Goal: Browse casually: Explore the website without a specific task or goal

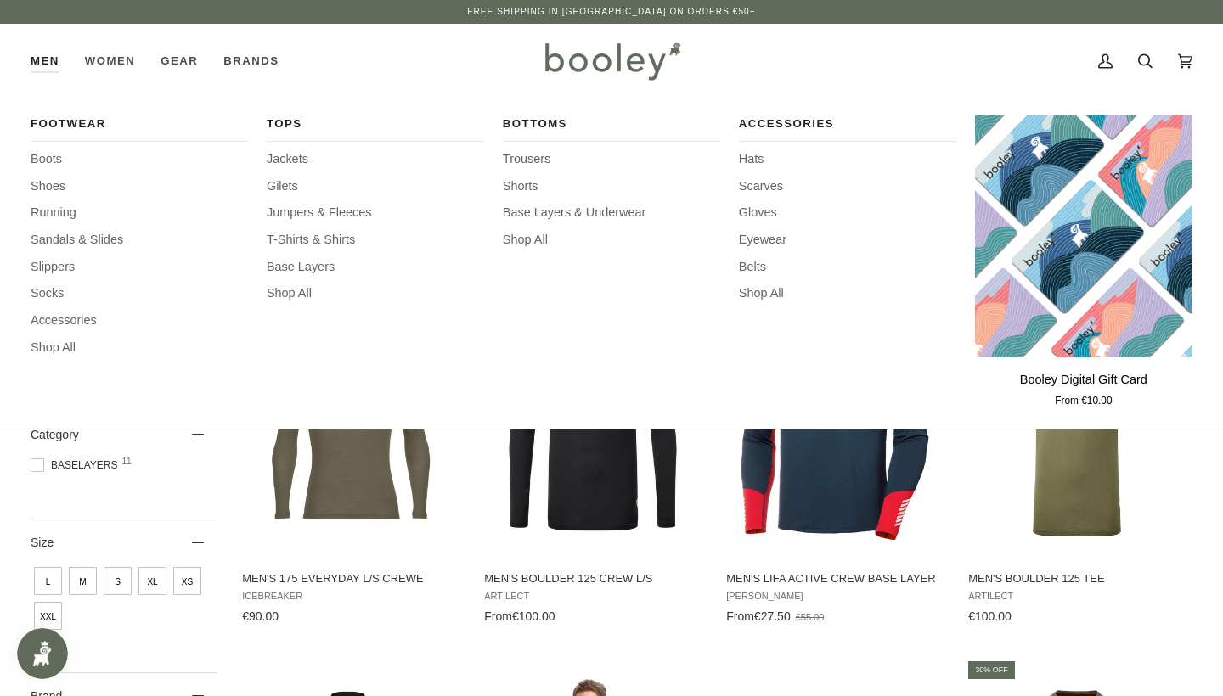
click at [294, 171] on div "Tops Jackets Gilets Jumpers & Fleeces T-Shirts & Shirts Base Layers Shop All" at bounding box center [375, 262] width 217 height 295
click at [283, 151] on span "Jackets" at bounding box center [375, 159] width 217 height 19
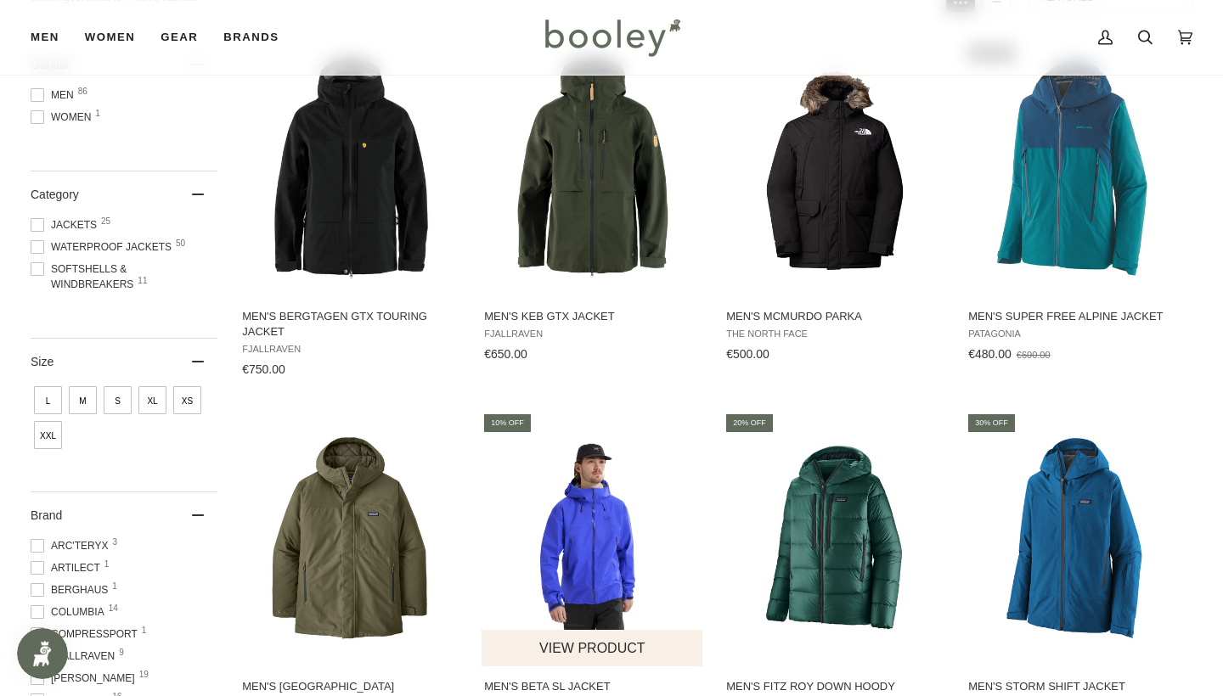
scroll to position [209, 0]
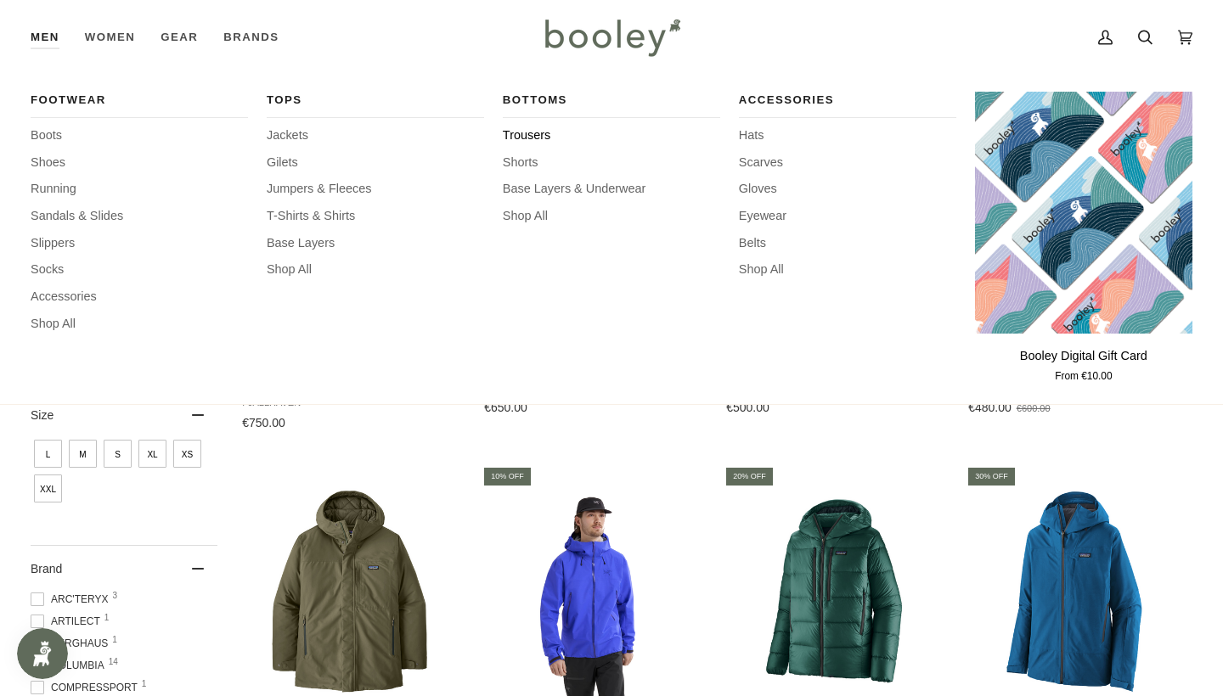
click at [535, 136] on span "Trousers" at bounding box center [611, 136] width 217 height 19
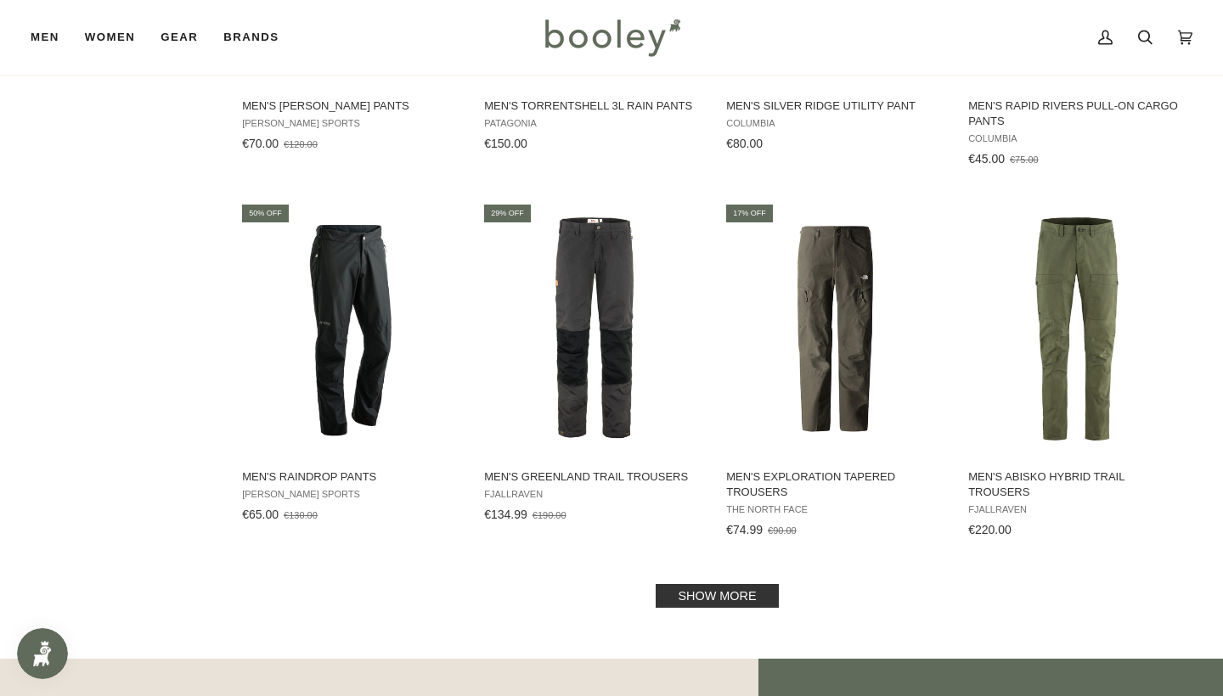
scroll to position [1566, 0]
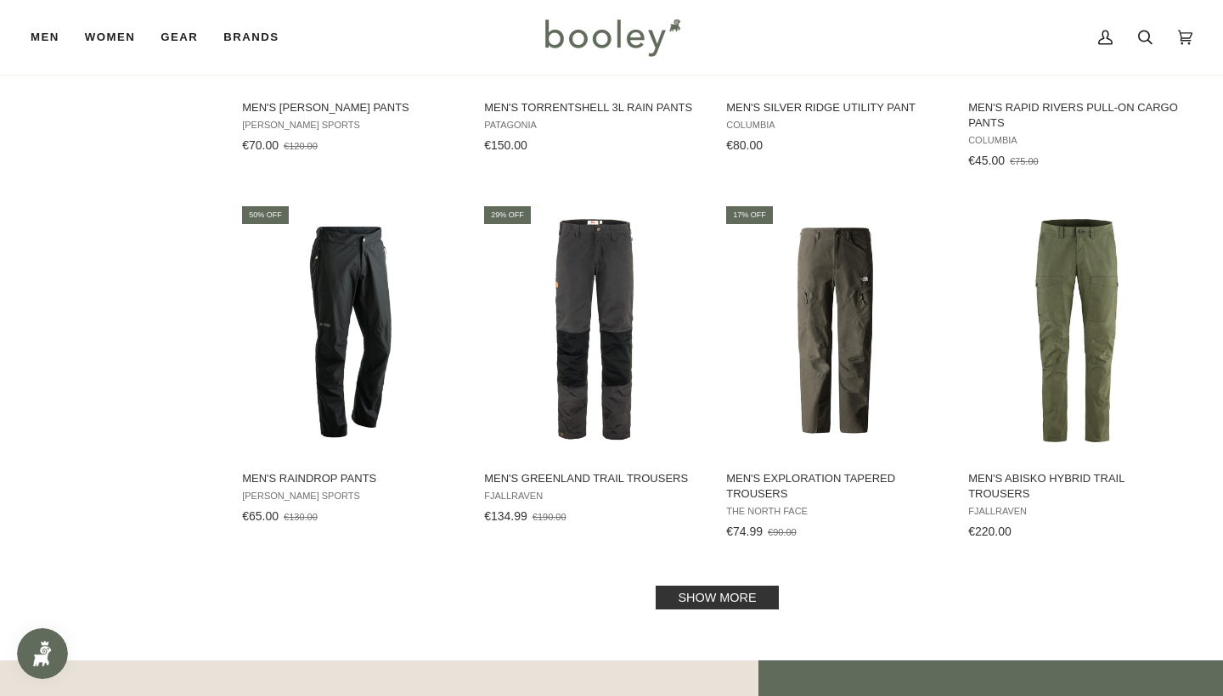
click at [693, 597] on link "Show more" at bounding box center [716, 598] width 122 height 24
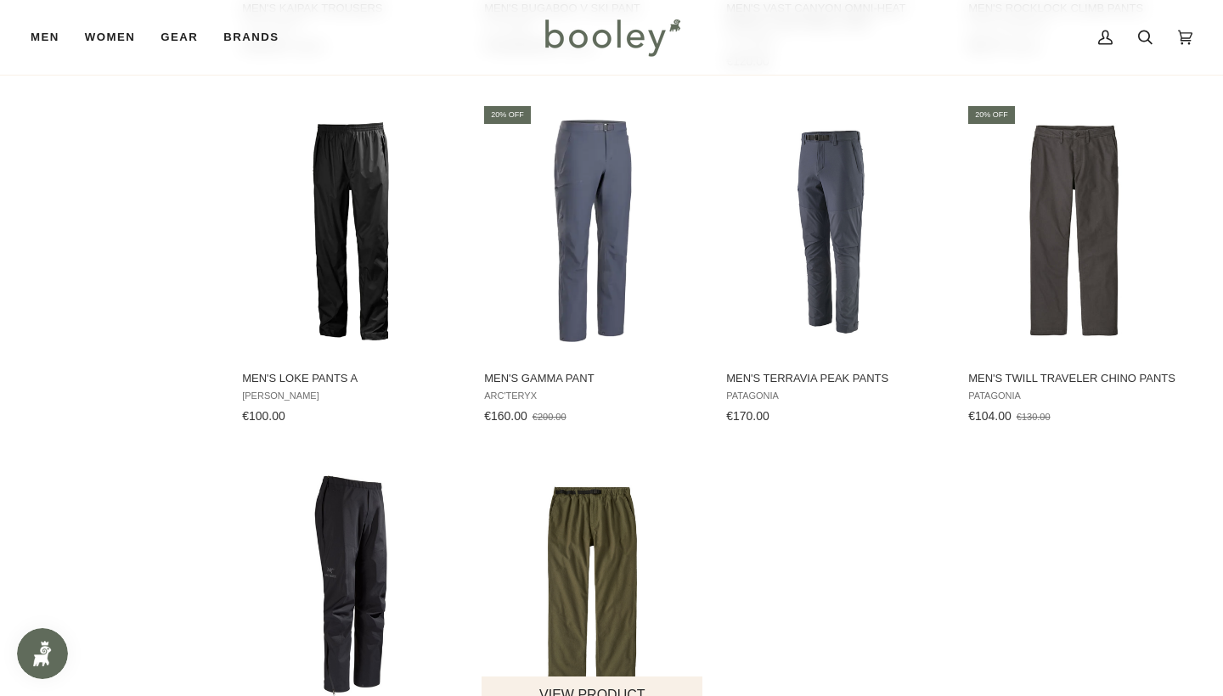
scroll to position [2399, 0]
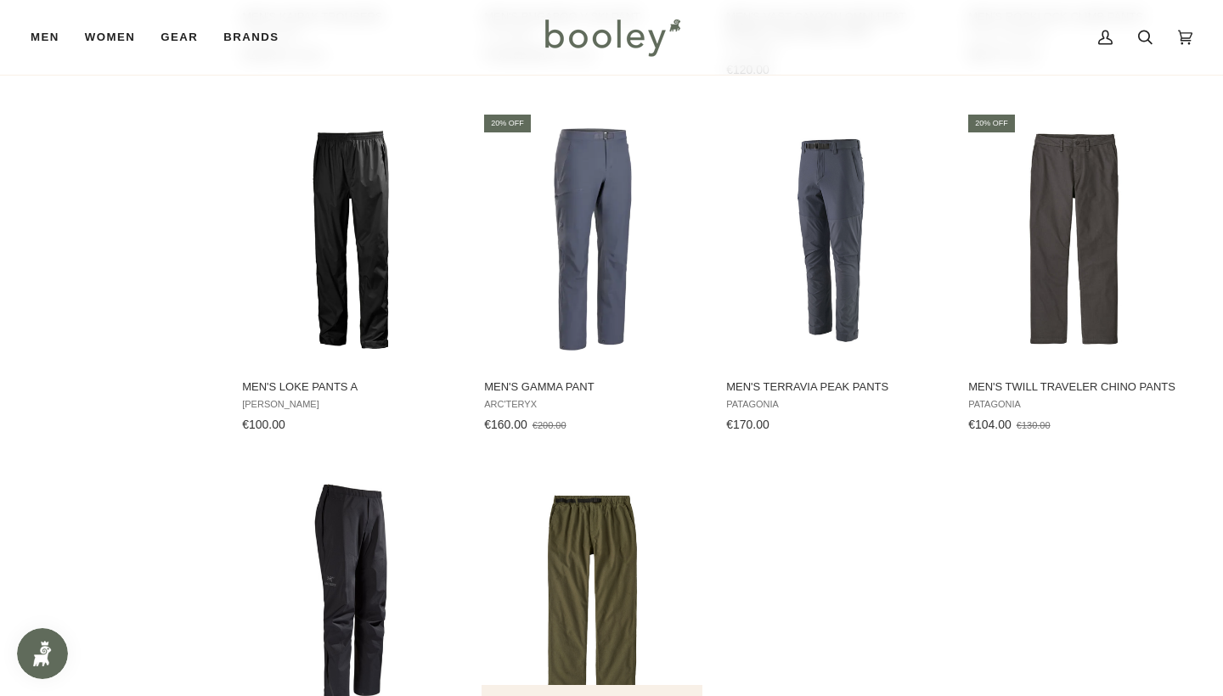
click at [571, 570] on img "Men's Point Reyes Canvas Gi Pants" at bounding box center [592, 594] width 222 height 222
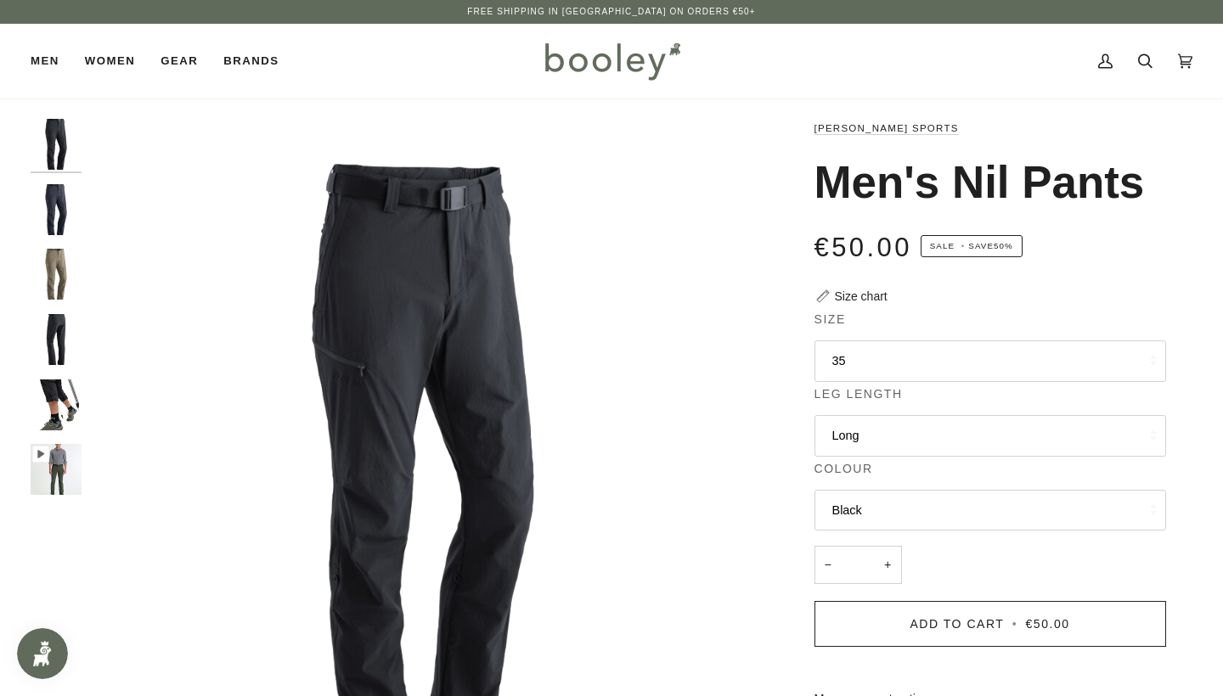
click at [48, 214] on img "Maier Sports Men's Nil Pants Night Sky - Booley Galway" at bounding box center [56, 209] width 51 height 51
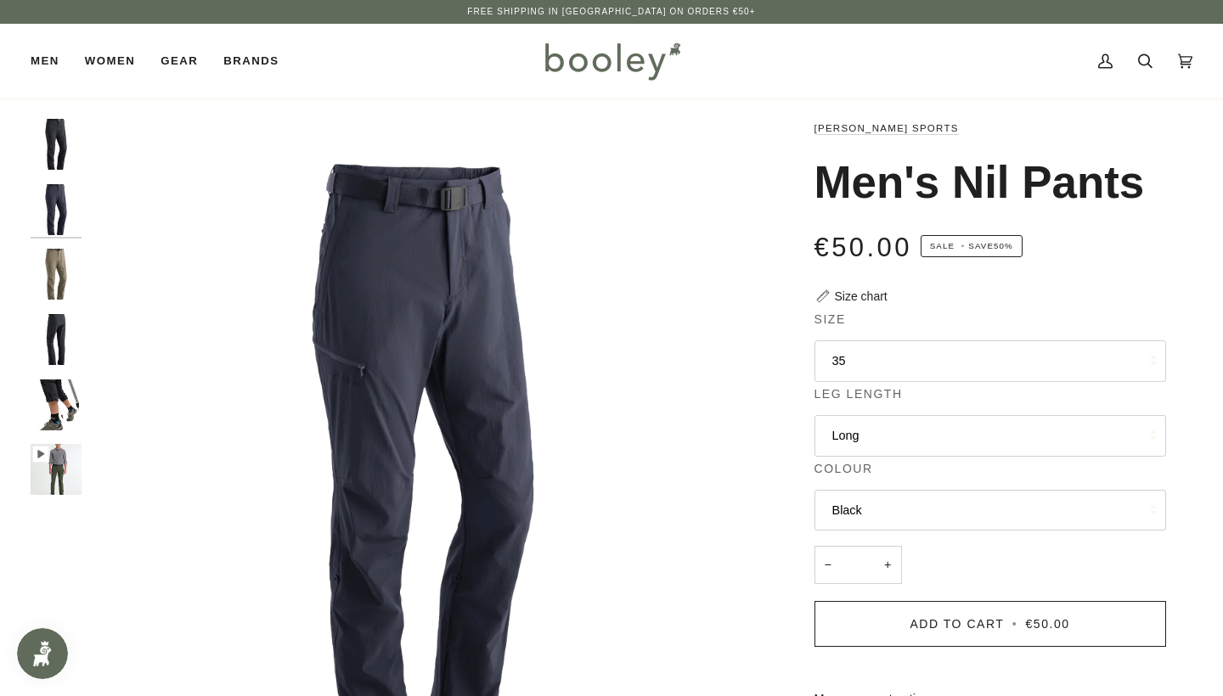
click at [60, 279] on img "Maier Sports Men's Nil Pants Night Sky Coriander - Booley Galway" at bounding box center [56, 274] width 51 height 51
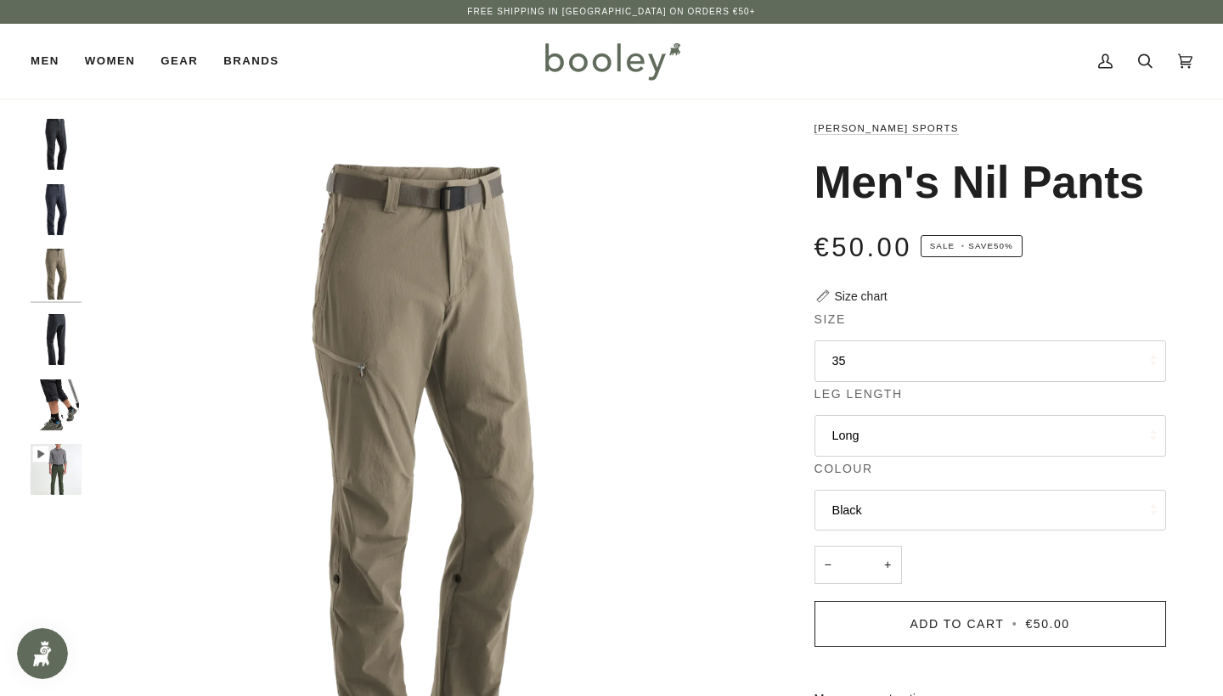
click at [65, 353] on img "Maier Sports Men's Nil Pants Black - Booley Galway" at bounding box center [56, 339] width 51 height 51
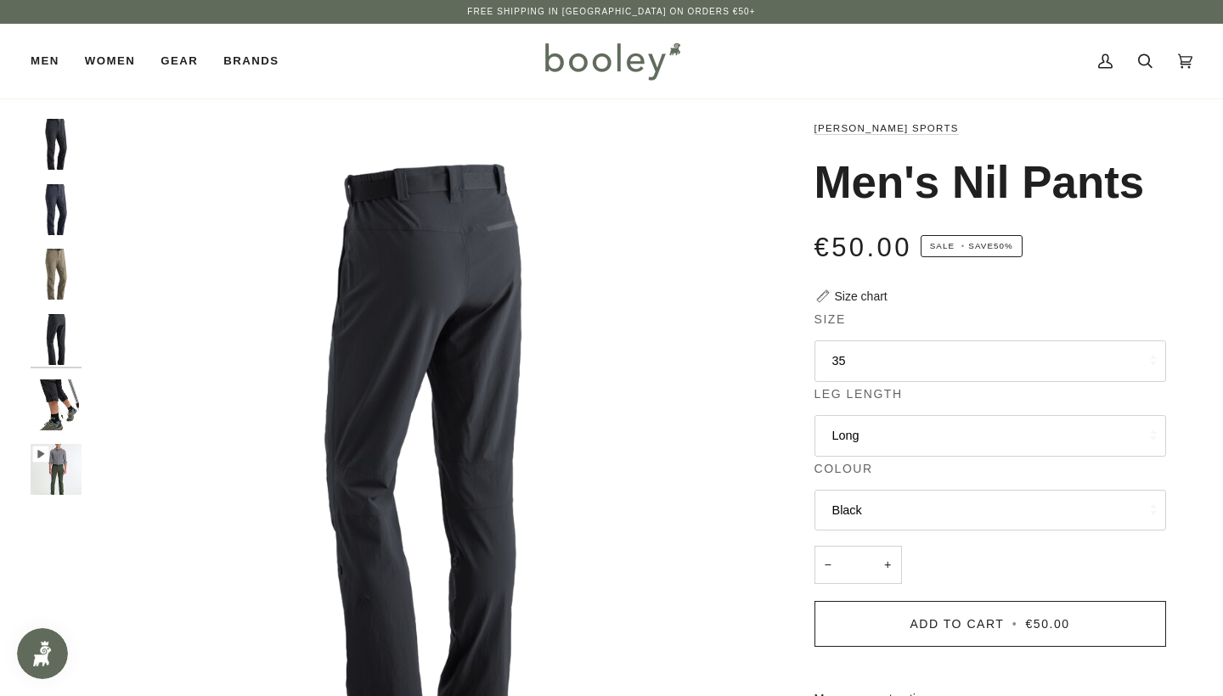
click at [73, 430] on div at bounding box center [60, 314] width 59 height 391
click at [65, 466] on img "Men's Nil Pants" at bounding box center [56, 469] width 51 height 51
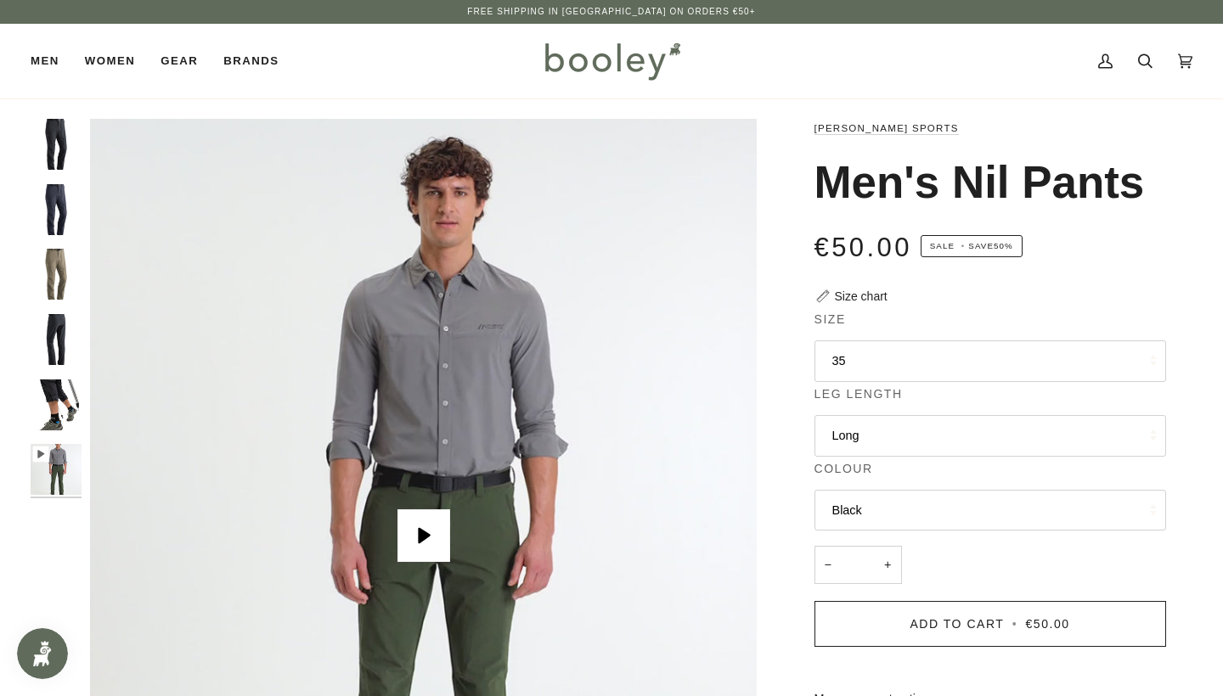
click at [89, 122] on div at bounding box center [60, 314] width 59 height 391
click at [54, 137] on img "Maier Sports Men's Nil Pants Black - Booley Galway" at bounding box center [56, 144] width 51 height 51
type input "****"
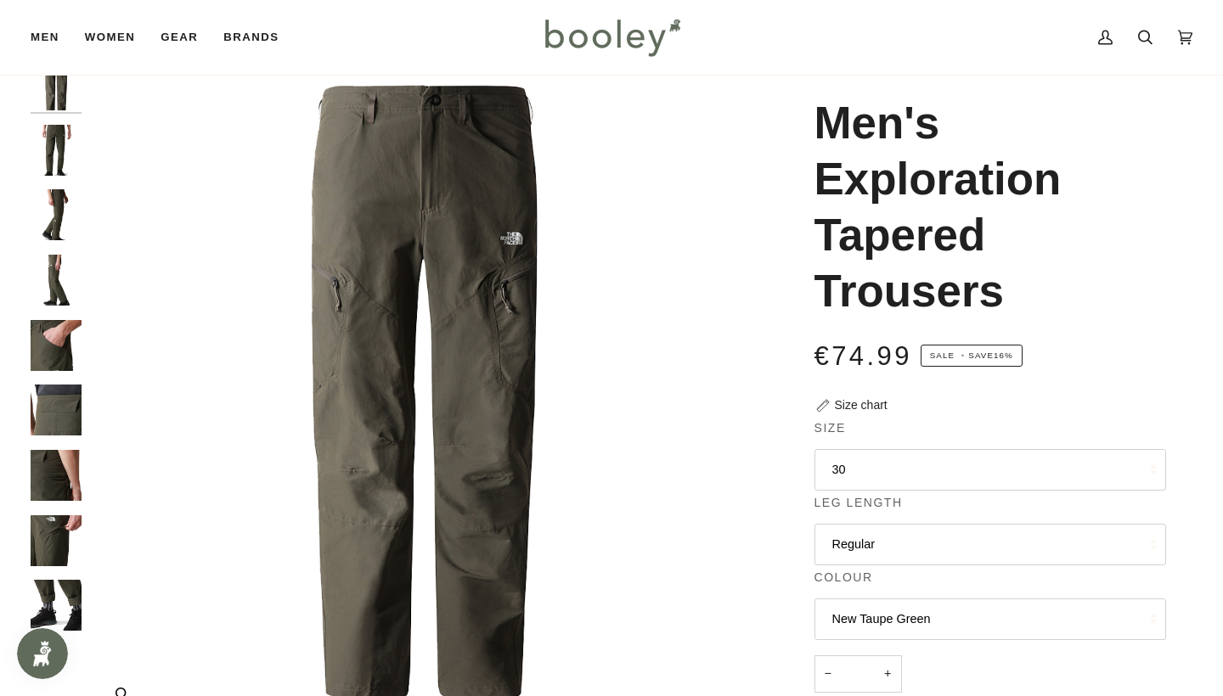
scroll to position [59, 0]
click at [69, 146] on img "The North Face Men's Exploration Regular Tapered Trousers New Taupe Green - Boo…" at bounding box center [56, 150] width 51 height 51
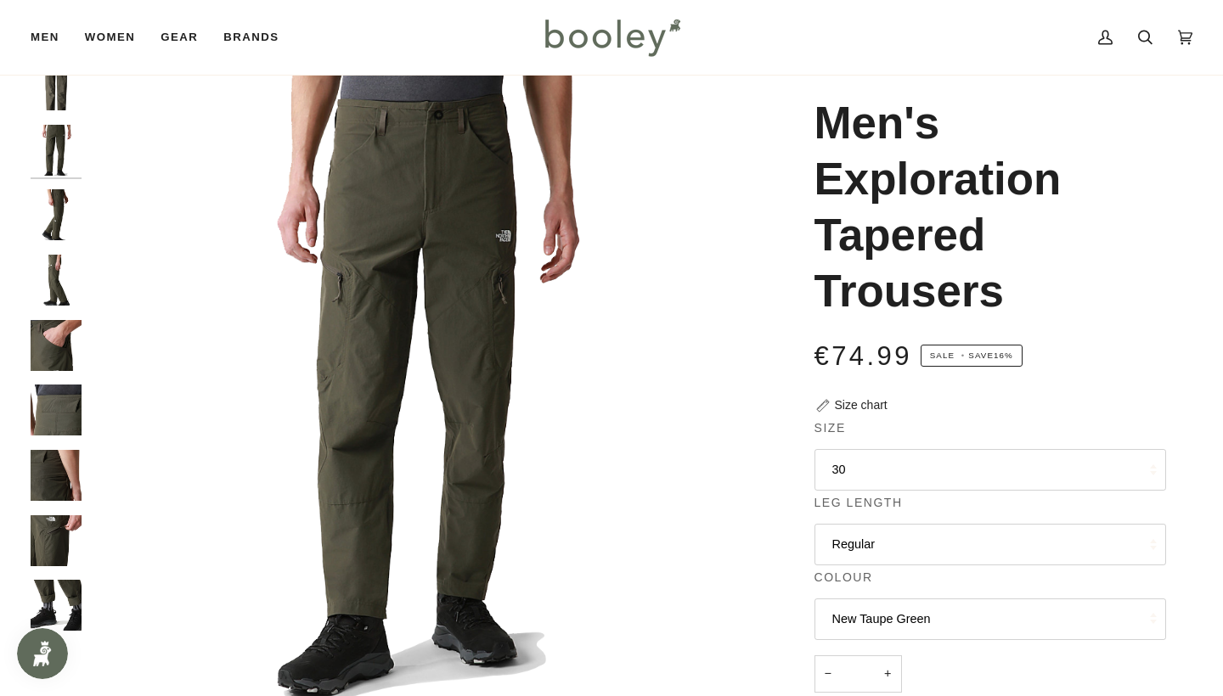
click at [50, 228] on img "The North Face Men's Exploration Regular Tapered Trousers New Taupe Green - Boo…" at bounding box center [56, 214] width 51 height 51
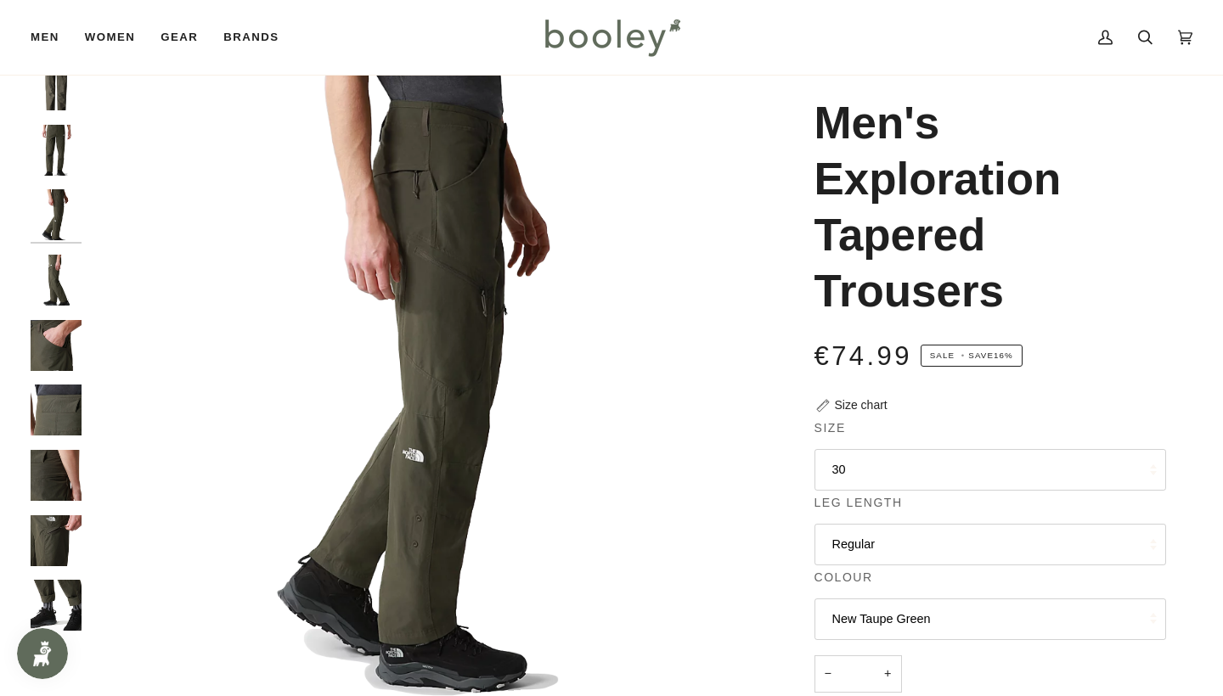
click at [50, 111] on div at bounding box center [60, 352] width 59 height 586
click at [49, 108] on img "The North Face Men's Exploration Regular Tapered Trousers New Taupe Green - Boo…" at bounding box center [56, 84] width 51 height 51
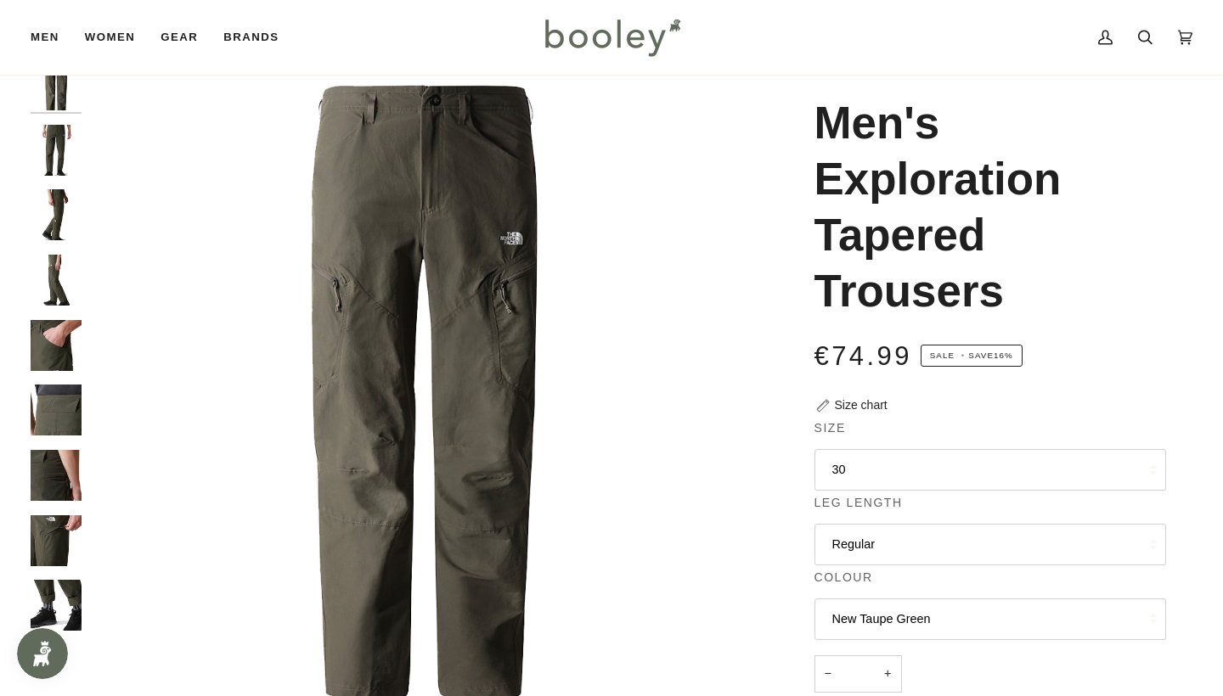
click at [57, 210] on img "The North Face Men's Exploration Regular Tapered Trousers New Taupe Green - Boo…" at bounding box center [56, 214] width 51 height 51
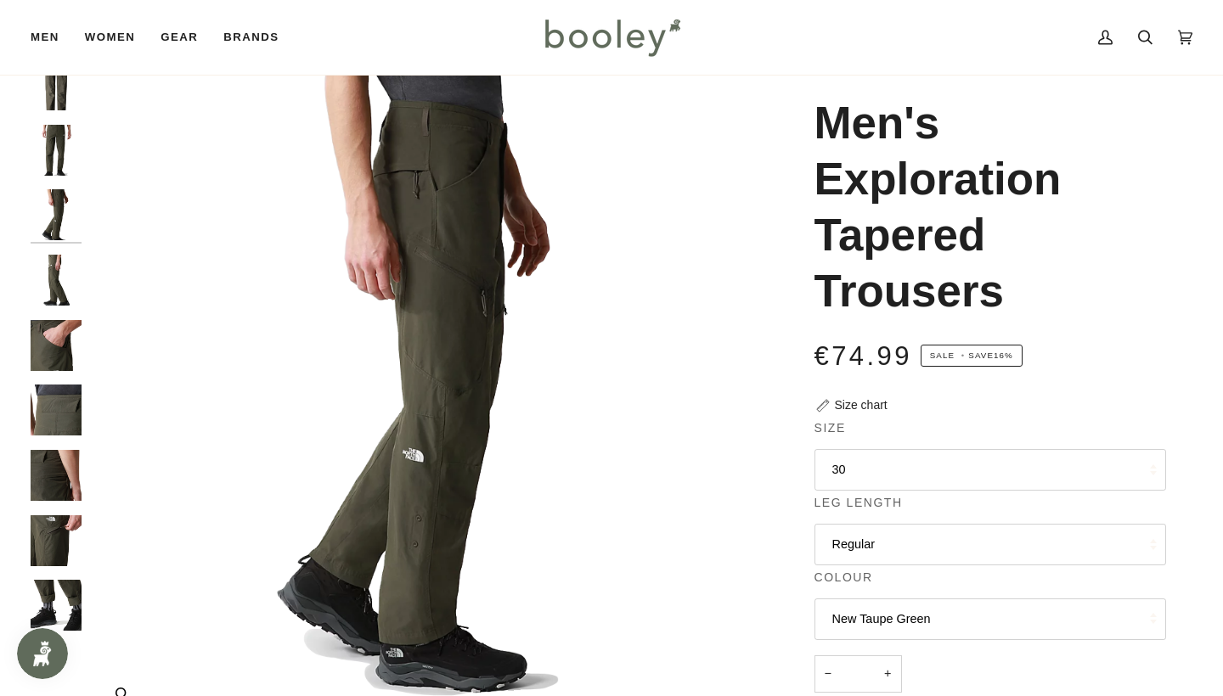
click at [98, 459] on img "The North Face Men's Exploration Regular Tapered Trousers New Taupe Green - Boo…" at bounding box center [423, 392] width 666 height 666
click at [47, 498] on div at bounding box center [60, 352] width 59 height 586
click at [49, 571] on div at bounding box center [60, 352] width 59 height 586
click at [62, 528] on img "The North Face Men's Exploration Regular Tapered Trousers New Taupe Green - Boo…" at bounding box center [56, 540] width 51 height 51
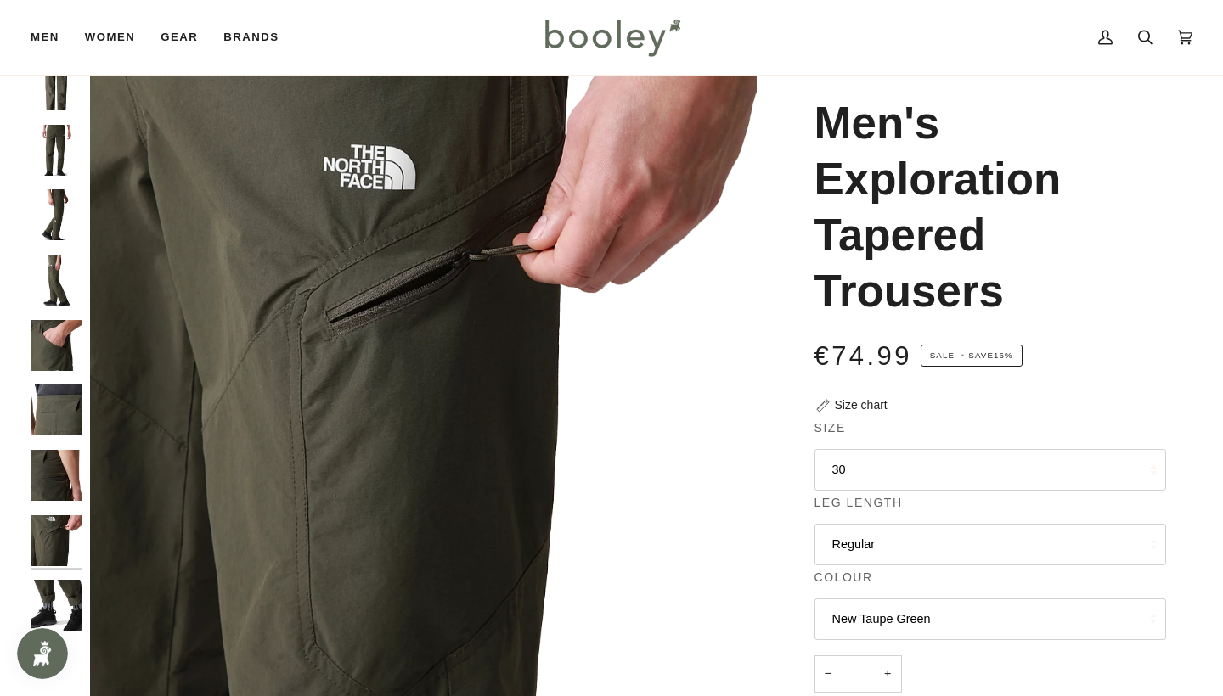
click at [66, 471] on img "The North Face Men's Exploration Regular Tapered Trousers New Taupe Green - Boo…" at bounding box center [56, 475] width 51 height 51
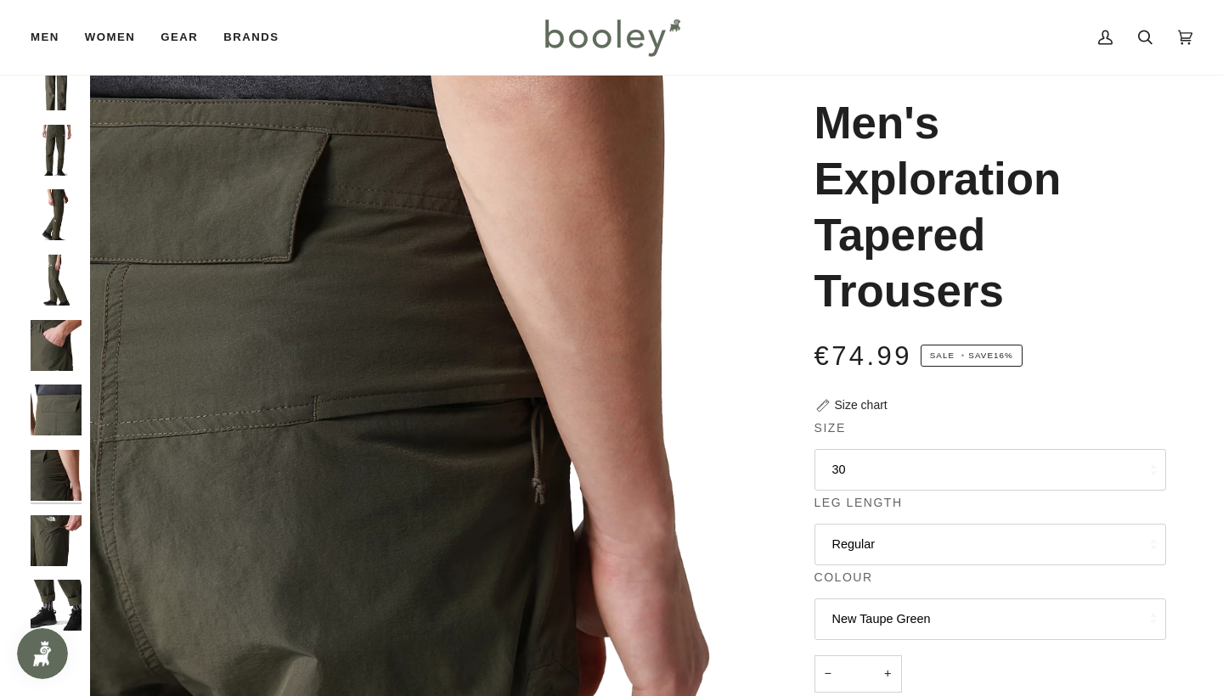
click at [65, 398] on img "The North Face Men's Exploration Regular Tapered Trousers New Taupe Green - Boo…" at bounding box center [56, 410] width 51 height 51
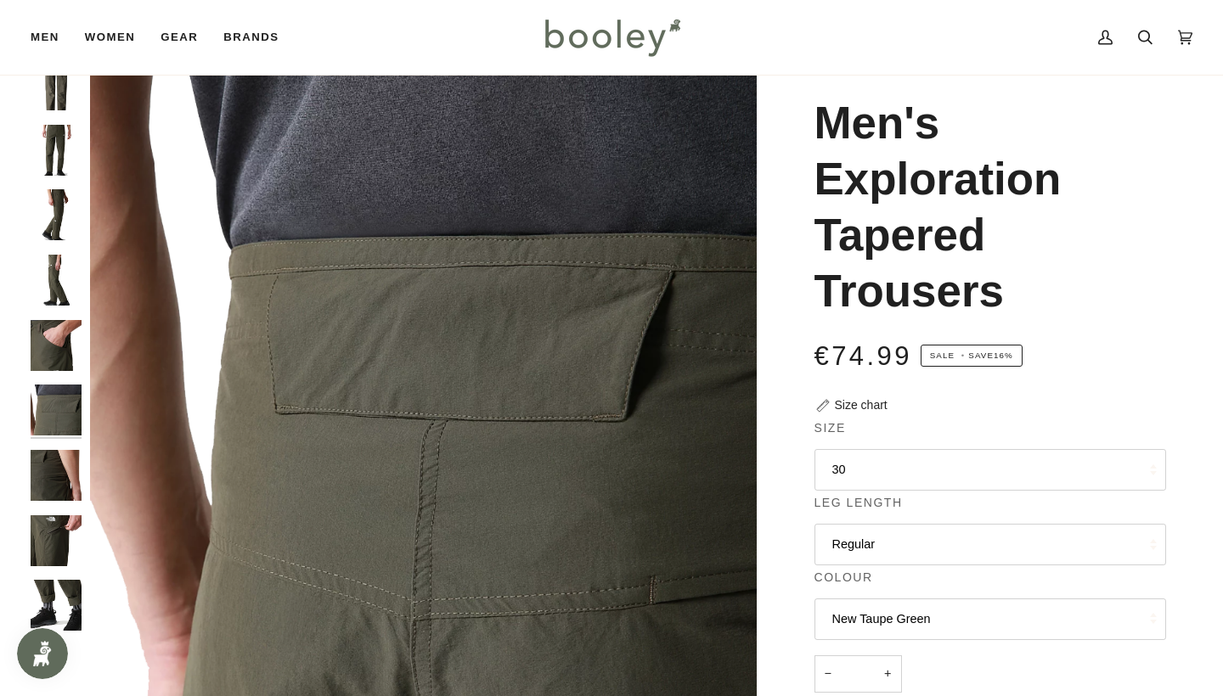
click at [63, 278] on img "The North Face Men's Exploration Regular Tapered Trousers New Taupe Green - Boo…" at bounding box center [56, 280] width 51 height 51
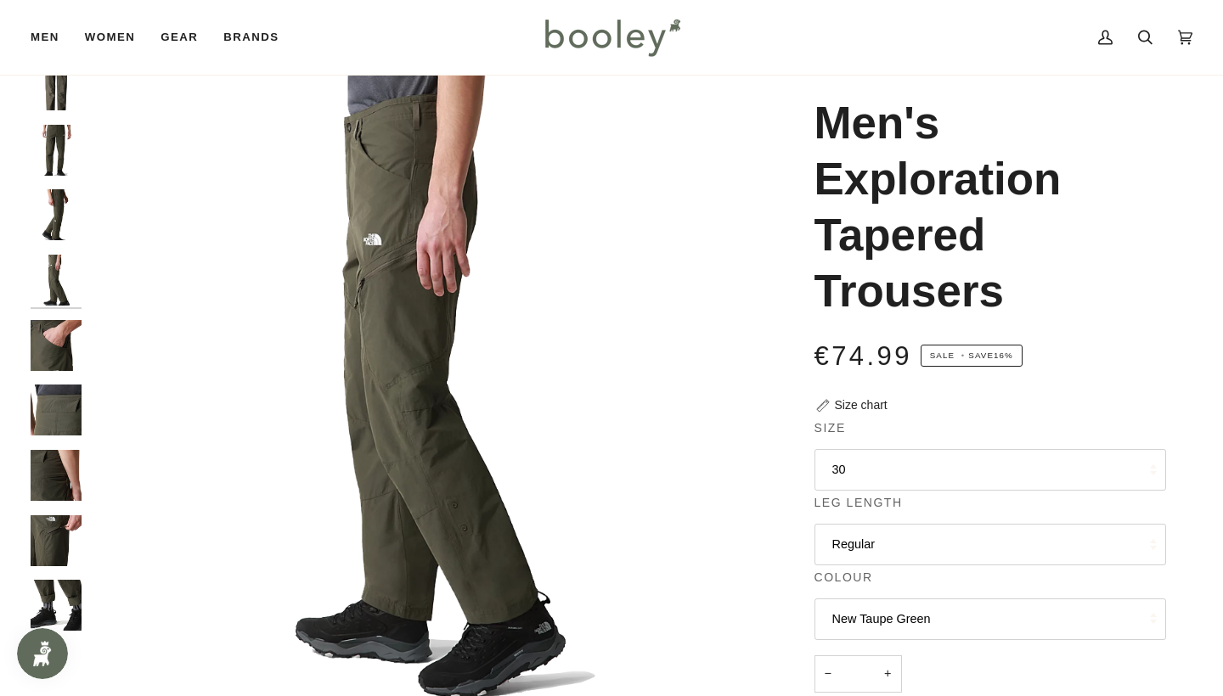
click at [56, 90] on img "The North Face Men's Exploration Regular Tapered Trousers New Taupe Green - Boo…" at bounding box center [56, 84] width 51 height 51
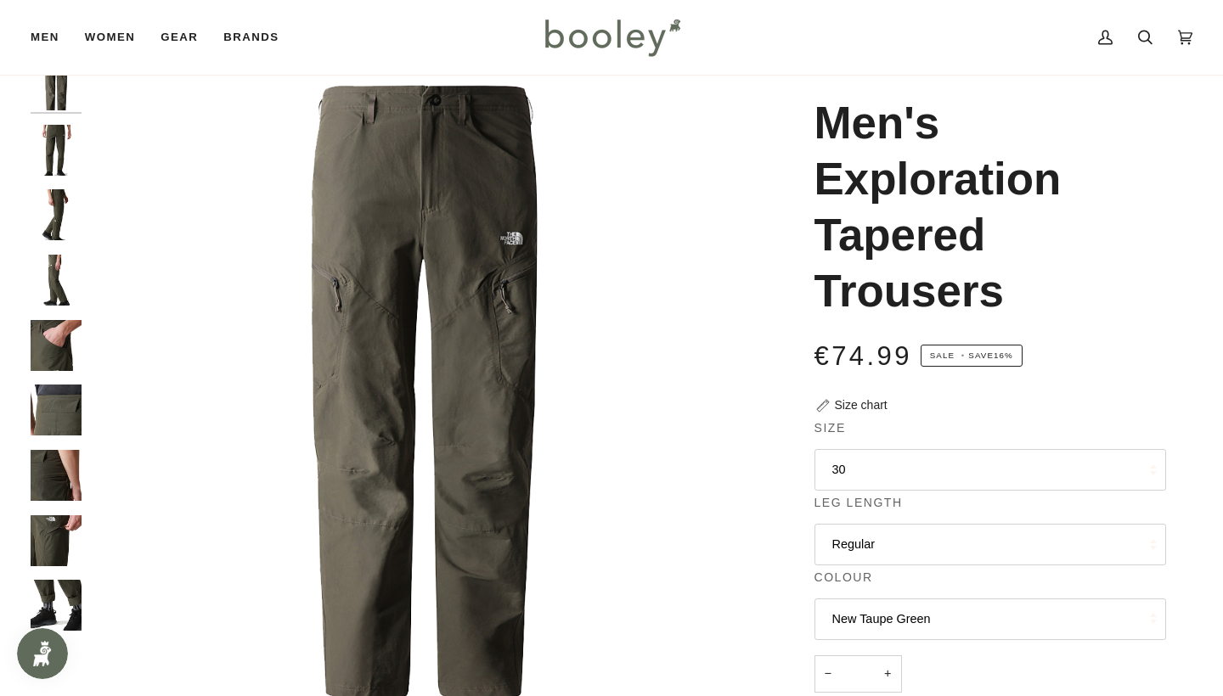
click at [42, 522] on img "The North Face Men's Exploration Regular Tapered Trousers New Taupe Green - Boo…" at bounding box center [56, 540] width 51 height 51
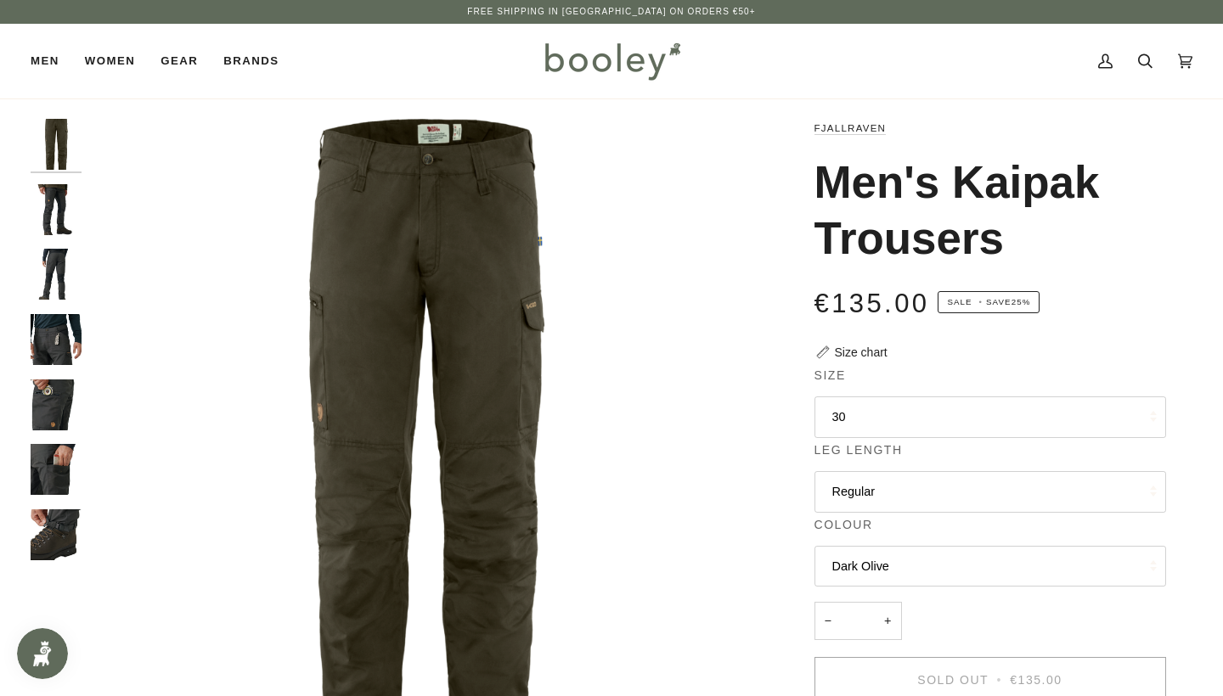
click at [79, 223] on img "Fjallraven Men's Kaipak Trousers - Booley Galway" at bounding box center [56, 209] width 51 height 51
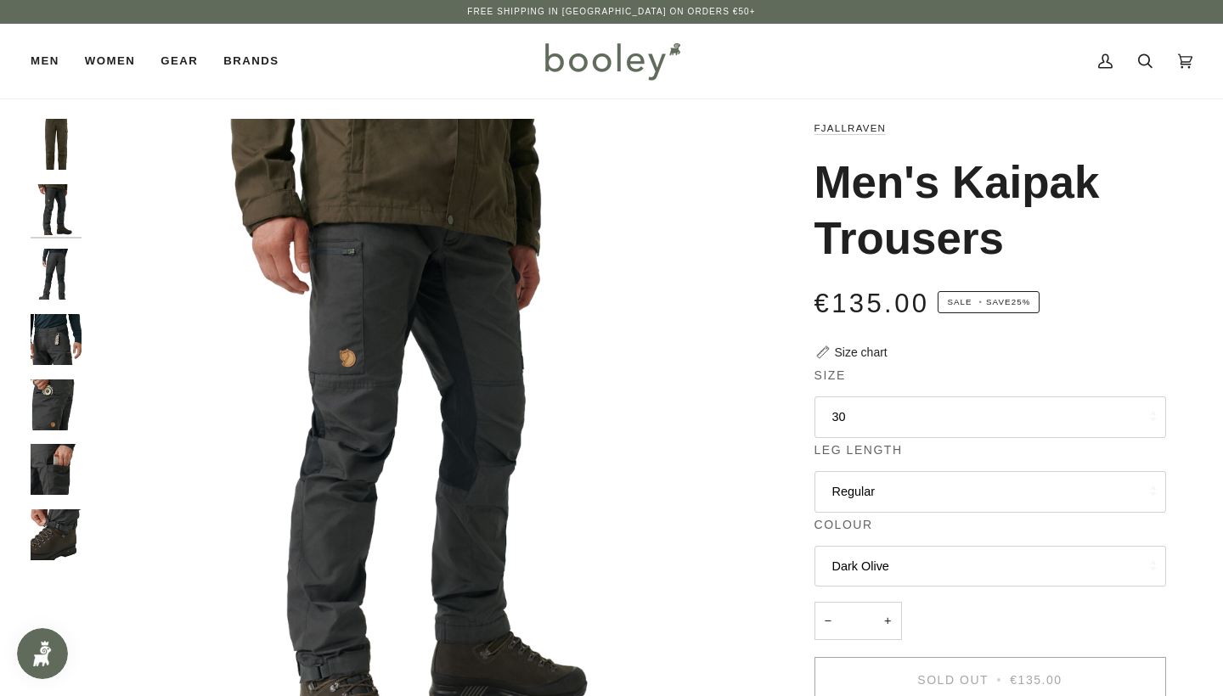
click at [62, 267] on img "Fjallraven Men's Kaipak Trousers - Booley Galway" at bounding box center [56, 274] width 51 height 51
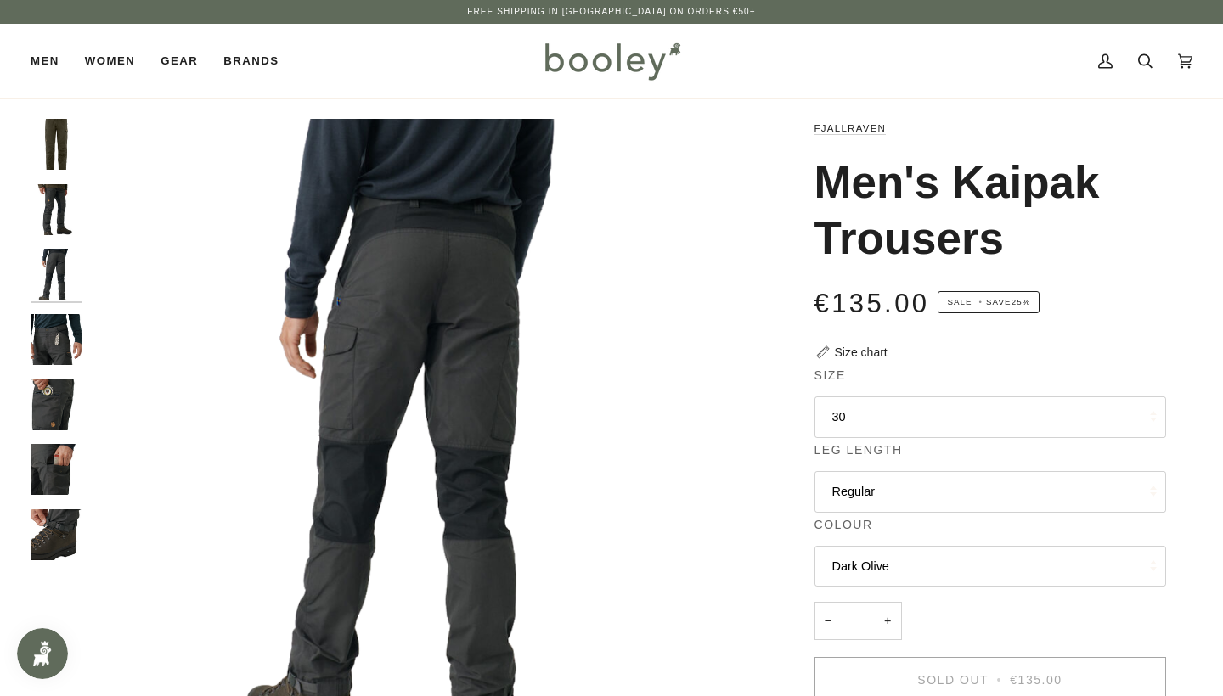
click at [59, 331] on img "Fjallraven Men's Kaipak Trousers - Booley Galway" at bounding box center [56, 339] width 51 height 51
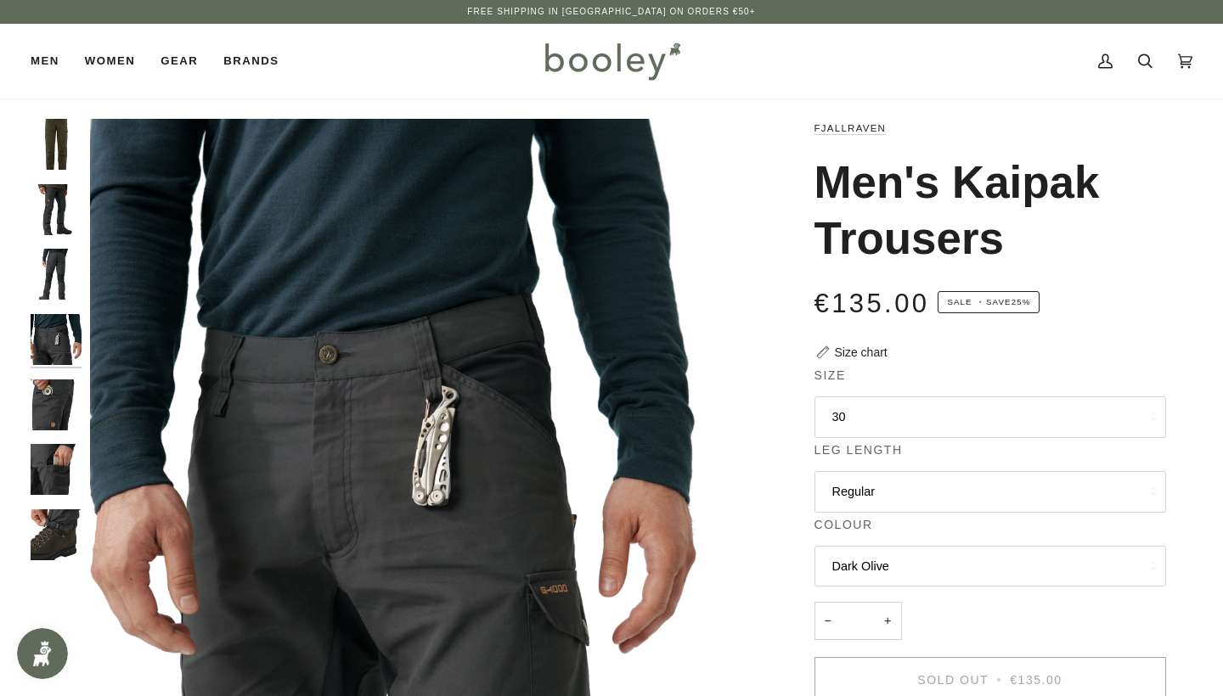
click at [57, 399] on img "Fjallraven Men's Kaipak Trousers - Booley Galway" at bounding box center [56, 405] width 51 height 51
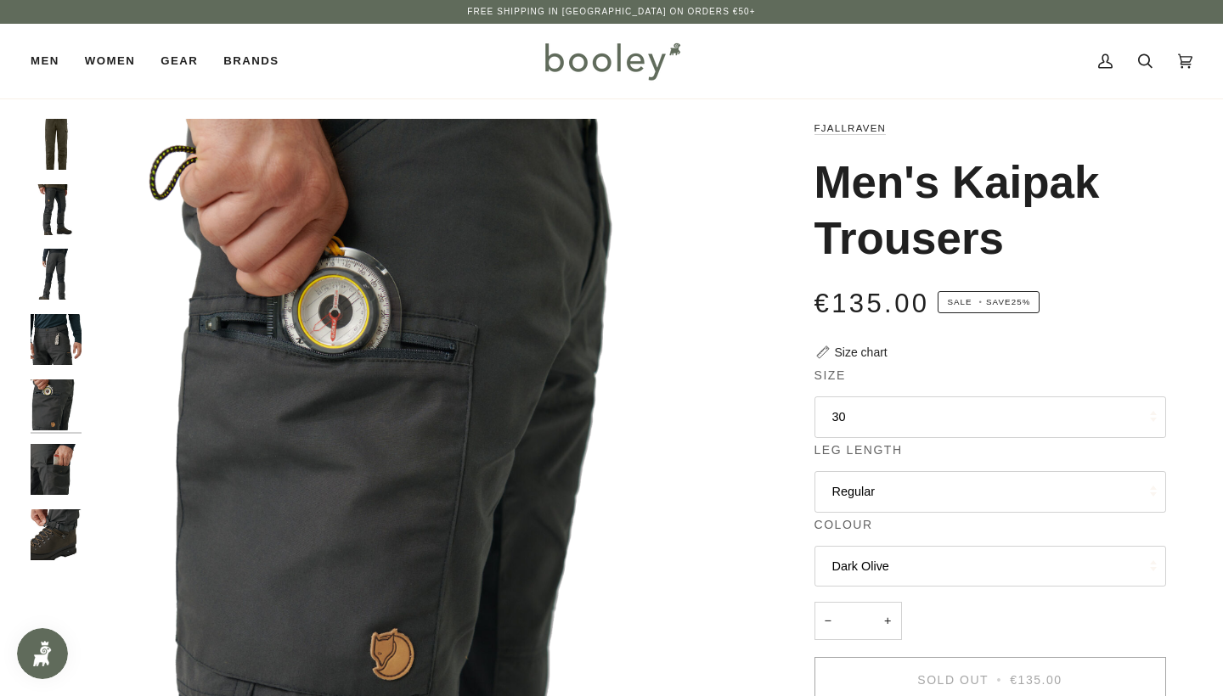
click at [54, 454] on img "Fjallraven Men's Kaipak Trousers - Booley Galway" at bounding box center [56, 469] width 51 height 51
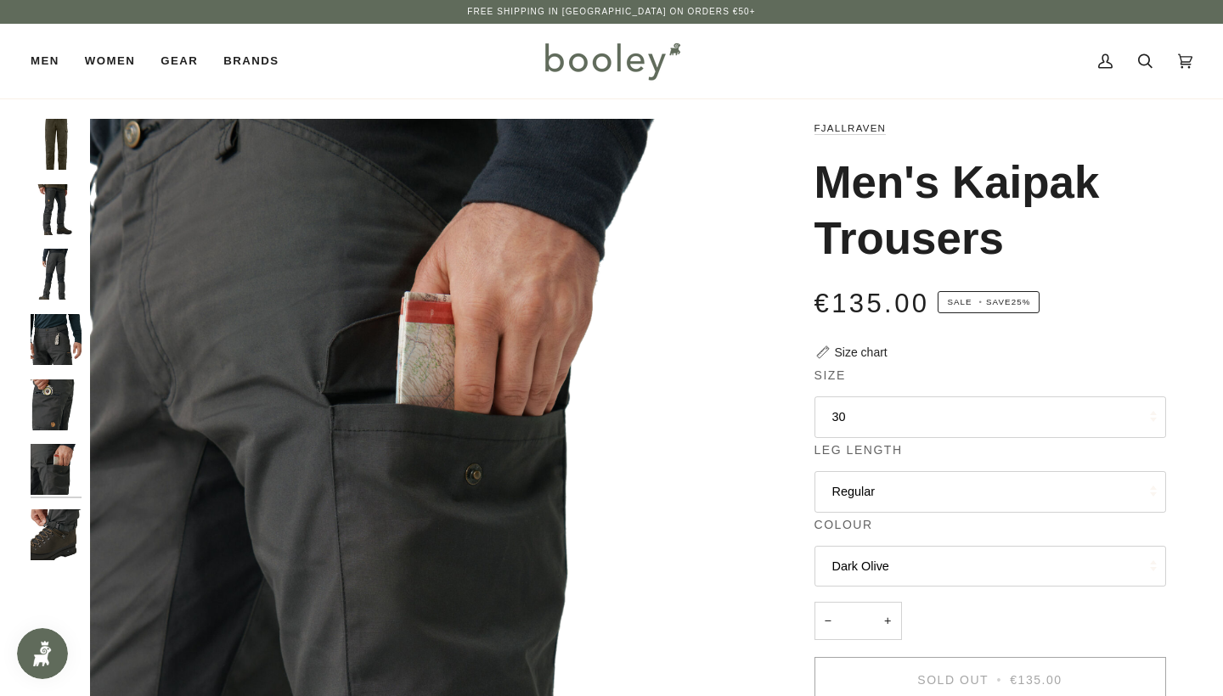
click at [62, 515] on img "Fjallraven Men's Kaipak Trousers - Booley Galway" at bounding box center [56, 534] width 51 height 51
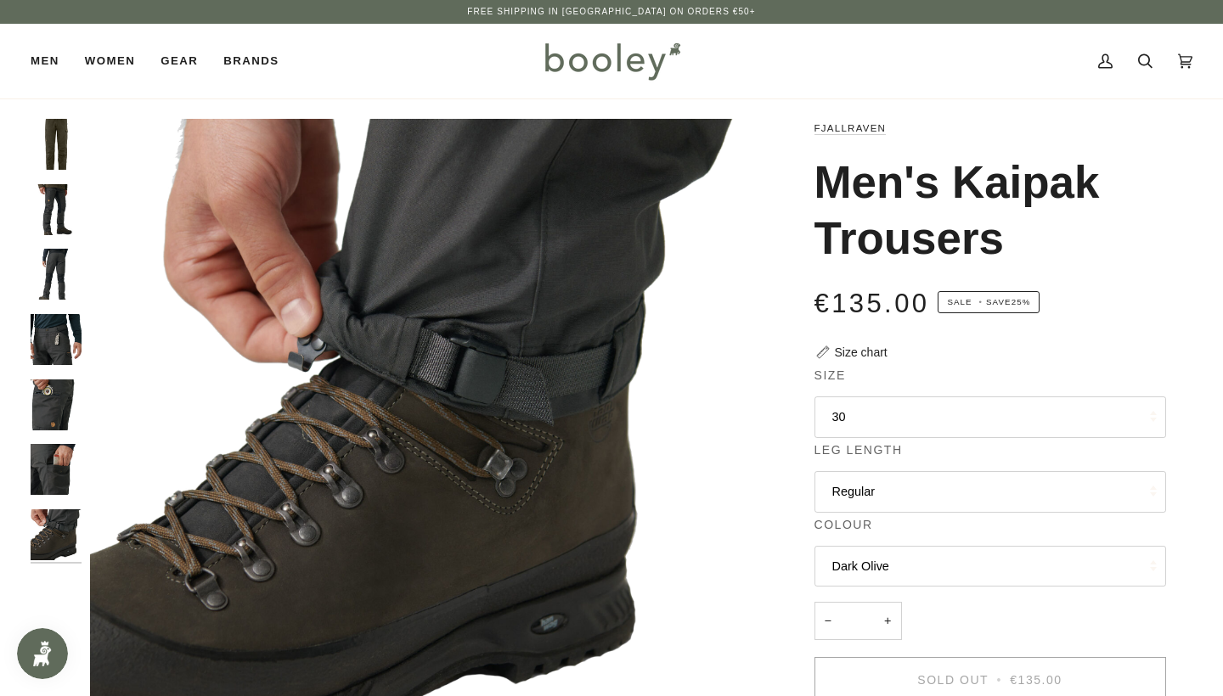
click at [67, 156] on img "Fjallraven Men's Kaipak Trousers Dark Olive - Booley Galway" at bounding box center [56, 144] width 51 height 51
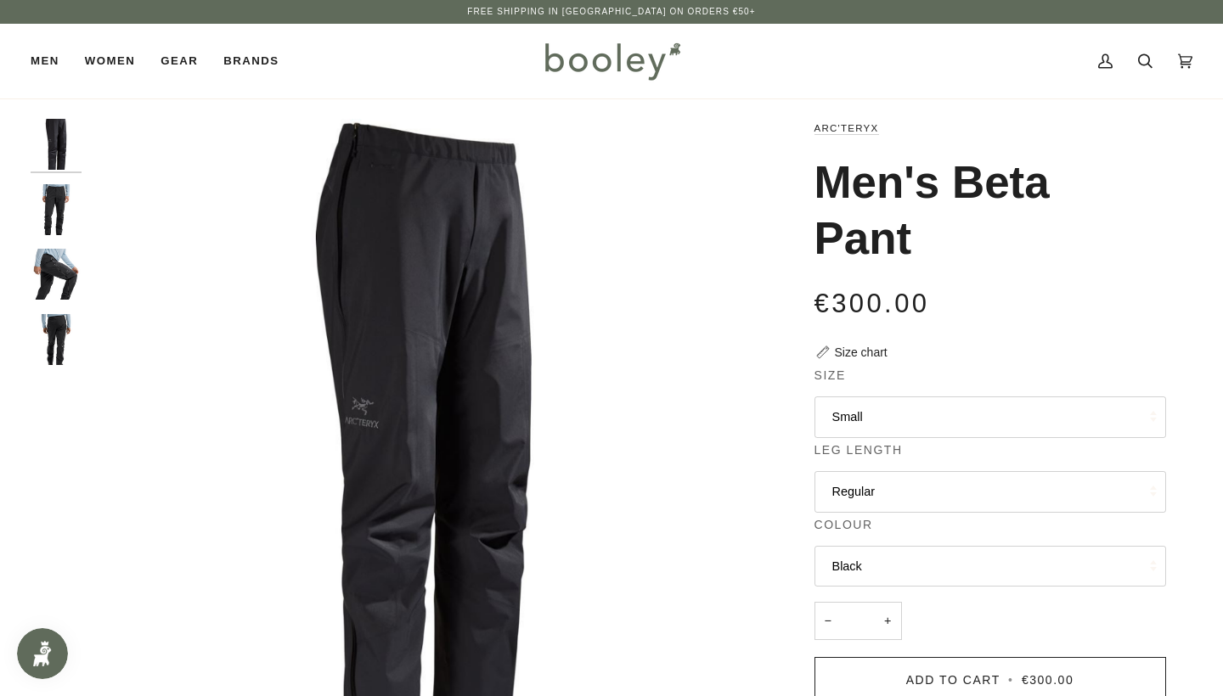
click at [43, 276] on img "Arc'teryx Men's Beta Pant Black - Booley Galway" at bounding box center [56, 274] width 51 height 51
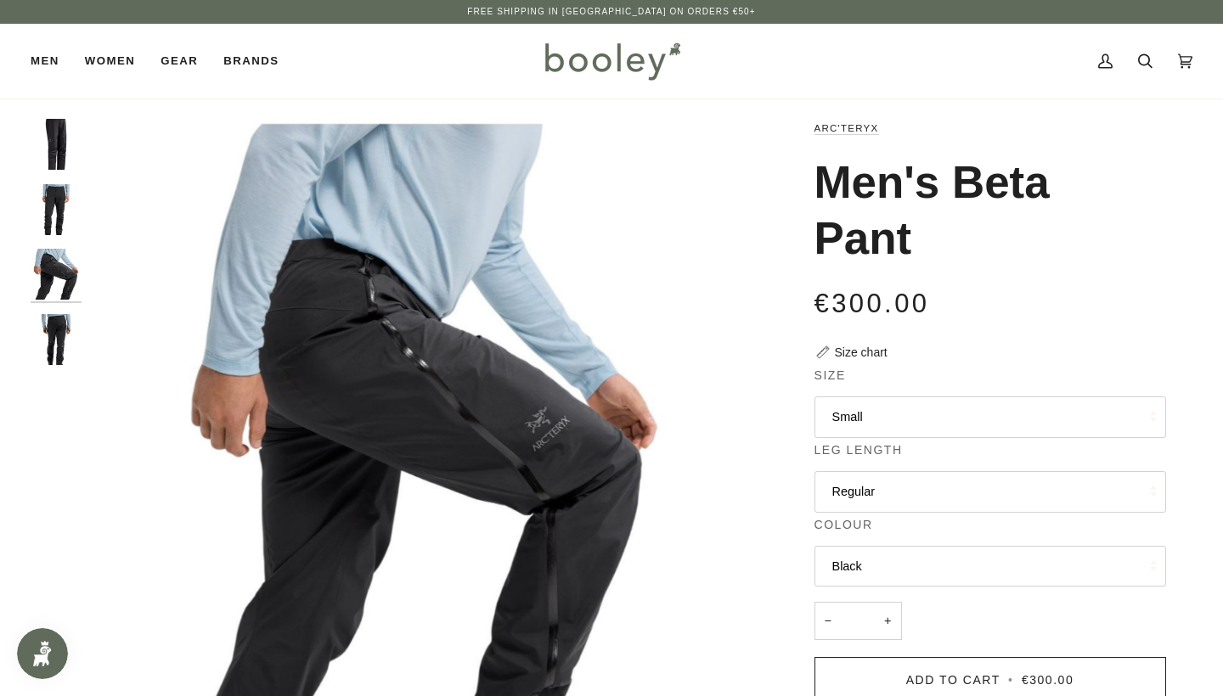
click at [44, 216] on img "Arc'teryx Men's Beta Pant Black - Booley Galway" at bounding box center [56, 209] width 51 height 51
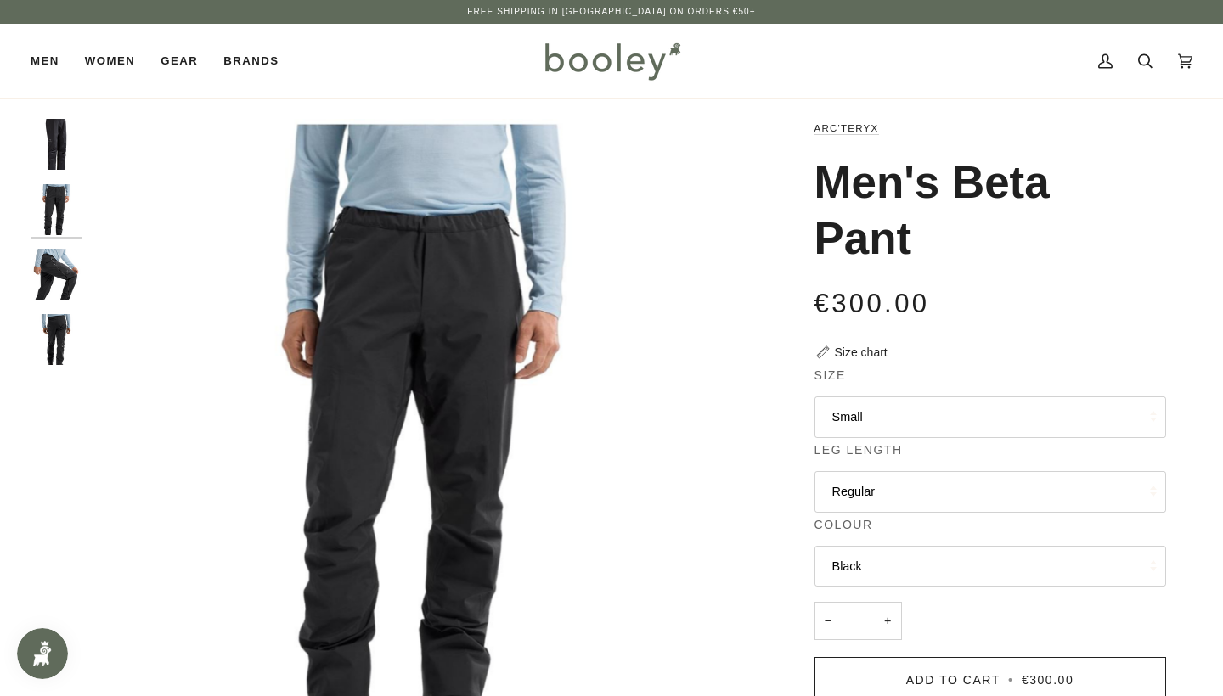
click at [52, 318] on img "Arc'teryx Men's Beta Pant Black - Booley Galway" at bounding box center [56, 339] width 51 height 51
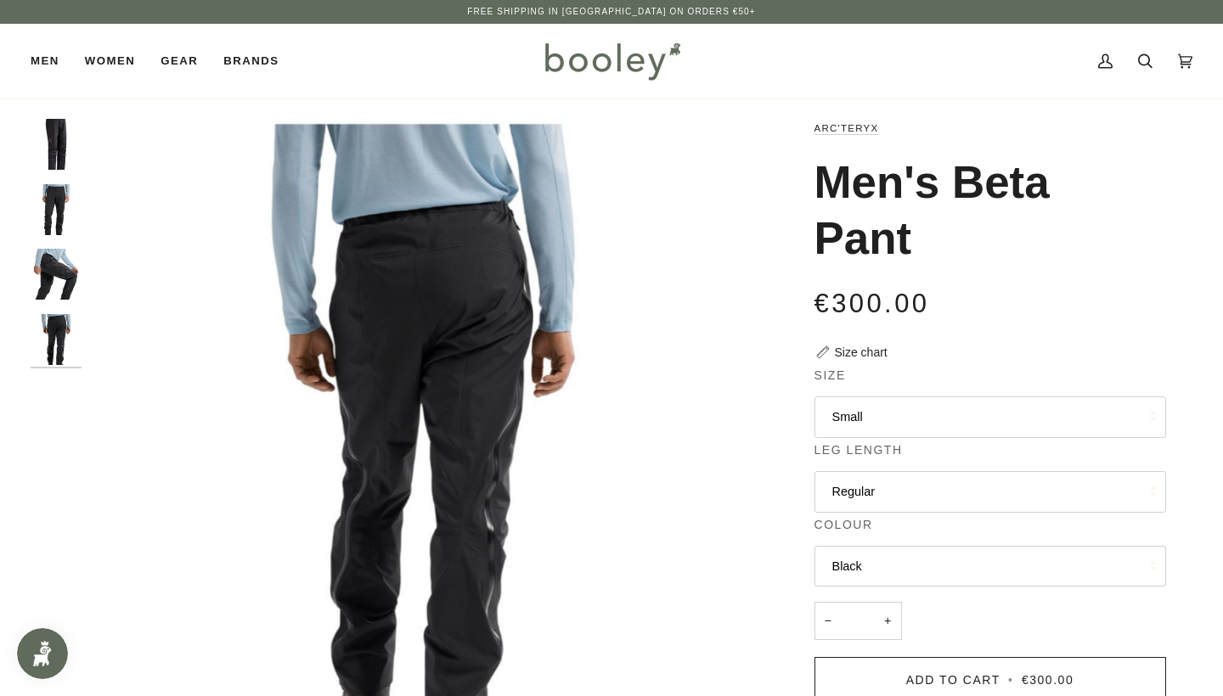
click at [66, 155] on img "Arc'teryx Men's Beta Pant Black - Booley Galway" at bounding box center [56, 144] width 51 height 51
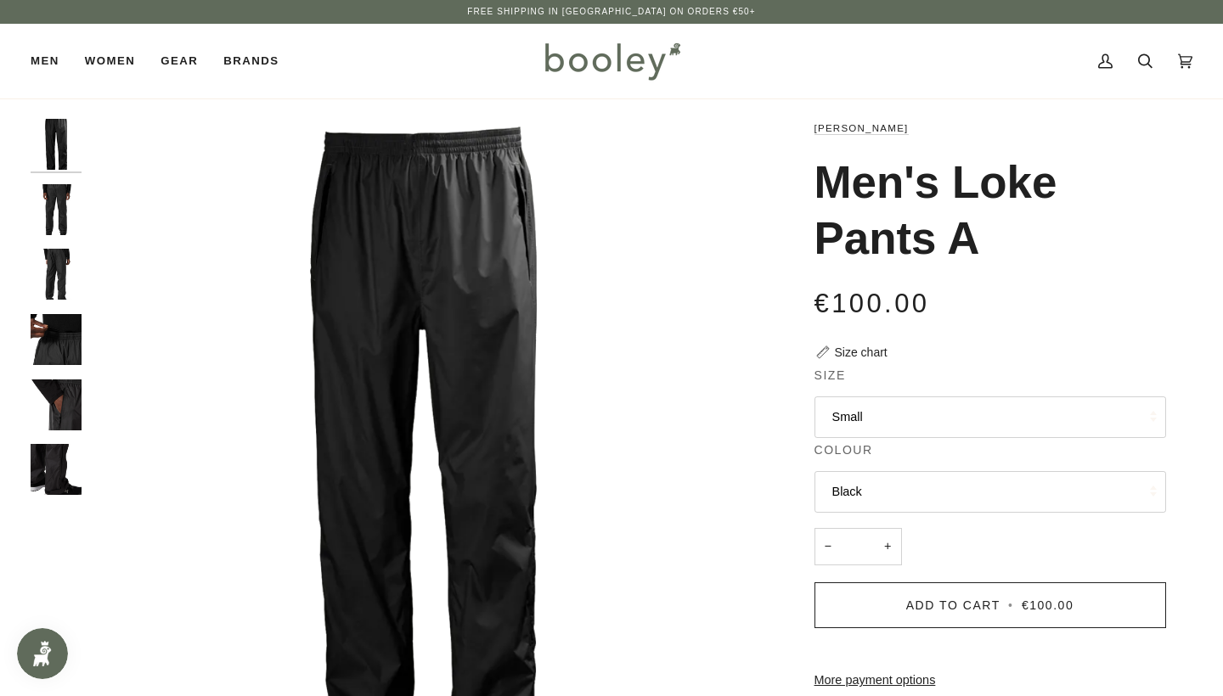
click at [53, 199] on img "Helly Hansen Men's Loke Pants Black - Booley Galway" at bounding box center [56, 209] width 51 height 51
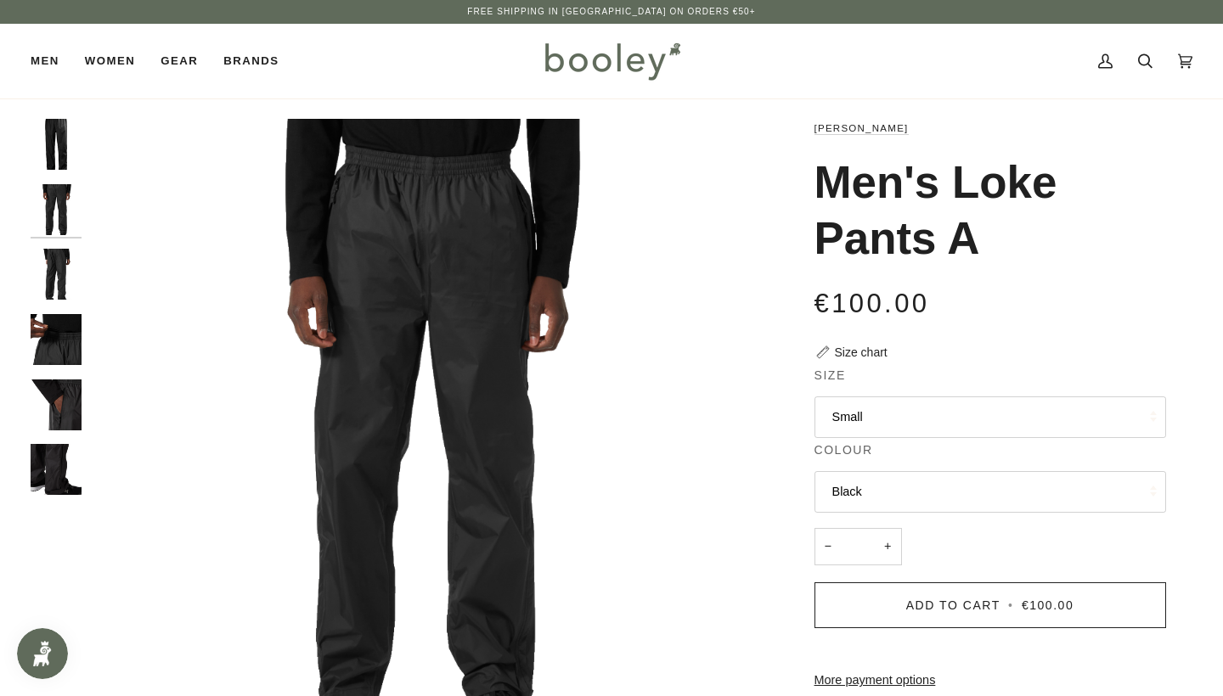
click at [65, 308] on div at bounding box center [60, 314] width 59 height 391
click at [71, 315] on img "Helly Hansen Men's Loke Pants Black - Booley Galway" at bounding box center [56, 339] width 51 height 51
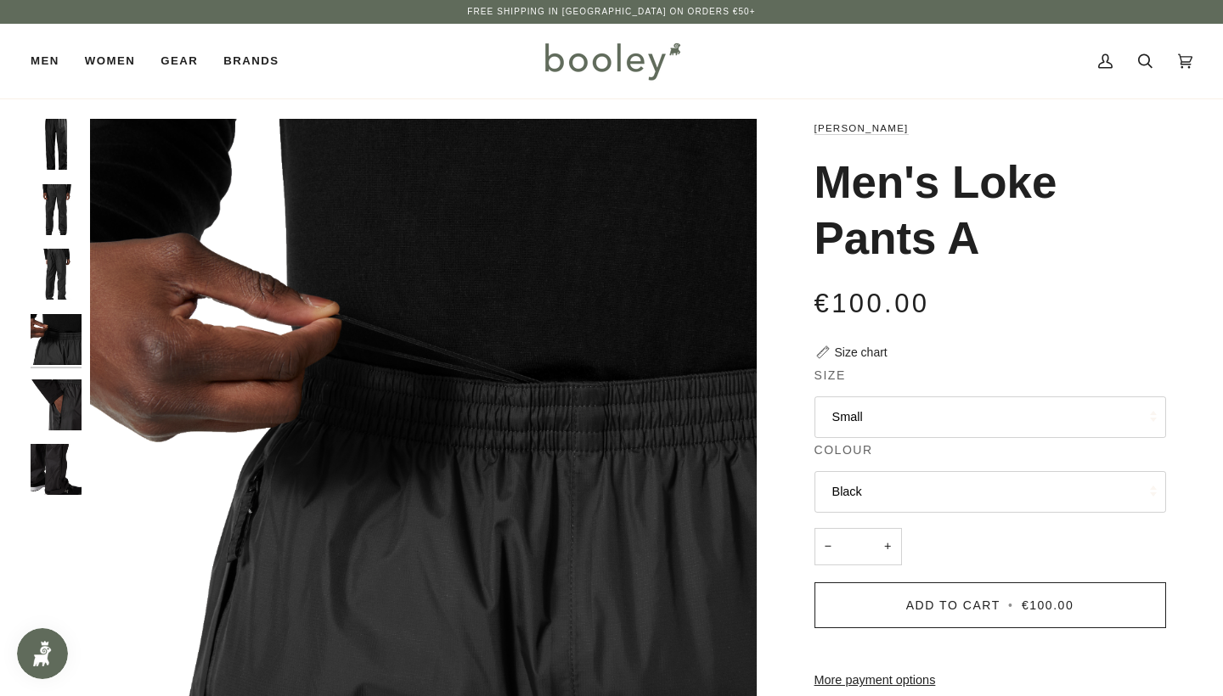
click at [71, 282] on img "Helly Hansen Men's Loke Pants Black - Booley Galway" at bounding box center [56, 274] width 51 height 51
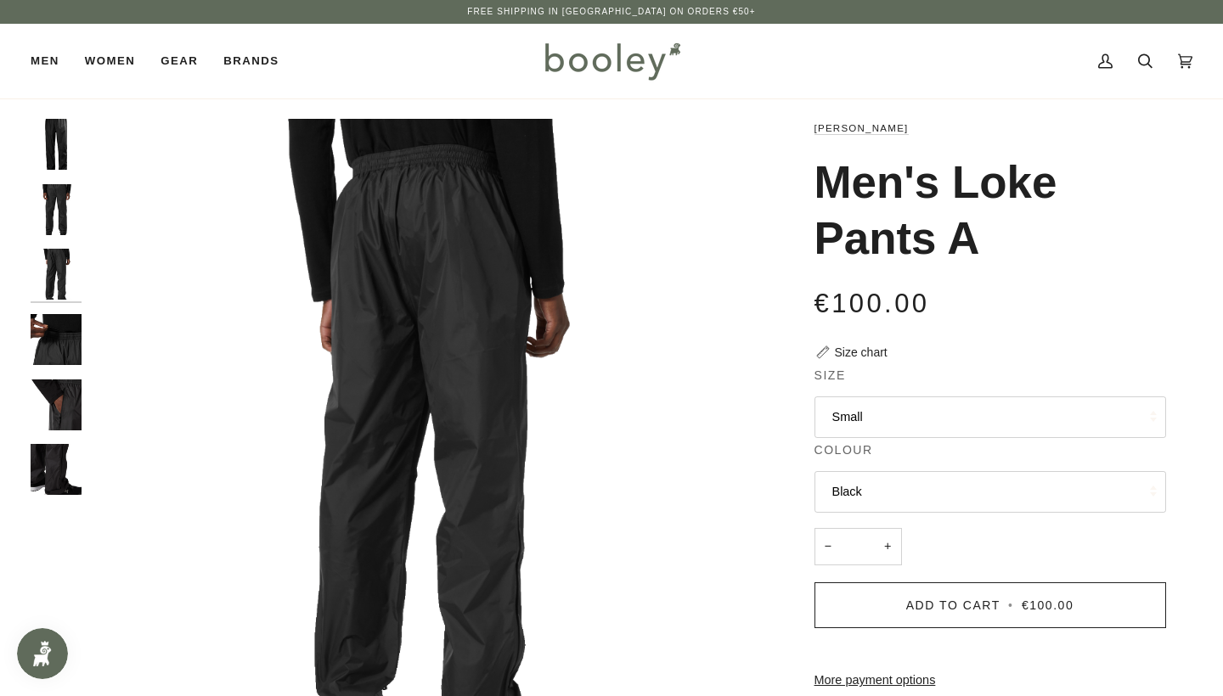
click at [69, 453] on img "Helly Hansen Men's Loke Pants Black - Booley Galway" at bounding box center [56, 469] width 51 height 51
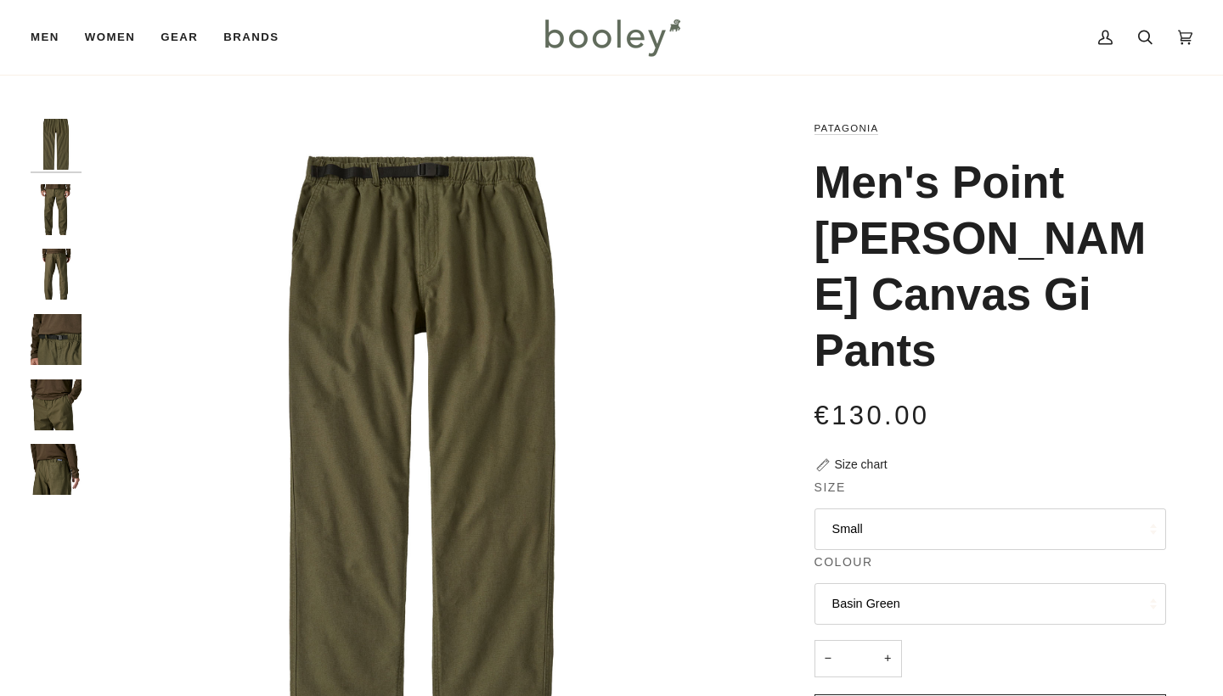
scroll to position [20, 0]
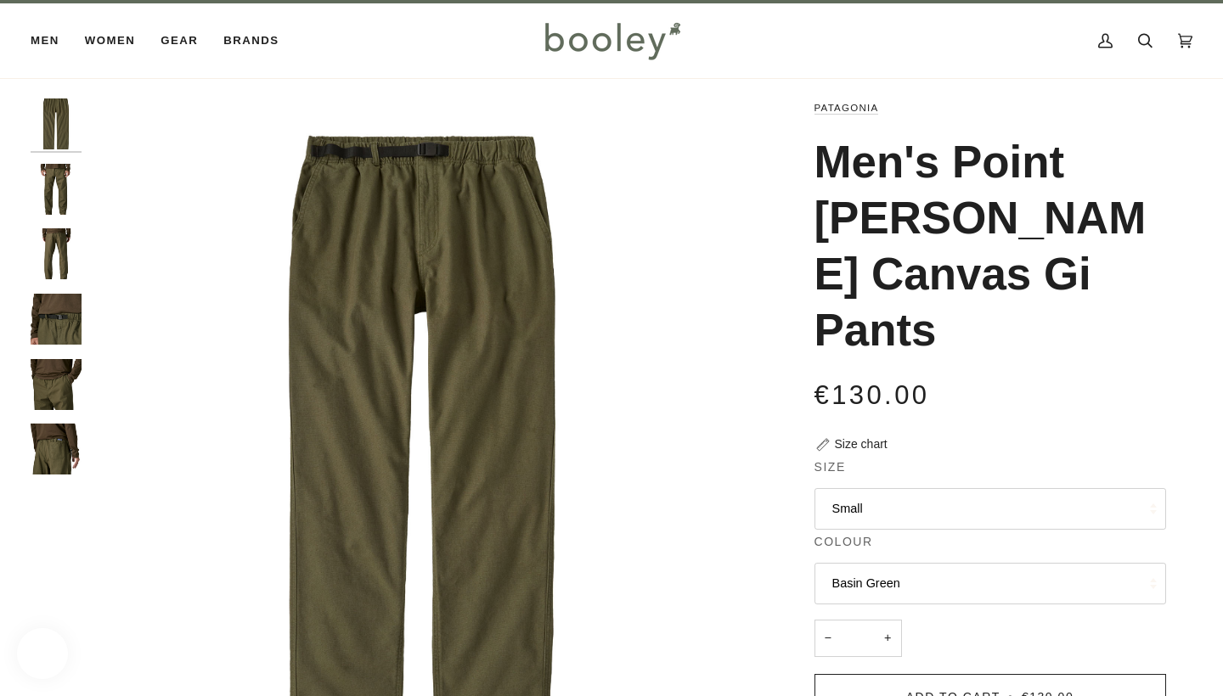
click at [64, 329] on img "Patagonia Men's Point Reyes Canvas Gi Pants Basin Green - Booley Galway" at bounding box center [56, 319] width 51 height 51
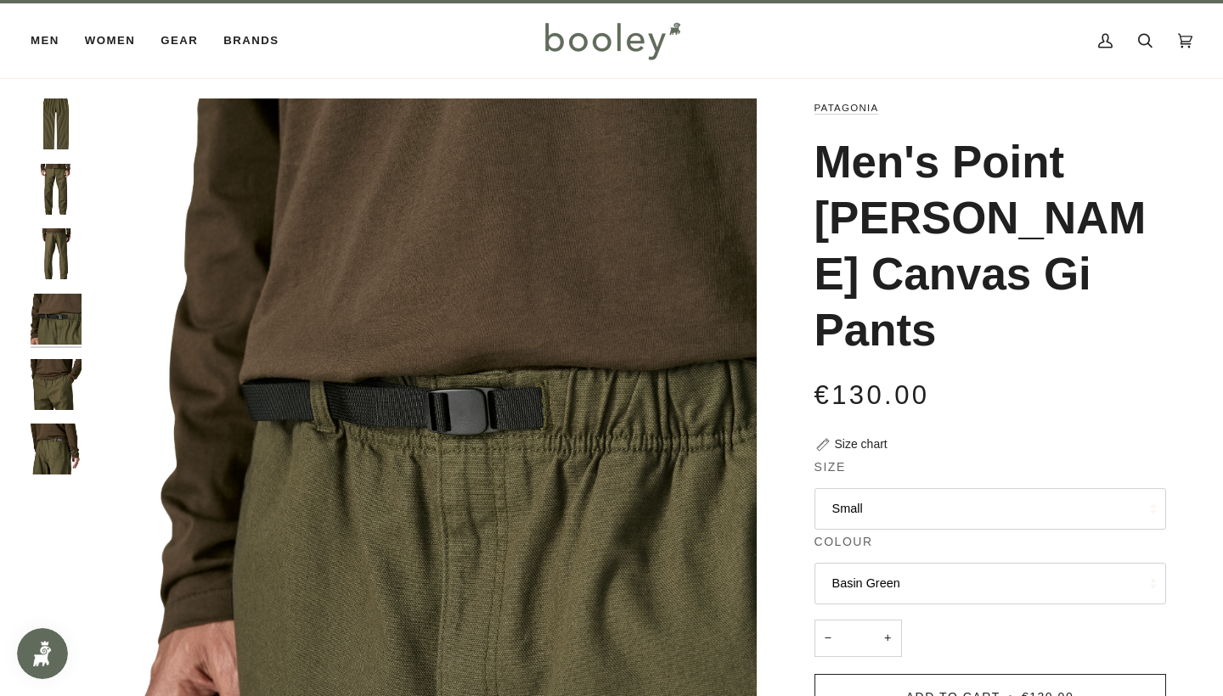
click at [47, 262] on img "Patagonia Men's Point Reyes Canvas Gi Pants Basin Green - Booley Galway" at bounding box center [56, 253] width 51 height 51
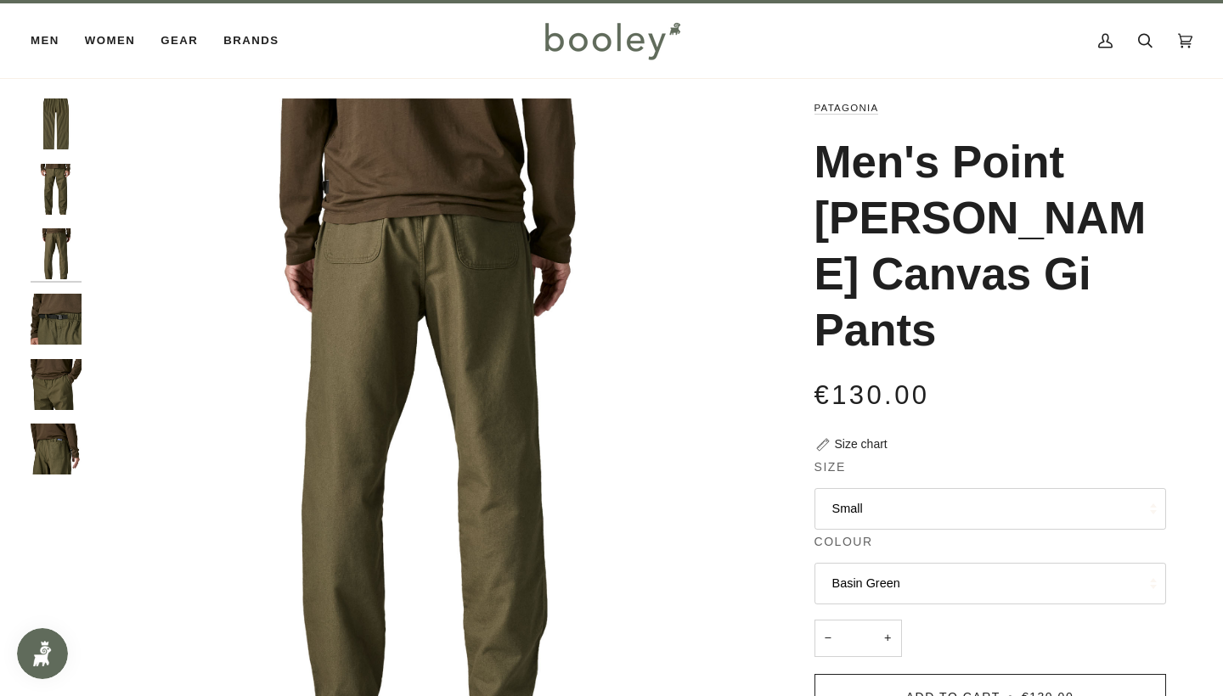
click at [49, 200] on img "Patagonia Men's Point Reyes Canvas Gi Pants Basin Green - Booley Galway" at bounding box center [56, 189] width 51 height 51
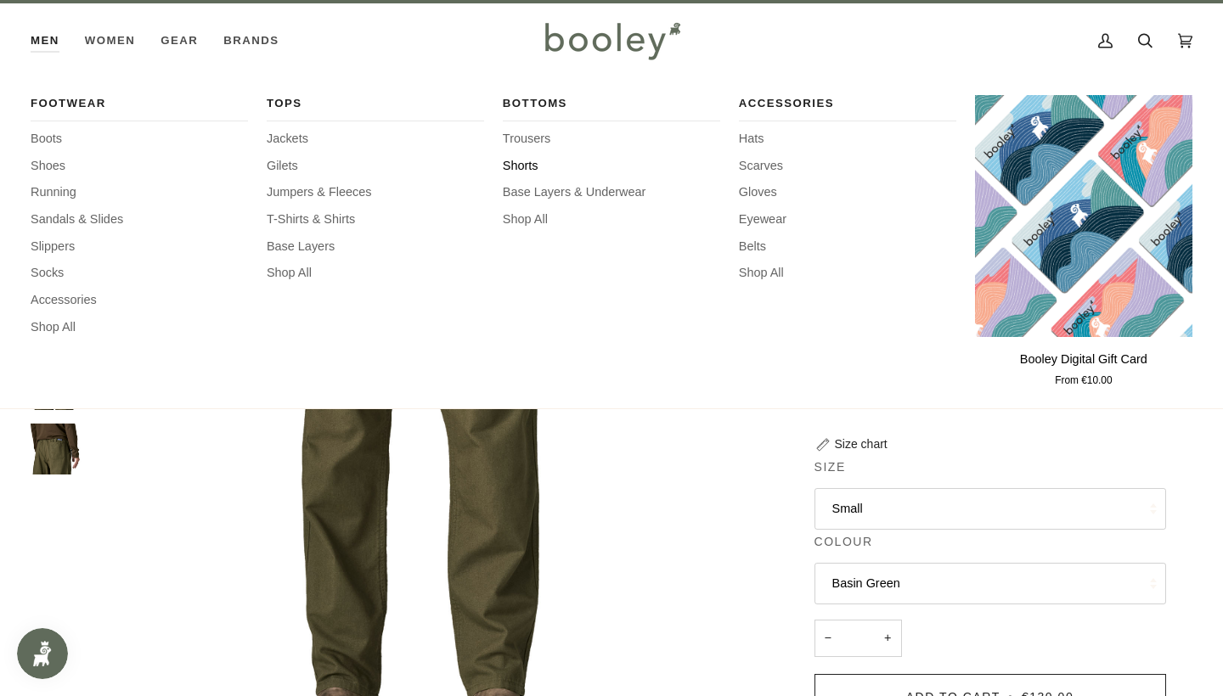
click at [529, 160] on span "Shorts" at bounding box center [611, 166] width 217 height 19
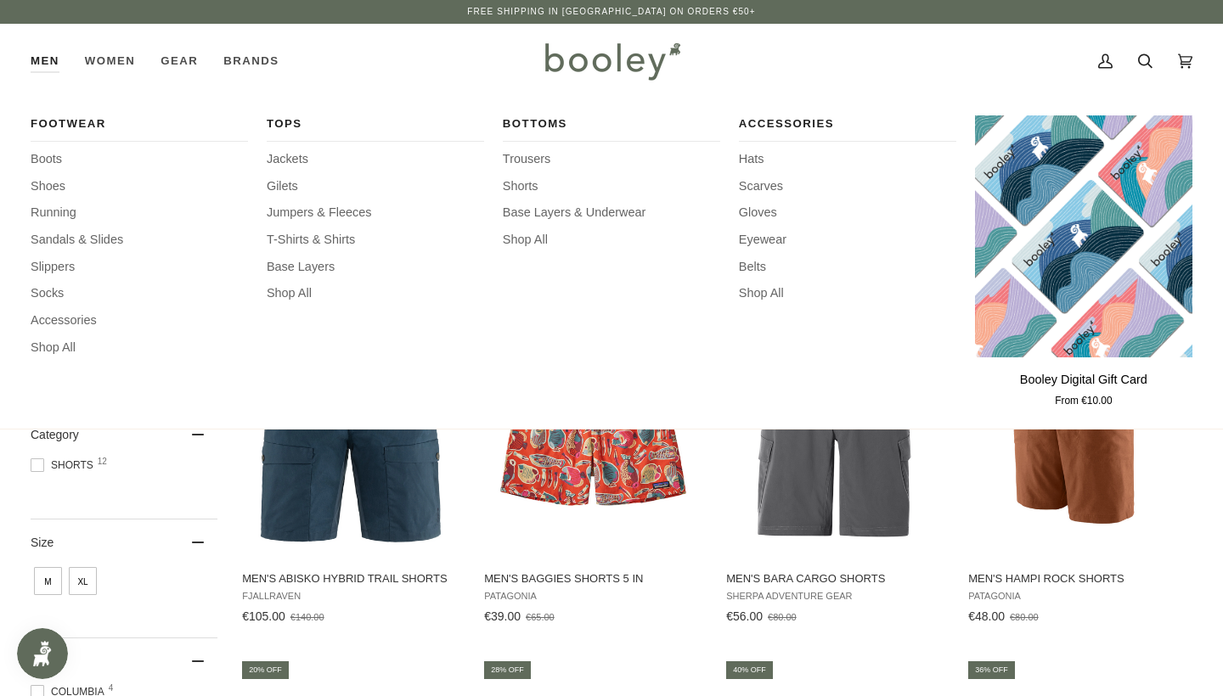
click at [47, 299] on div "Footwear Boots Shoes Running Sandals & Slides Slippers Socks Accessories Shop A…" at bounding box center [139, 262] width 217 height 295
click at [48, 290] on span "Socks" at bounding box center [139, 293] width 217 height 19
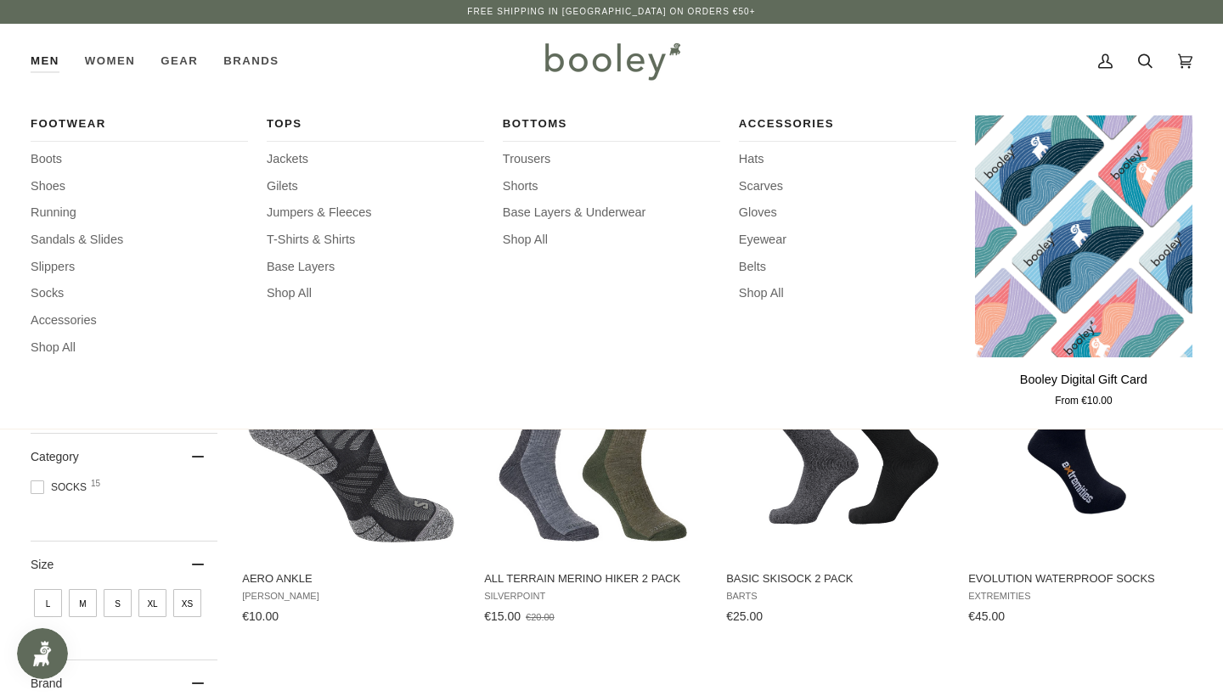
click at [67, 69] on link "Men" at bounding box center [52, 61] width 42 height 75
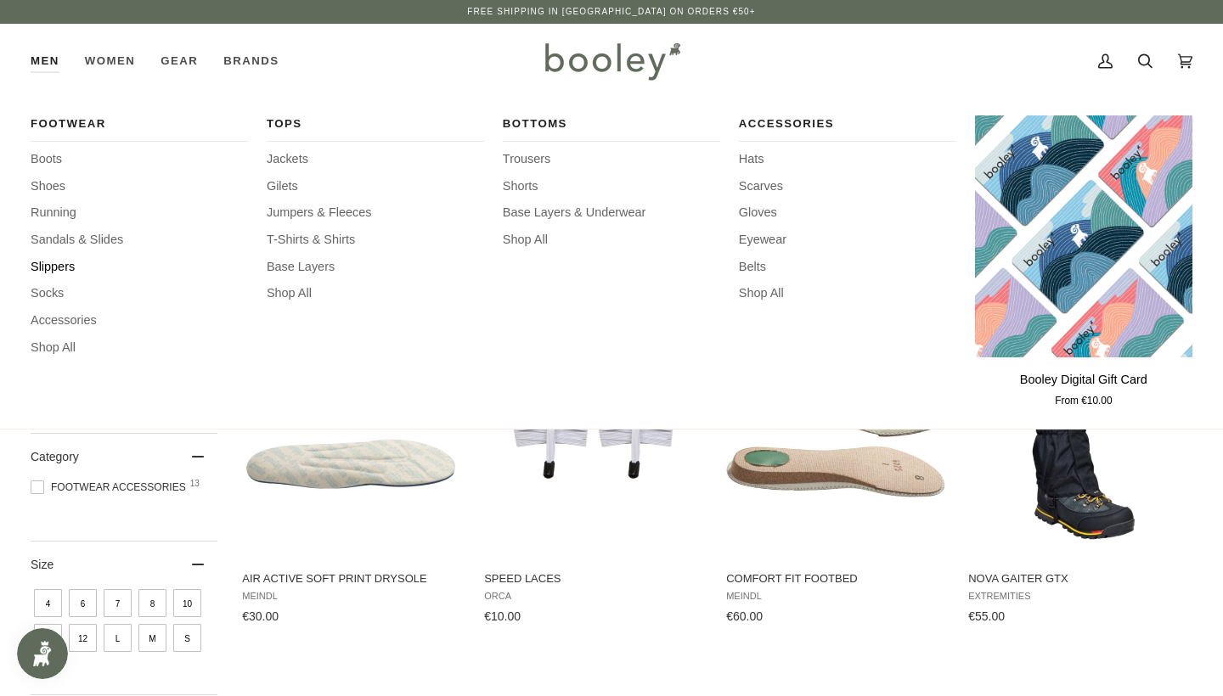
click at [73, 268] on span "Slippers" at bounding box center [139, 267] width 217 height 19
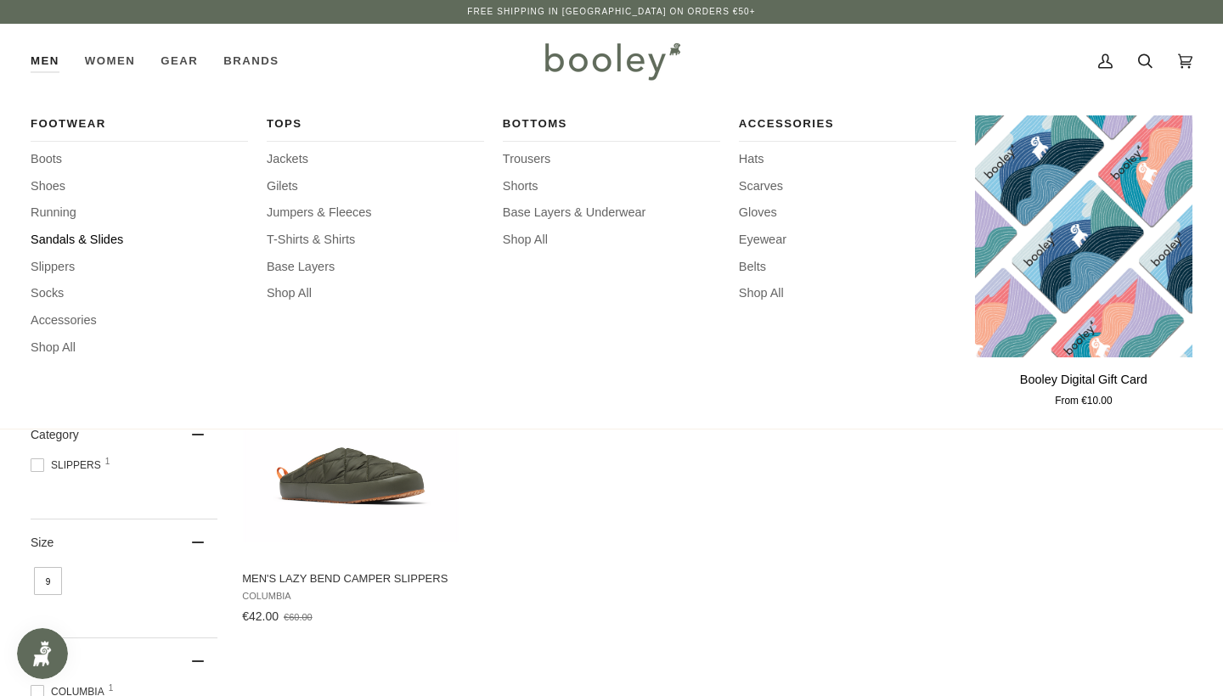
click at [65, 233] on span "Sandals & Slides" at bounding box center [139, 240] width 217 height 19
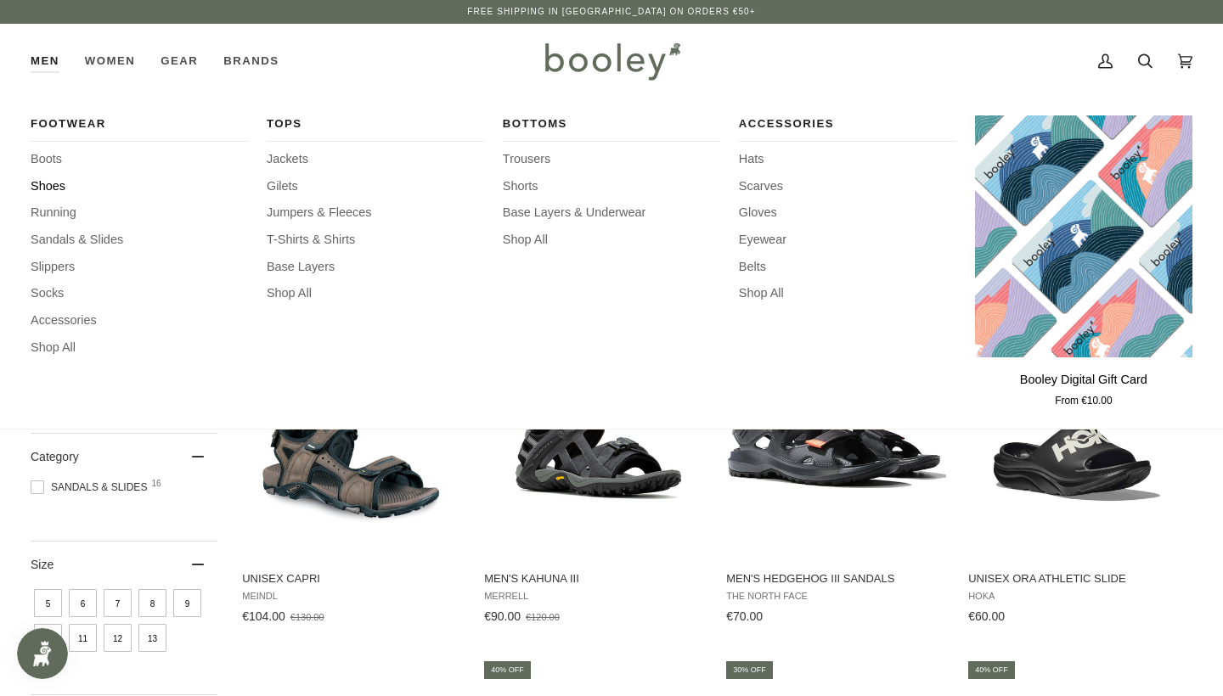
click at [57, 188] on span "Shoes" at bounding box center [139, 186] width 217 height 19
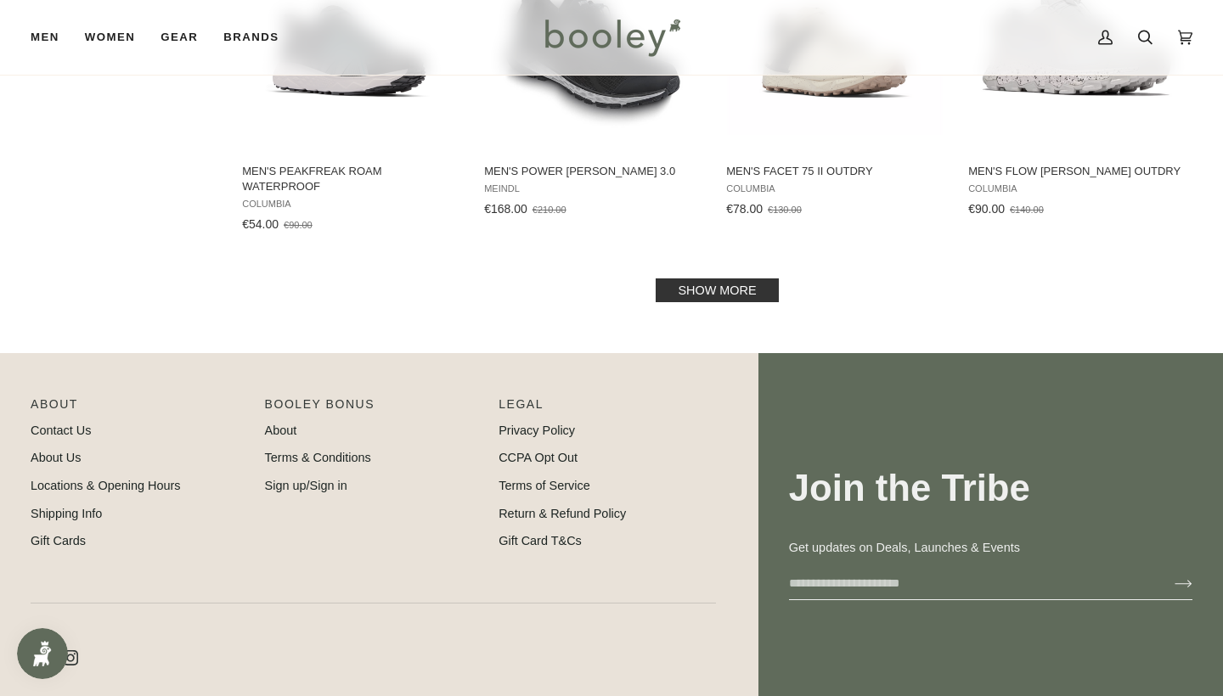
scroll to position [1866, 0]
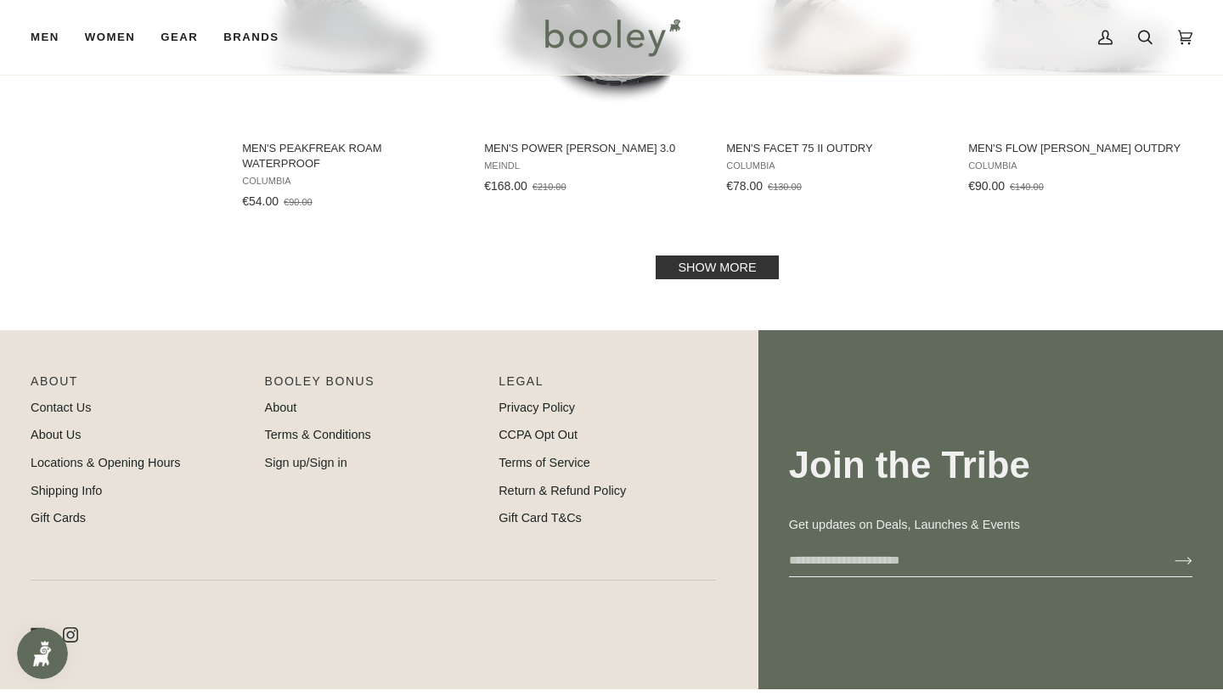
click at [702, 256] on link "Show more" at bounding box center [716, 268] width 122 height 24
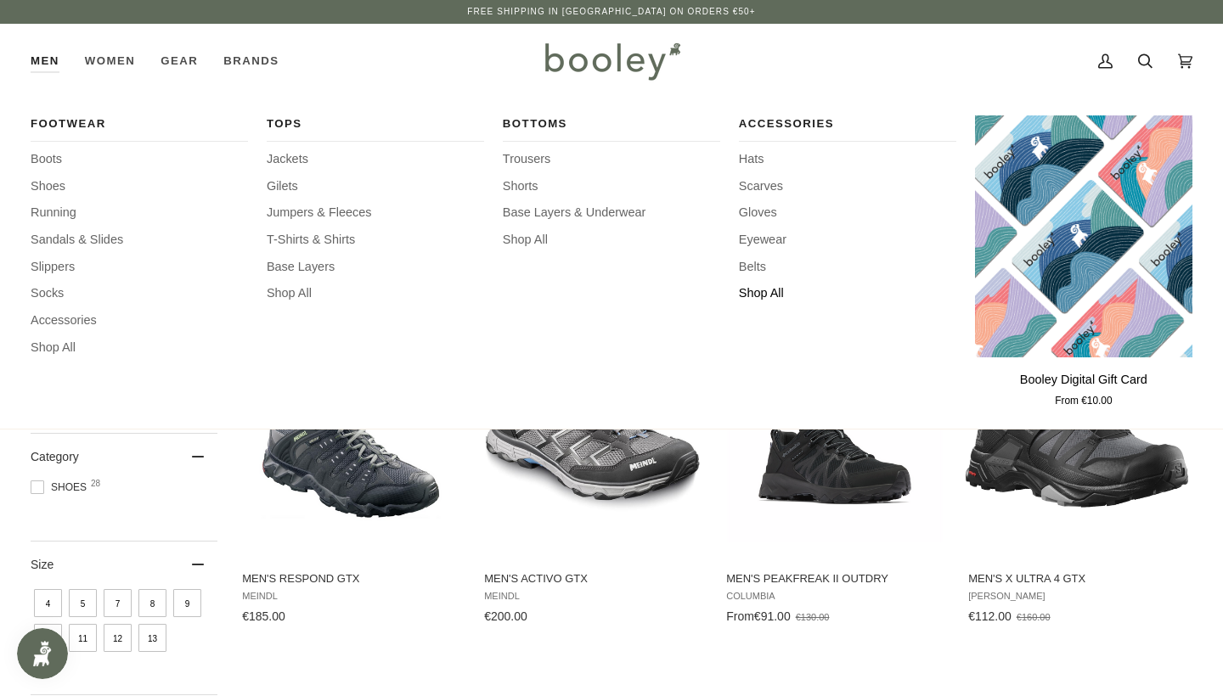
click at [769, 295] on span "Shop All" at bounding box center [847, 293] width 217 height 19
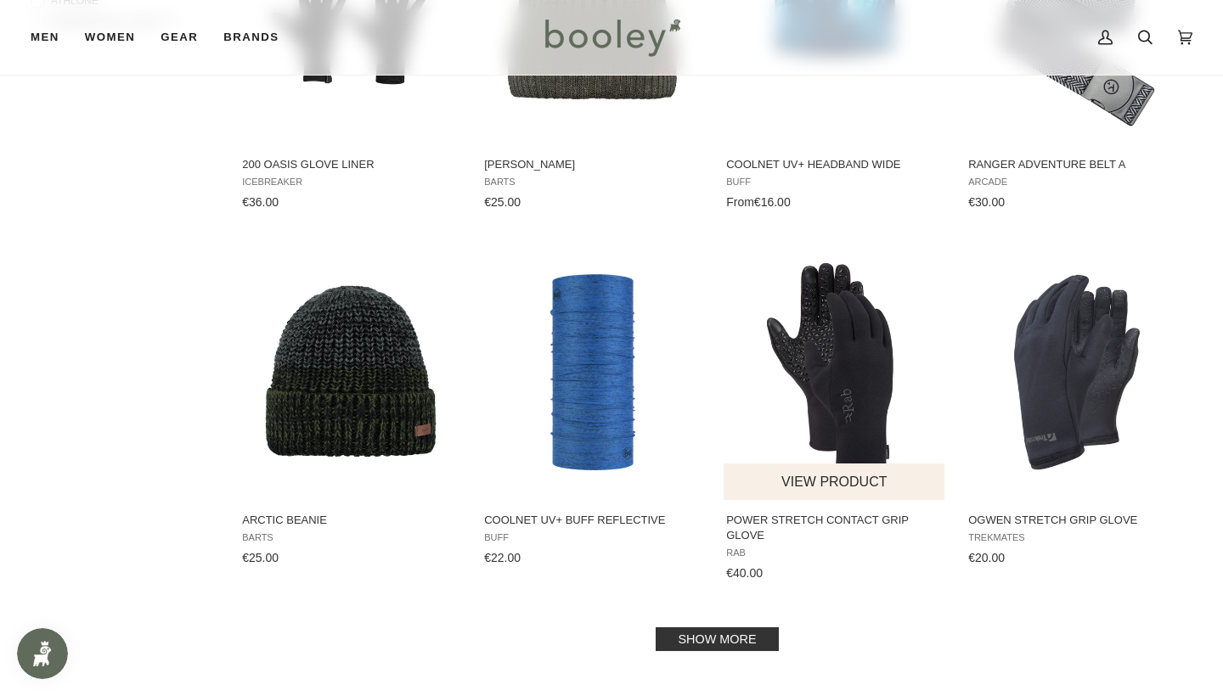
scroll to position [1483, 0]
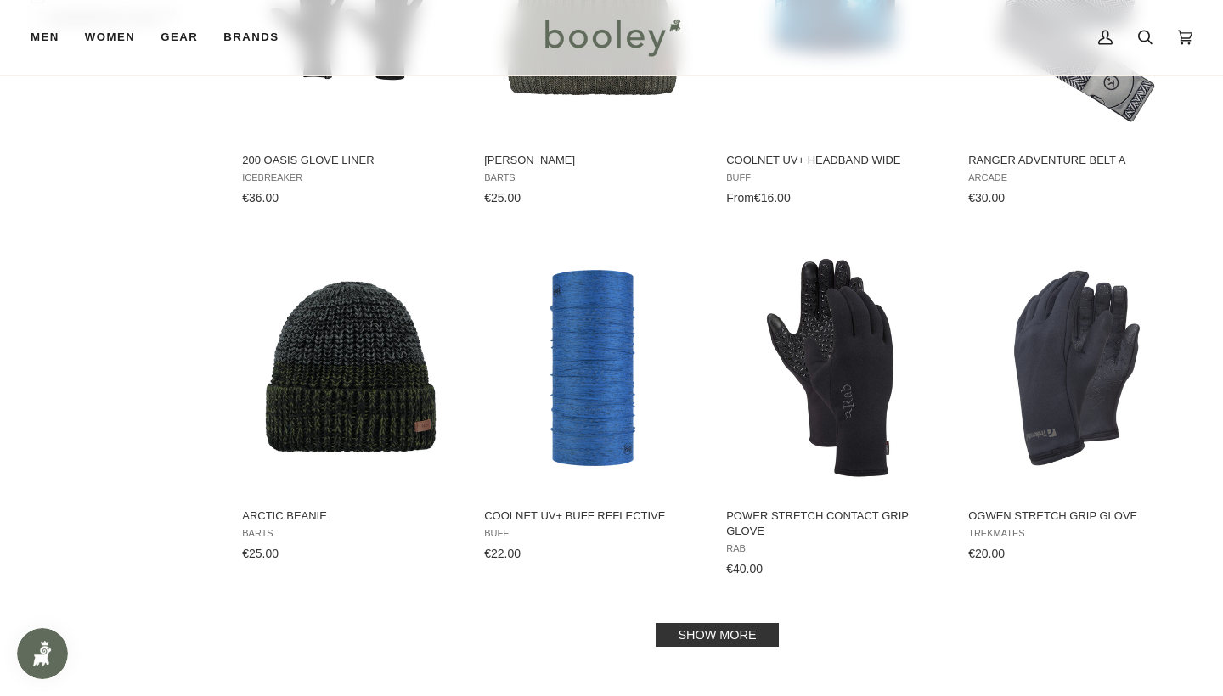
click at [717, 623] on link "Show more" at bounding box center [716, 635] width 122 height 24
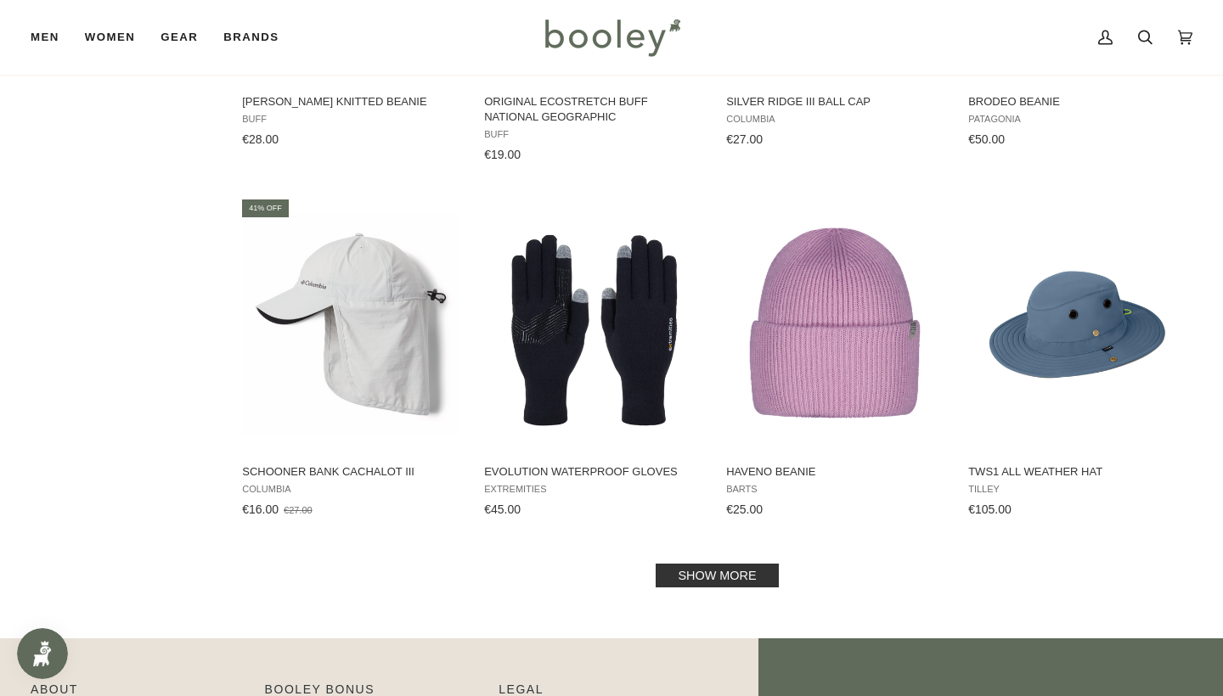
scroll to position [3476, 0]
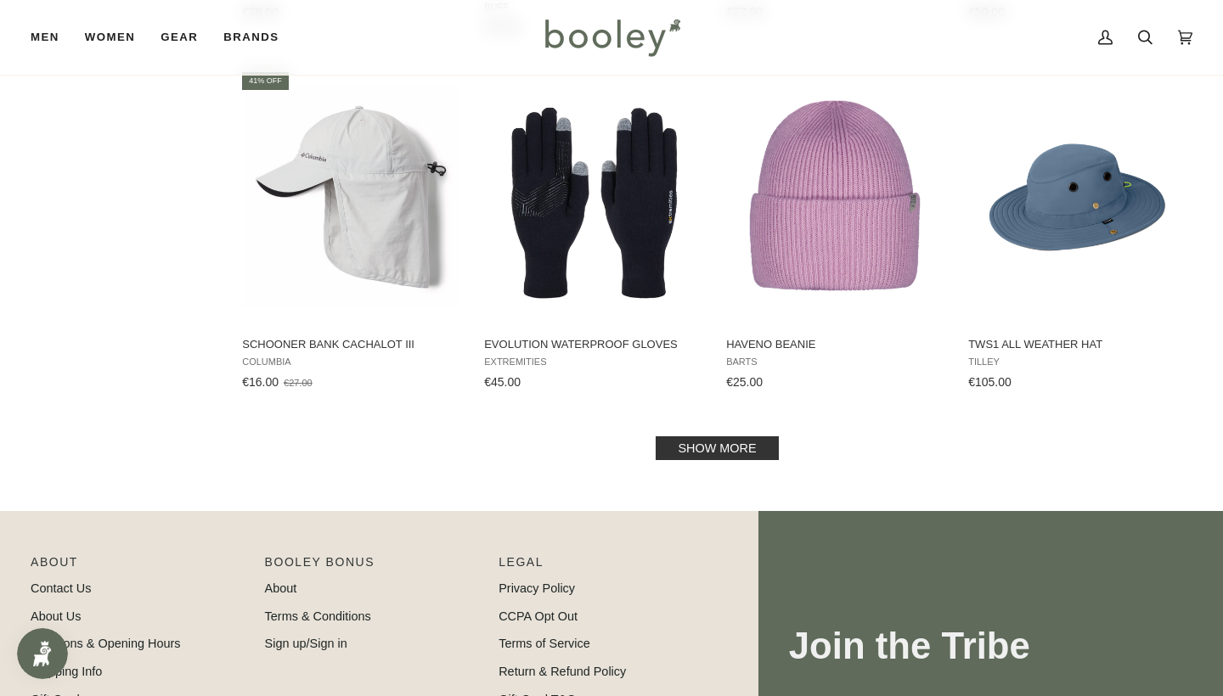
click at [715, 436] on link "Show more" at bounding box center [716, 448] width 122 height 24
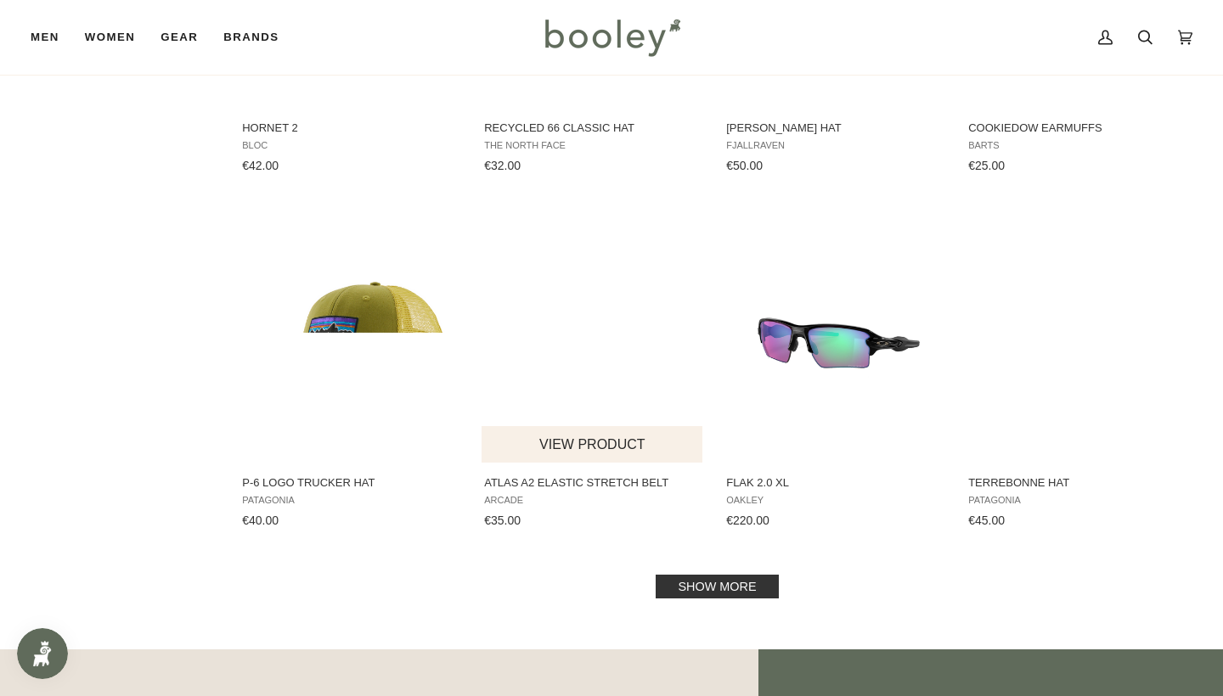
scroll to position [5112, 0]
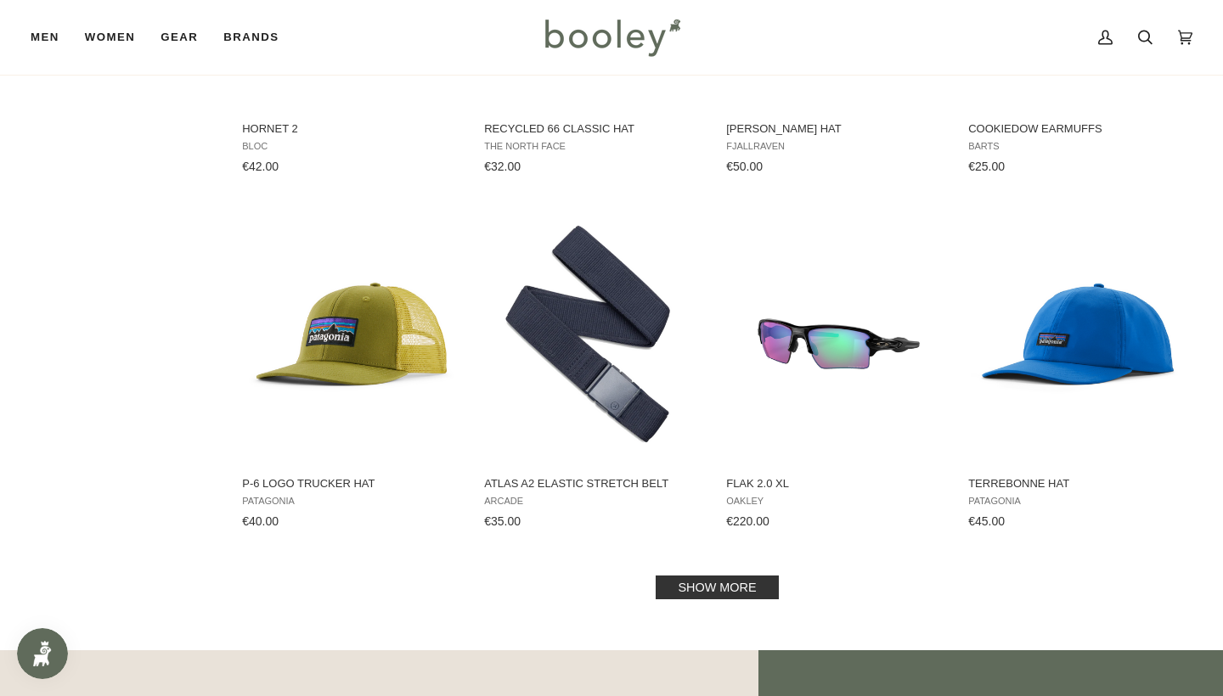
click at [700, 576] on link "Show more" at bounding box center [716, 588] width 122 height 24
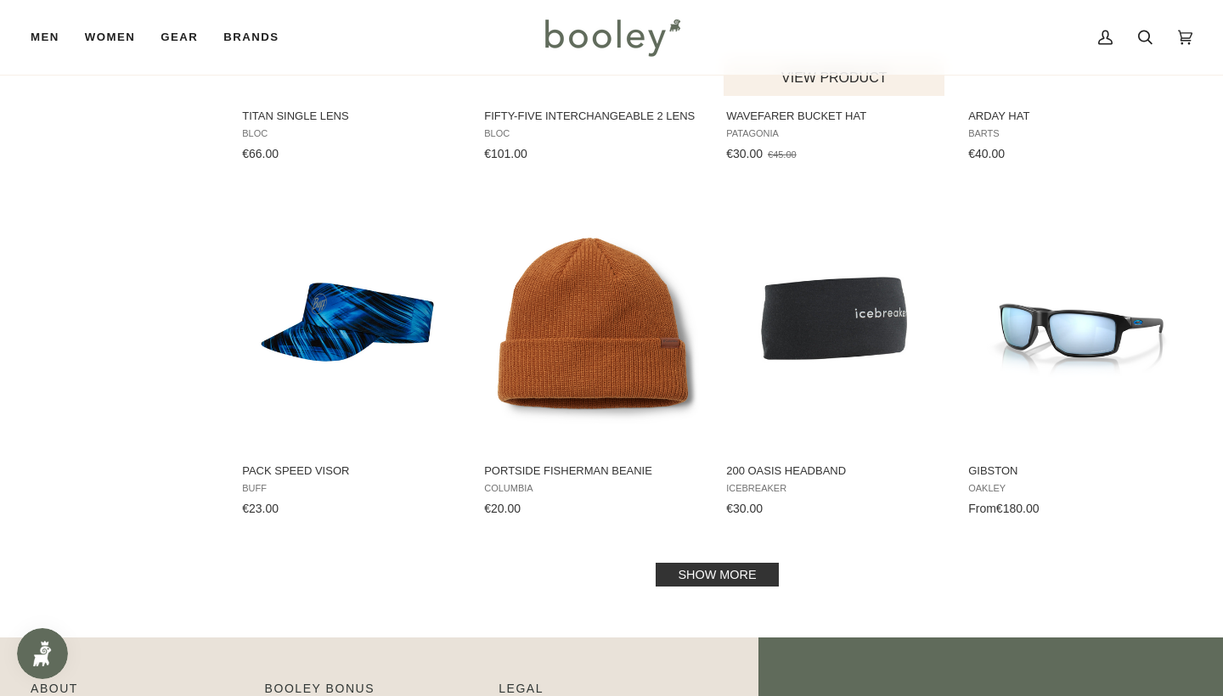
scroll to position [6916, 0]
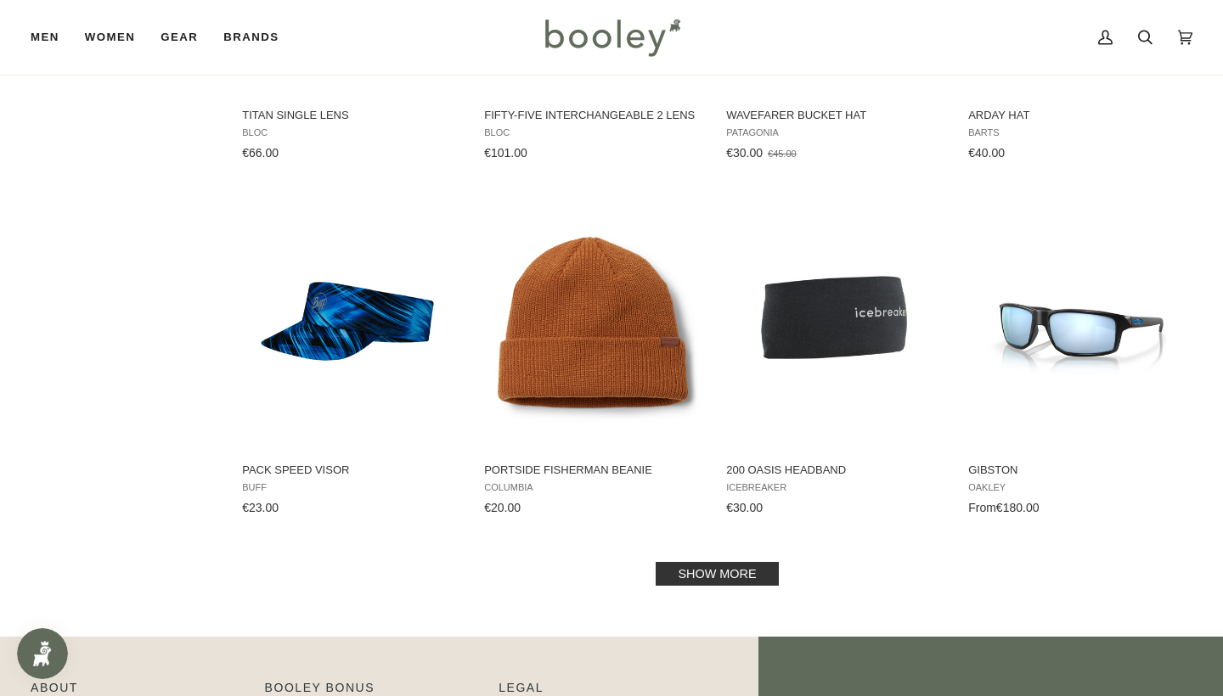
click at [736, 564] on link "Show more" at bounding box center [716, 574] width 122 height 24
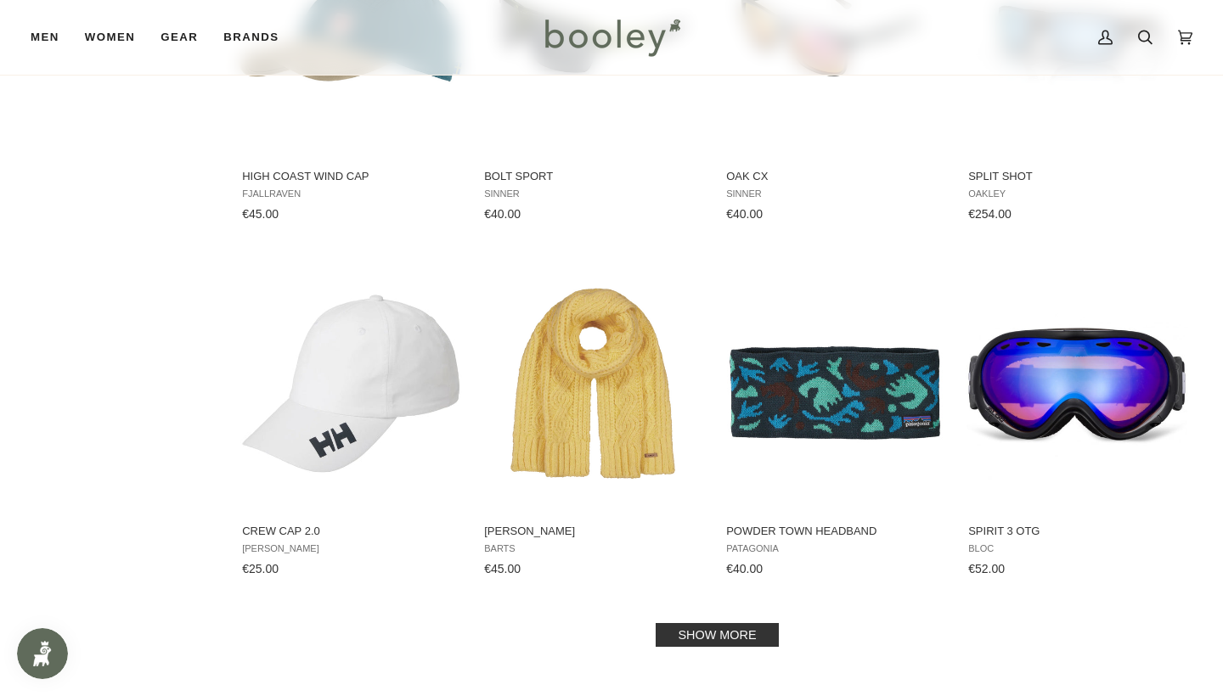
scroll to position [8631, 0]
click at [713, 622] on link "Show more" at bounding box center [716, 634] width 122 height 24
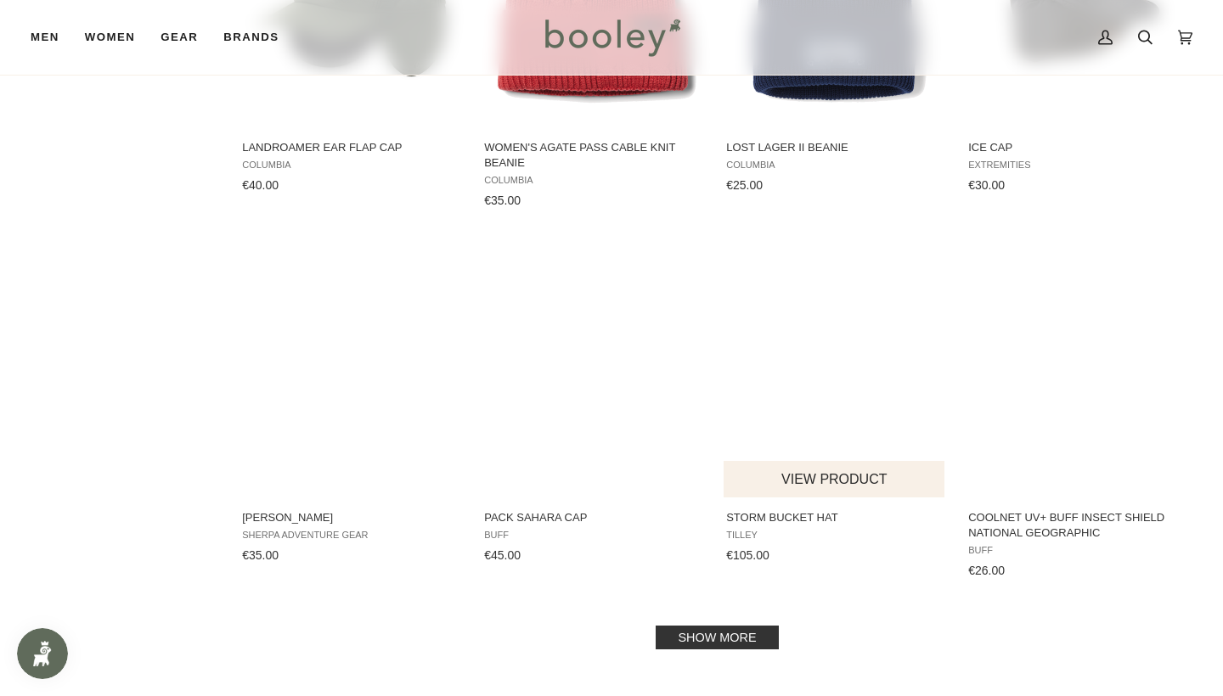
scroll to position [10643, 0]
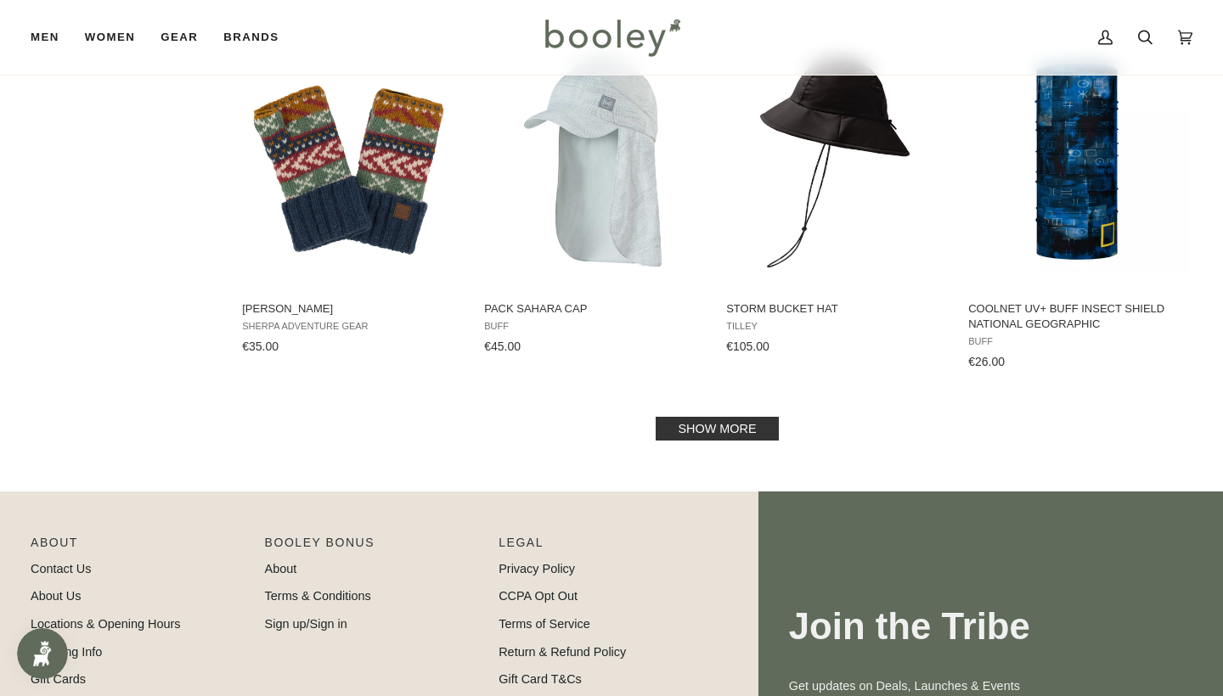
click at [723, 417] on link "Show more" at bounding box center [716, 429] width 122 height 24
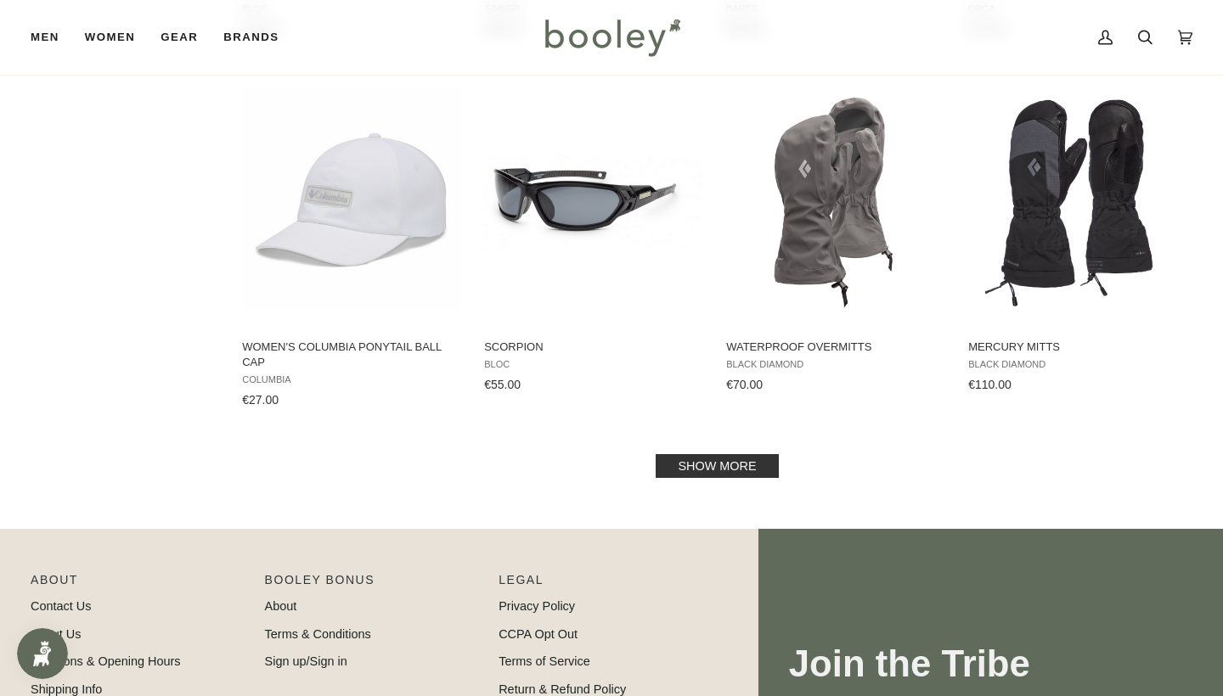
scroll to position [12411, 0]
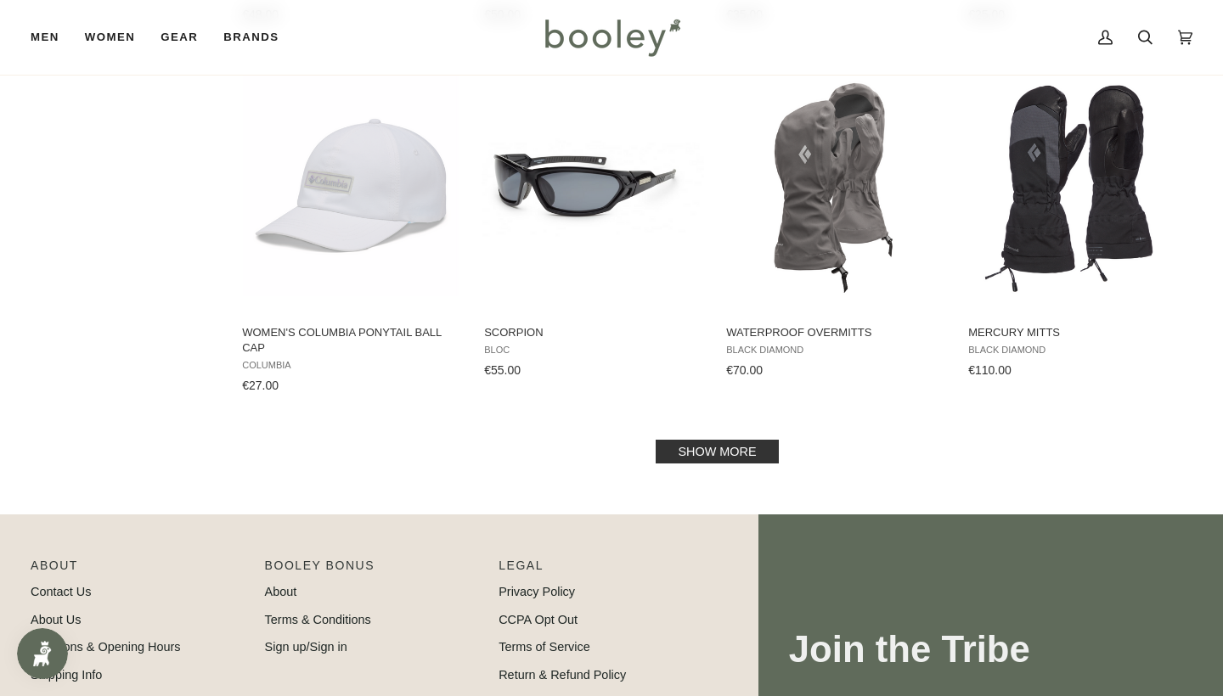
click at [716, 440] on link "Show more" at bounding box center [716, 452] width 122 height 24
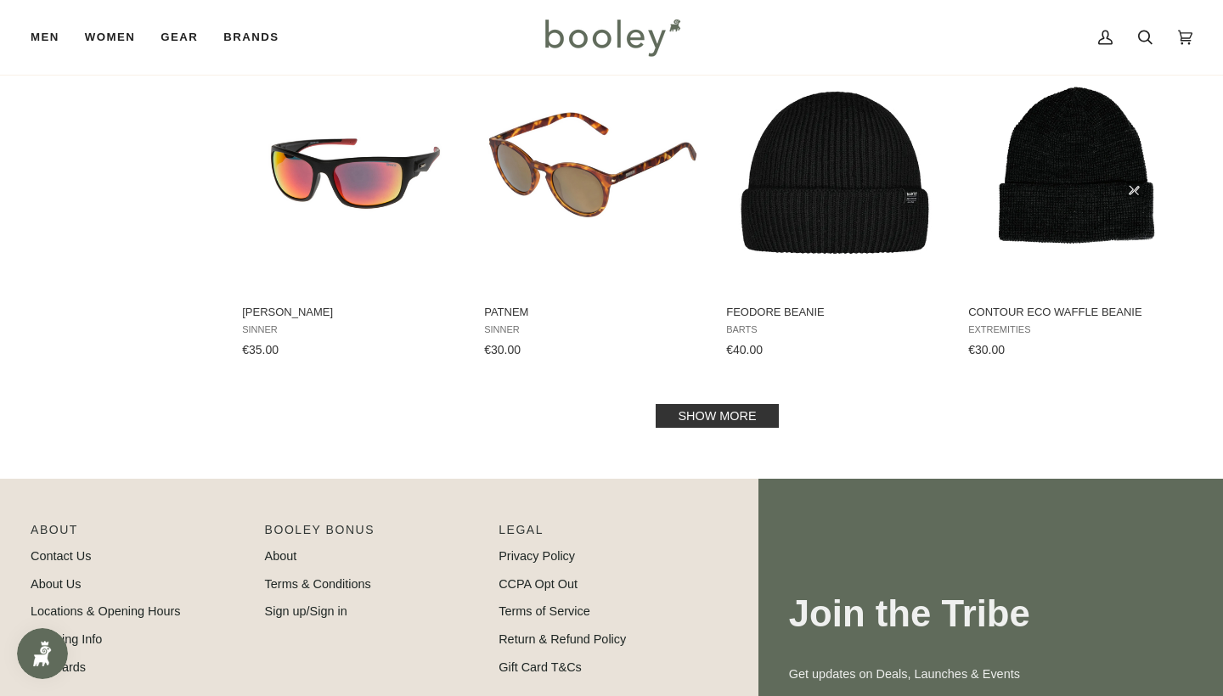
scroll to position [14269, 0]
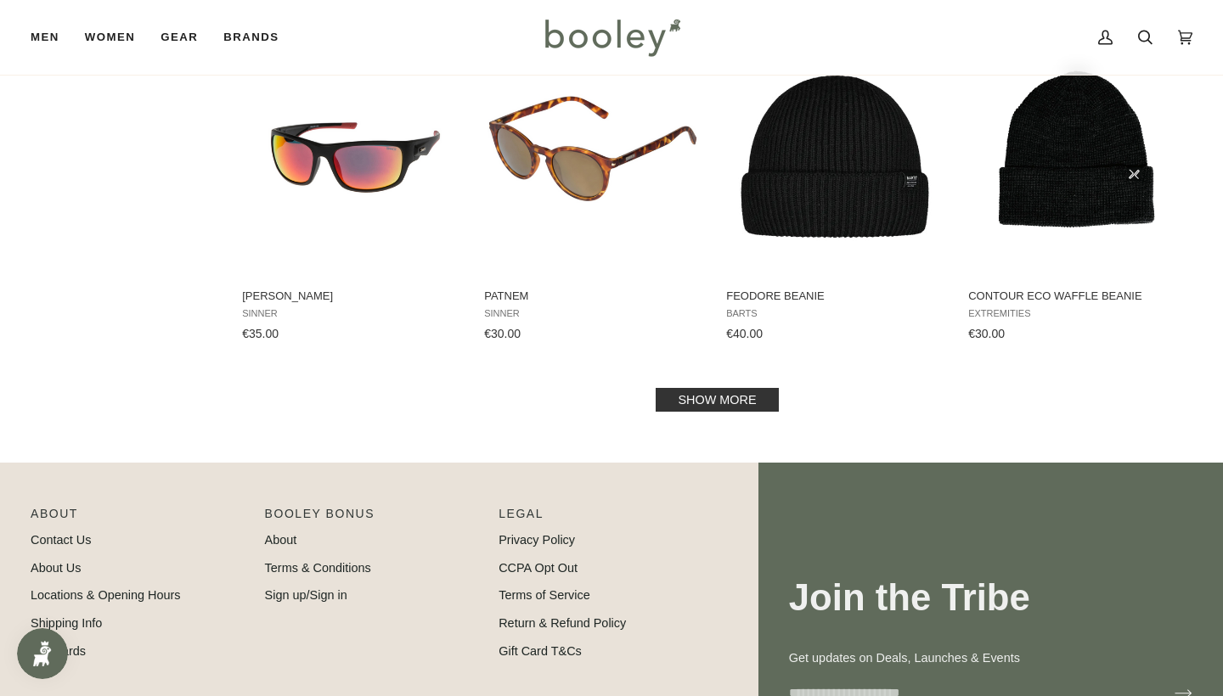
click at [724, 388] on link "Show more" at bounding box center [716, 400] width 122 height 24
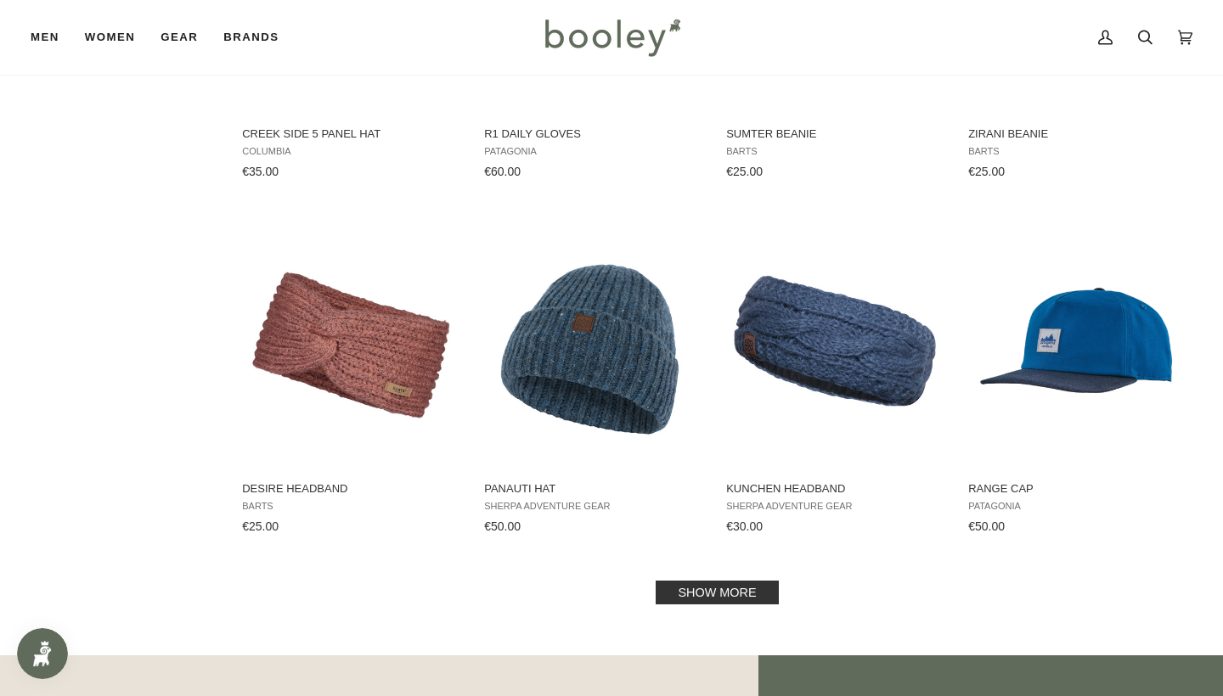
scroll to position [15853, 0]
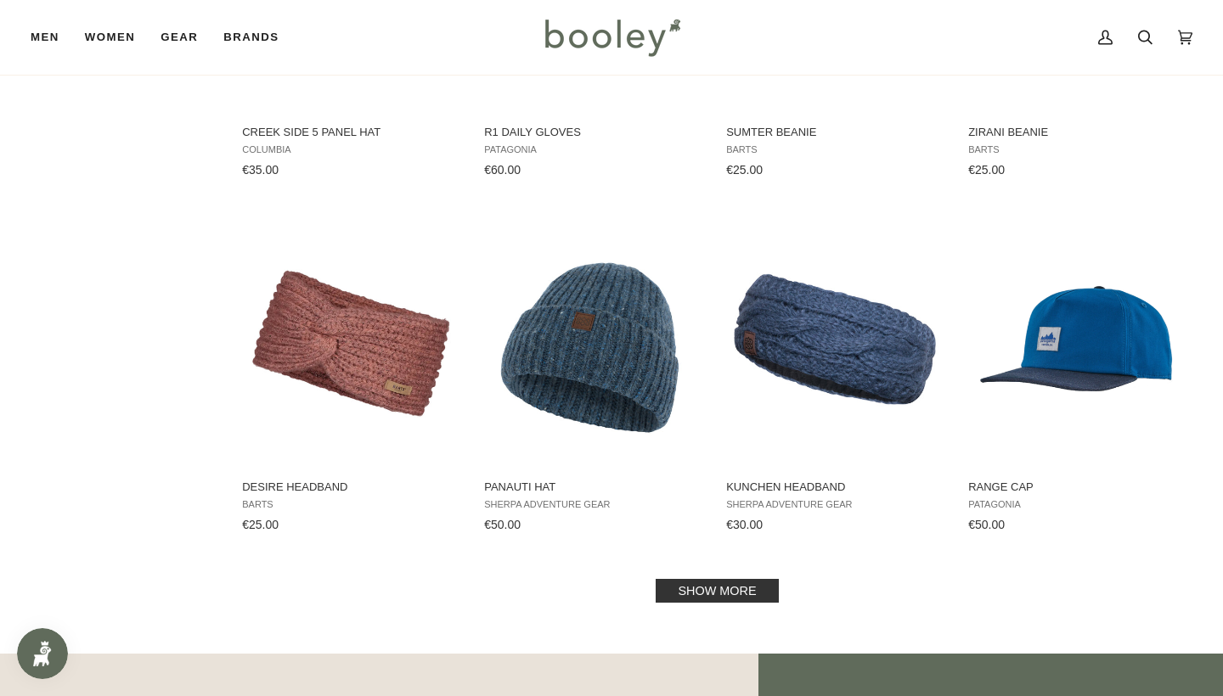
click at [713, 579] on link "Show more" at bounding box center [716, 591] width 122 height 24
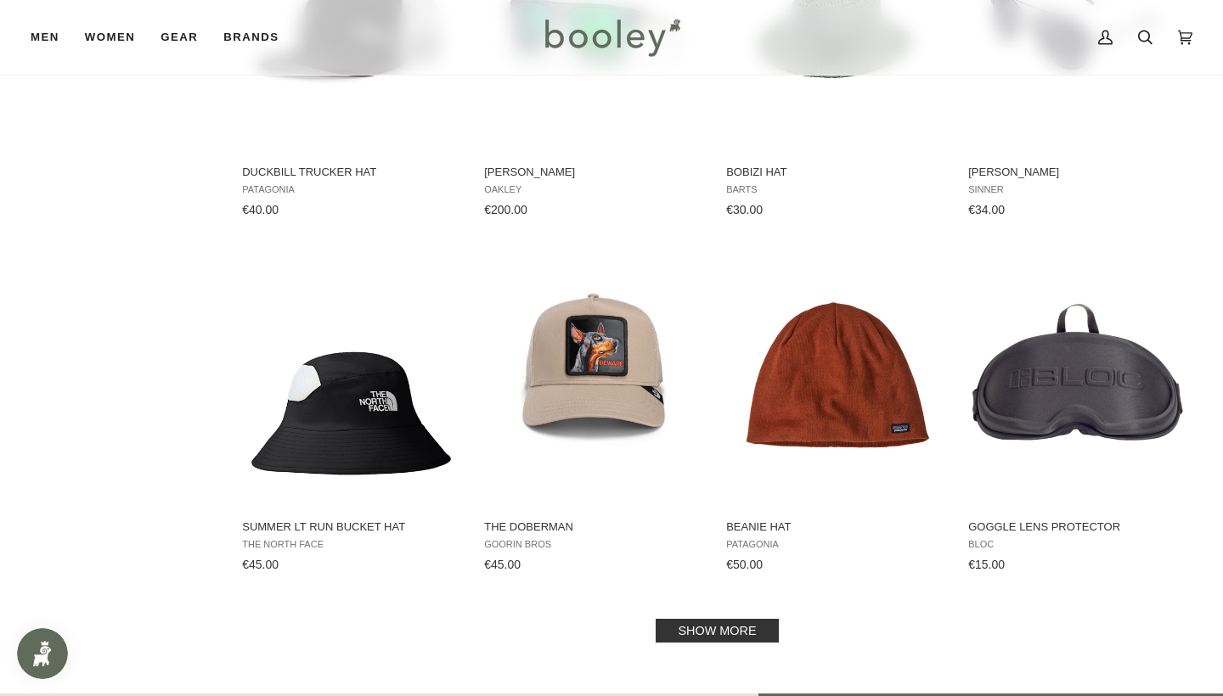
scroll to position [17600, 0]
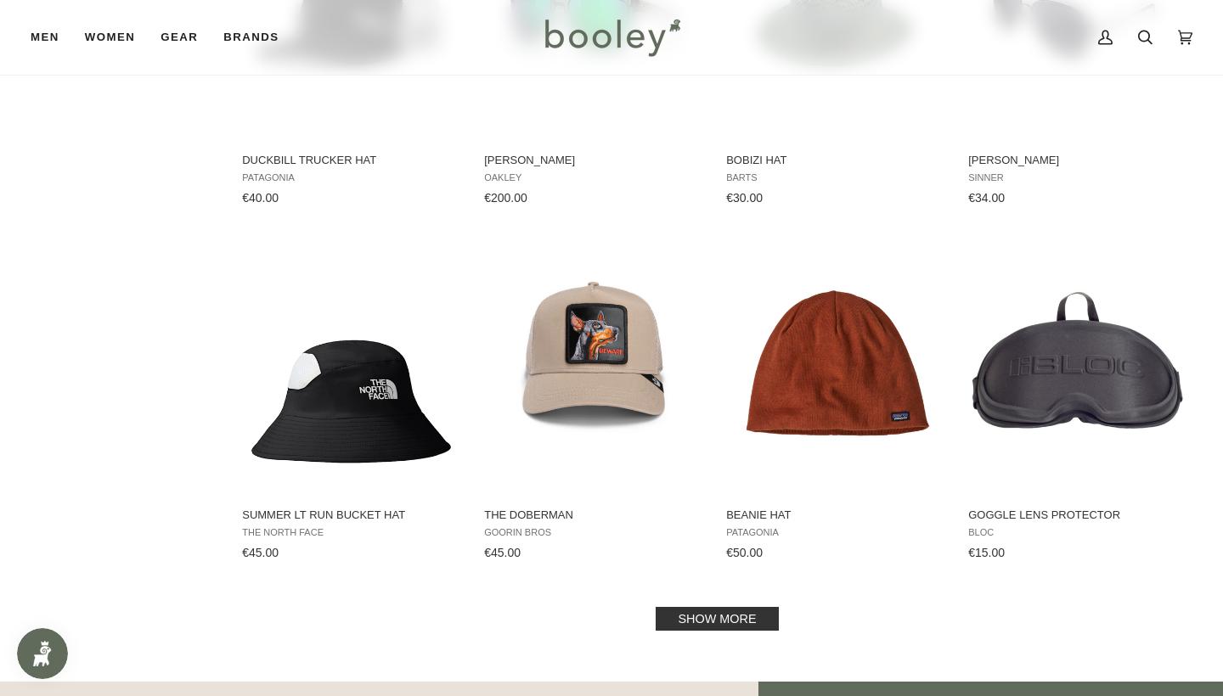
click at [708, 611] on link "Show more" at bounding box center [716, 619] width 122 height 24
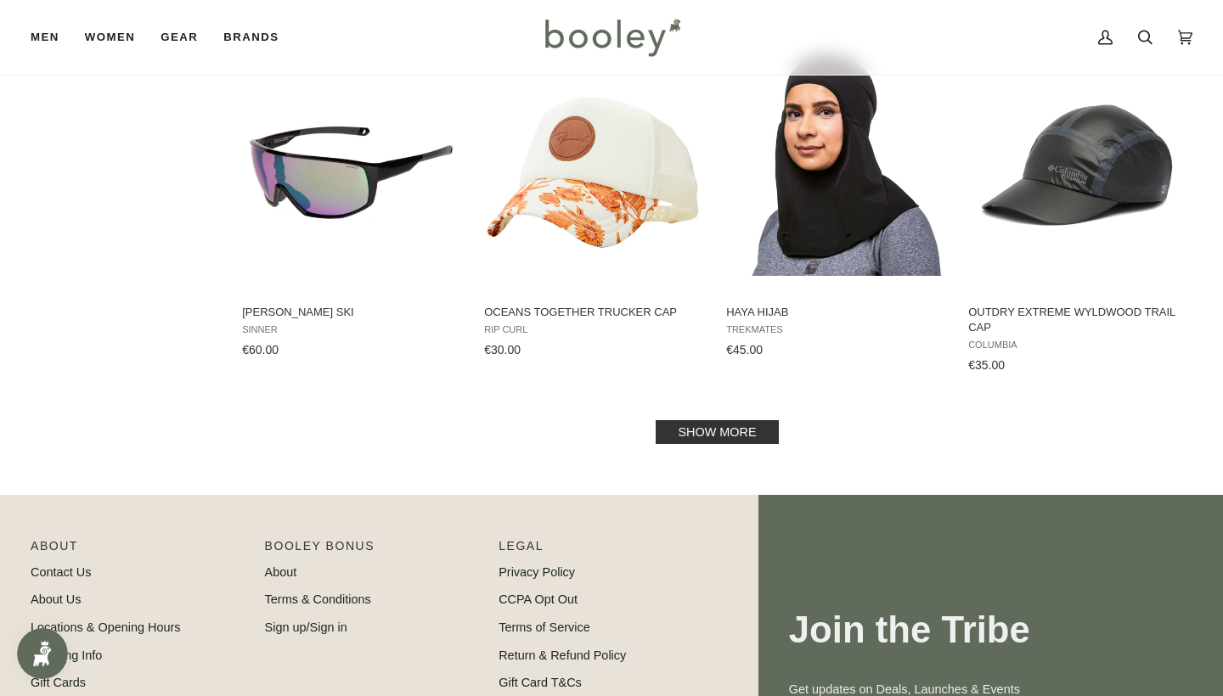
scroll to position [19649, 0]
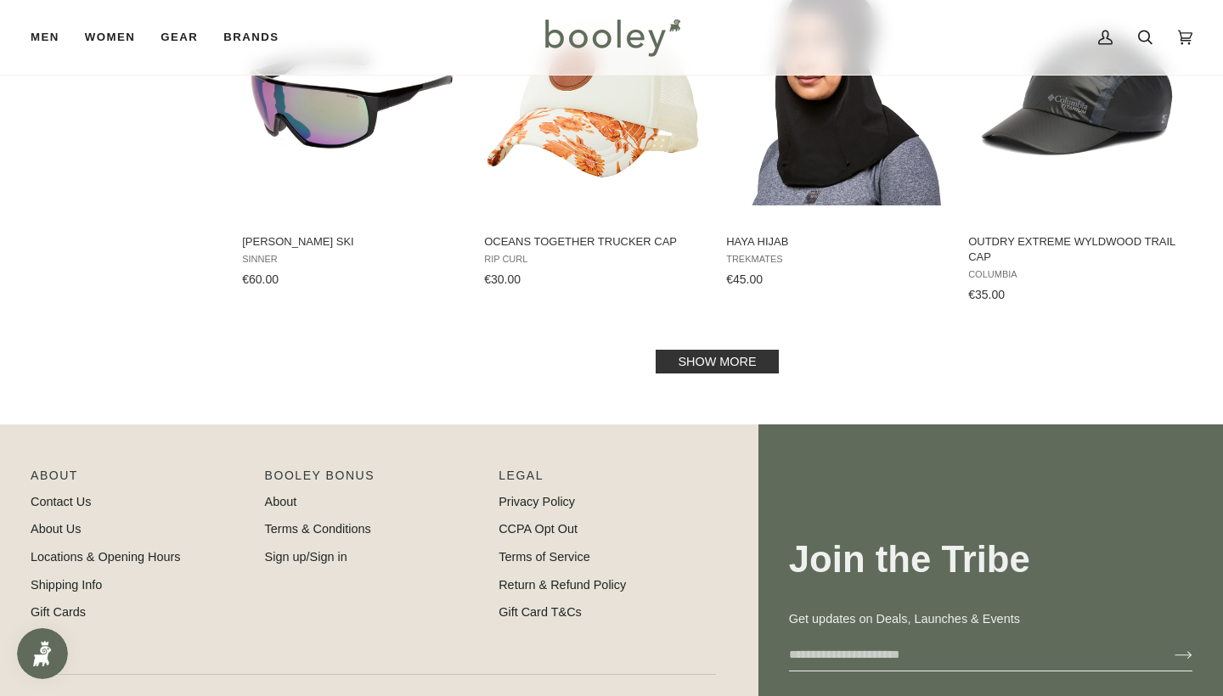
click at [714, 350] on link "Show more" at bounding box center [716, 362] width 122 height 24
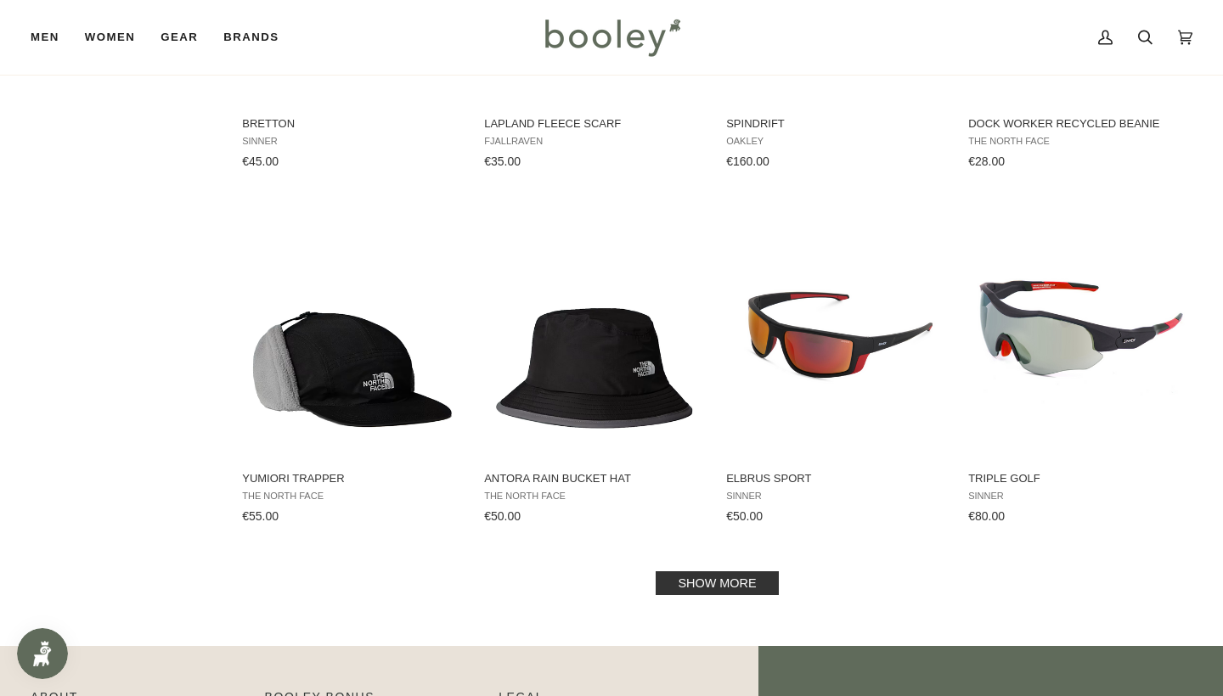
scroll to position [21358, 0]
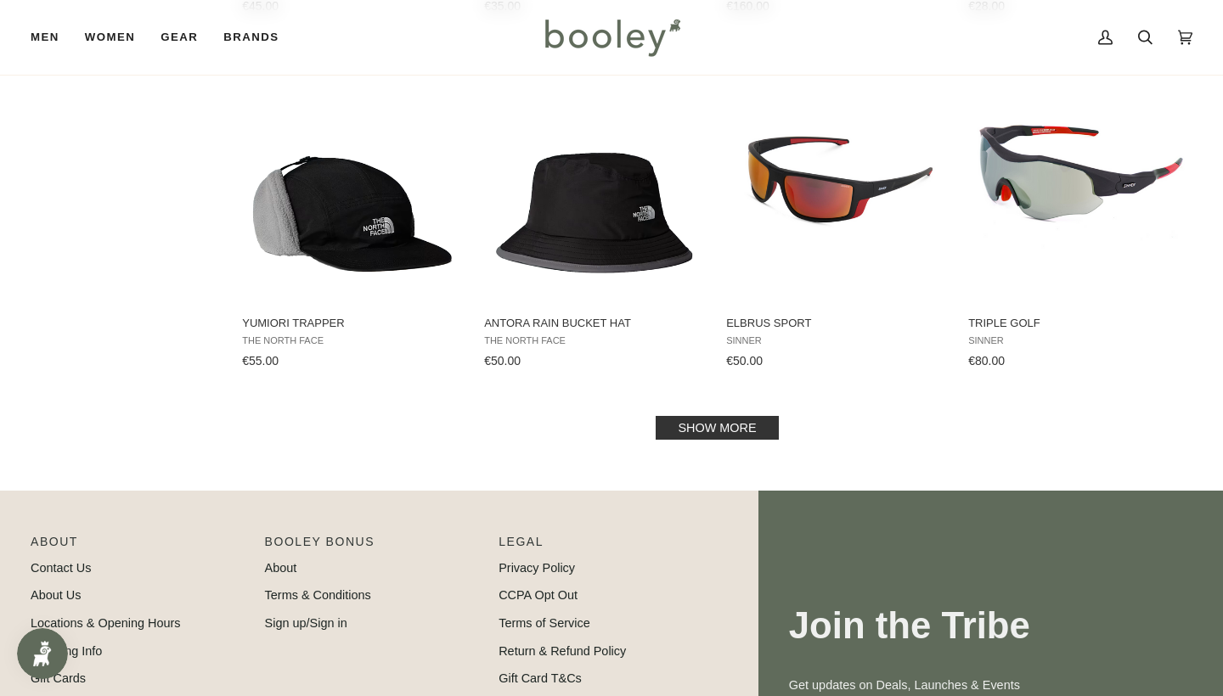
click at [713, 416] on link "Show more" at bounding box center [716, 428] width 122 height 24
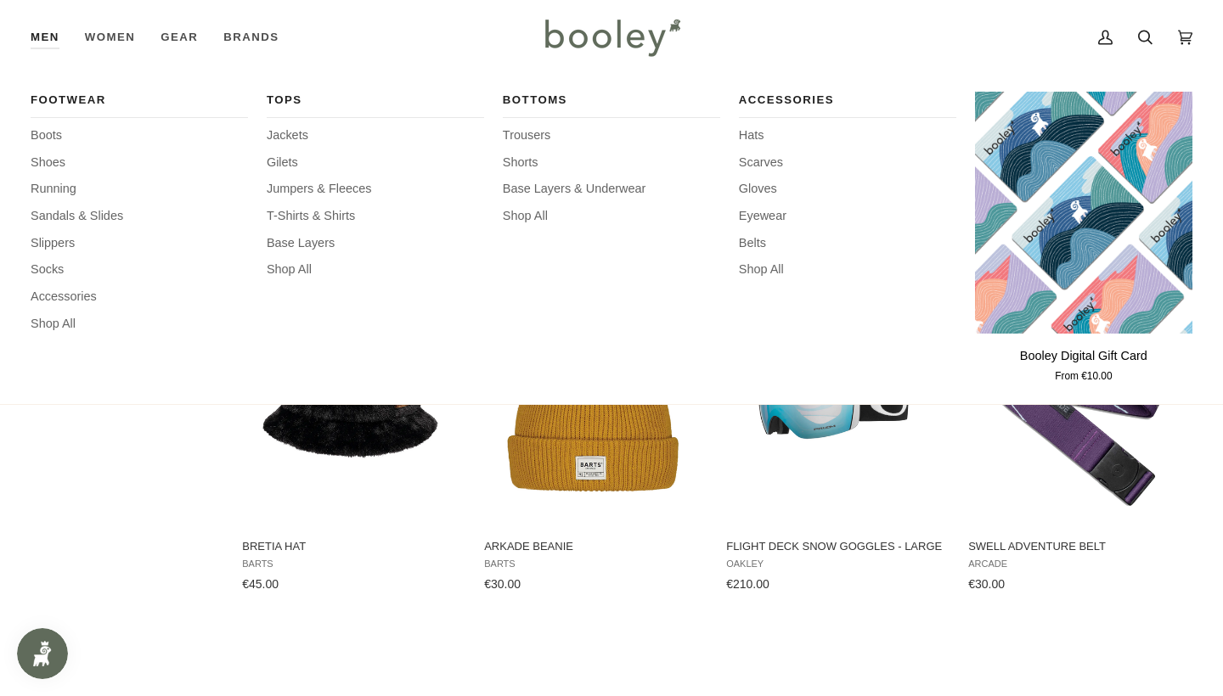
scroll to position [186, 0]
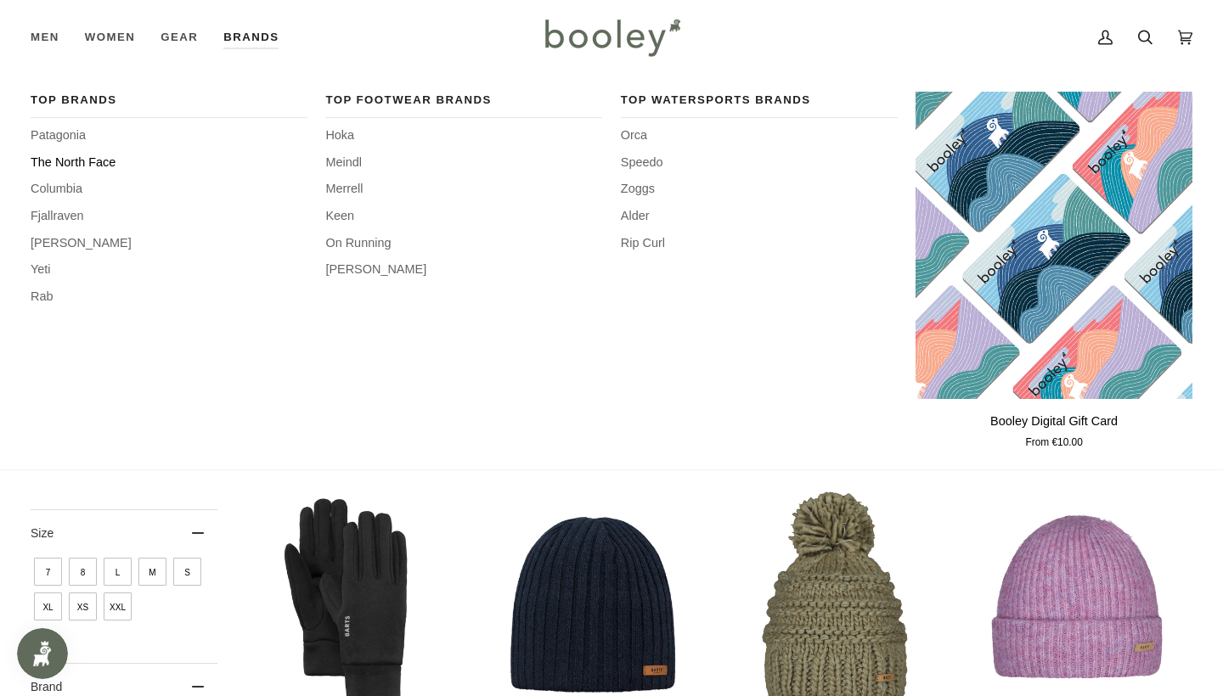
click at [80, 164] on span "The North Face" at bounding box center [169, 163] width 277 height 19
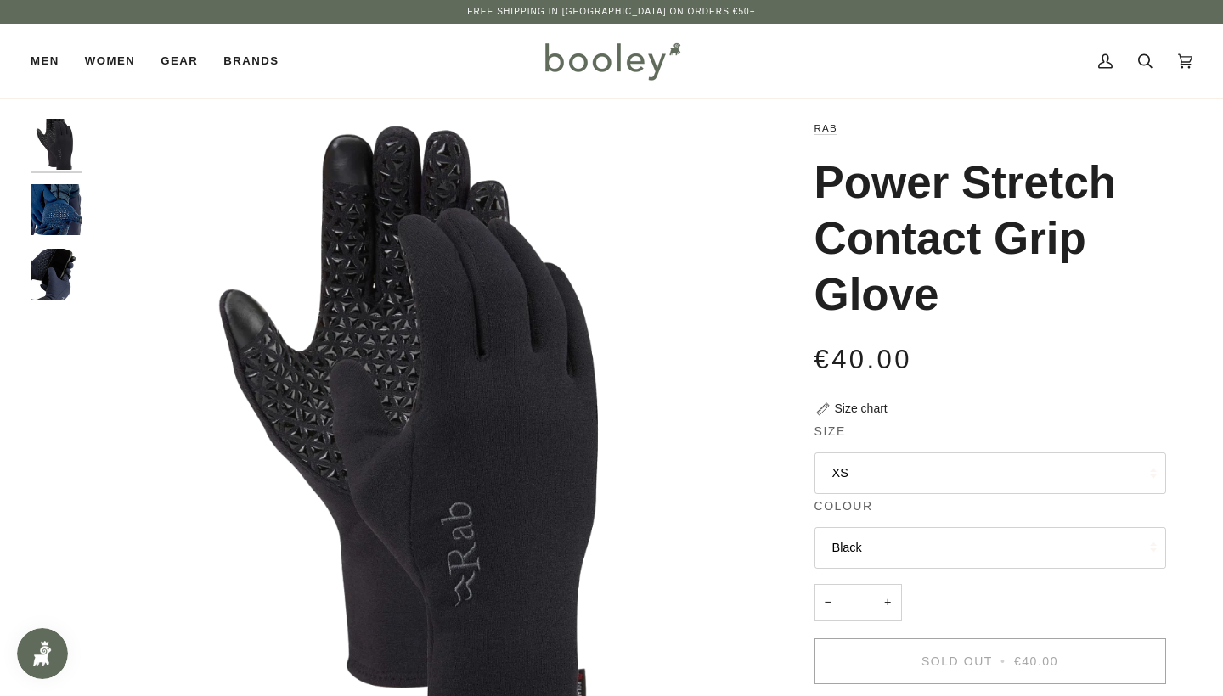
click at [42, 207] on img "Rab Power Stretch Contact Grip Glove - Booley Galway" at bounding box center [56, 209] width 51 height 51
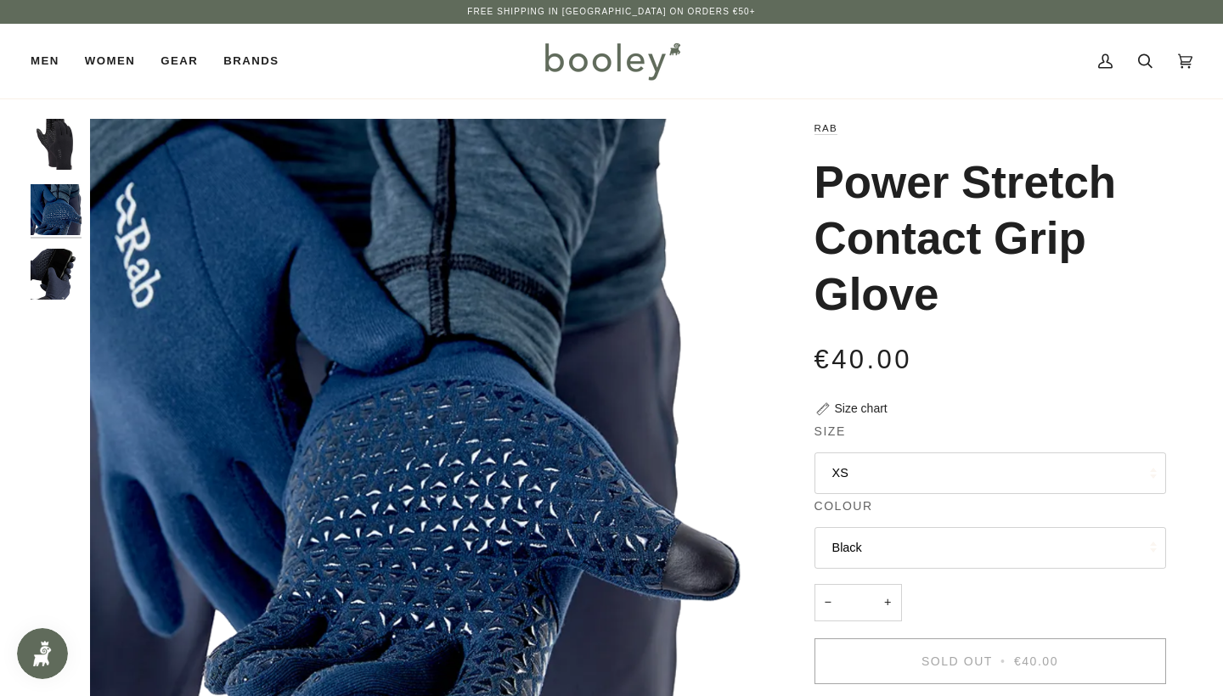
click at [62, 275] on img "Rab Power Stretch Contact Grip Glove - Booley Galway" at bounding box center [56, 274] width 51 height 51
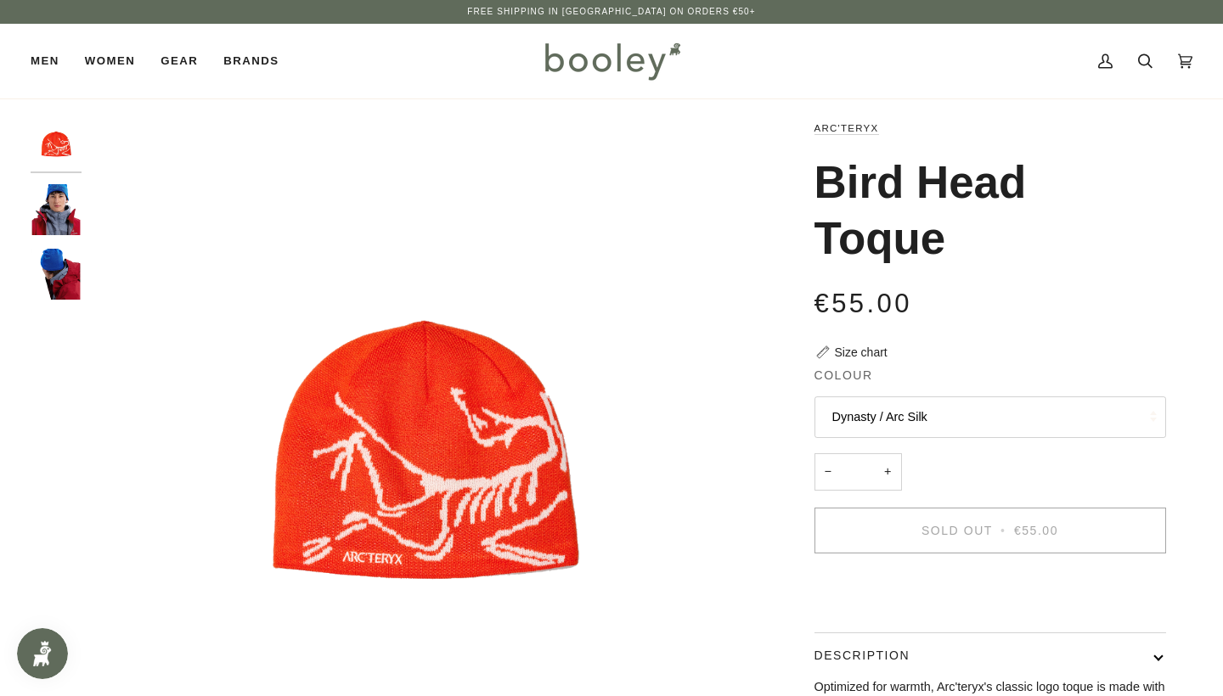
click at [67, 222] on img "Bird Head Toque" at bounding box center [56, 209] width 51 height 51
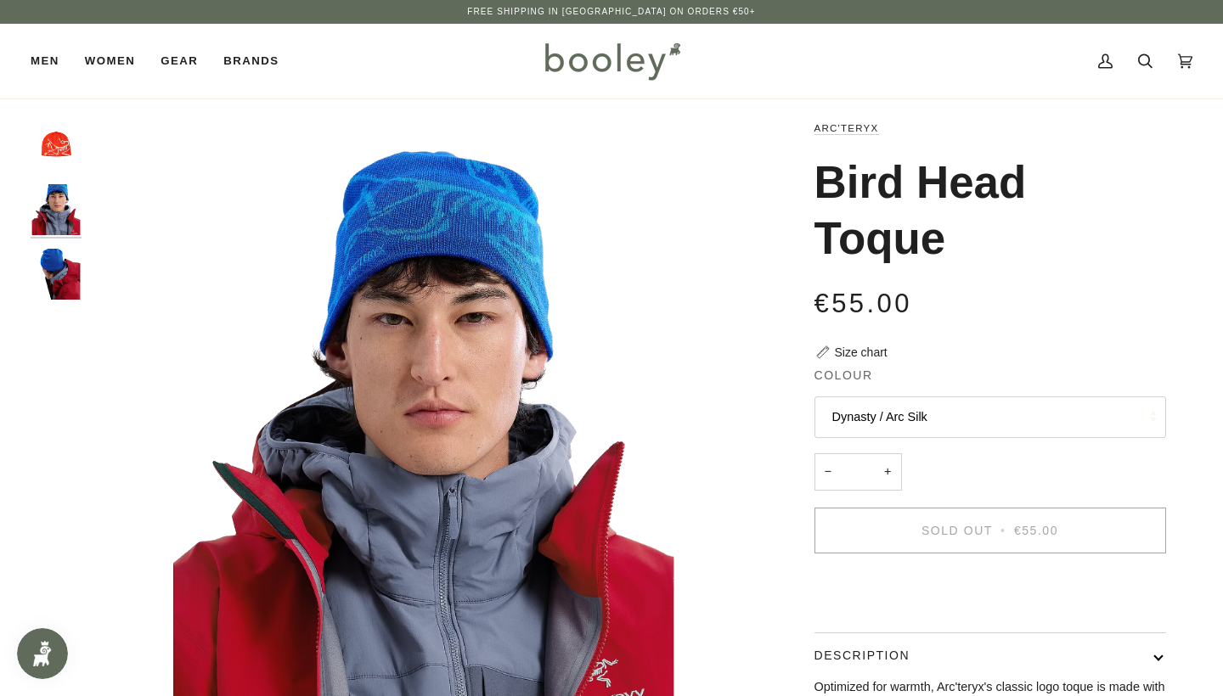
click at [64, 278] on img "Bird Head Toque" at bounding box center [56, 274] width 51 height 51
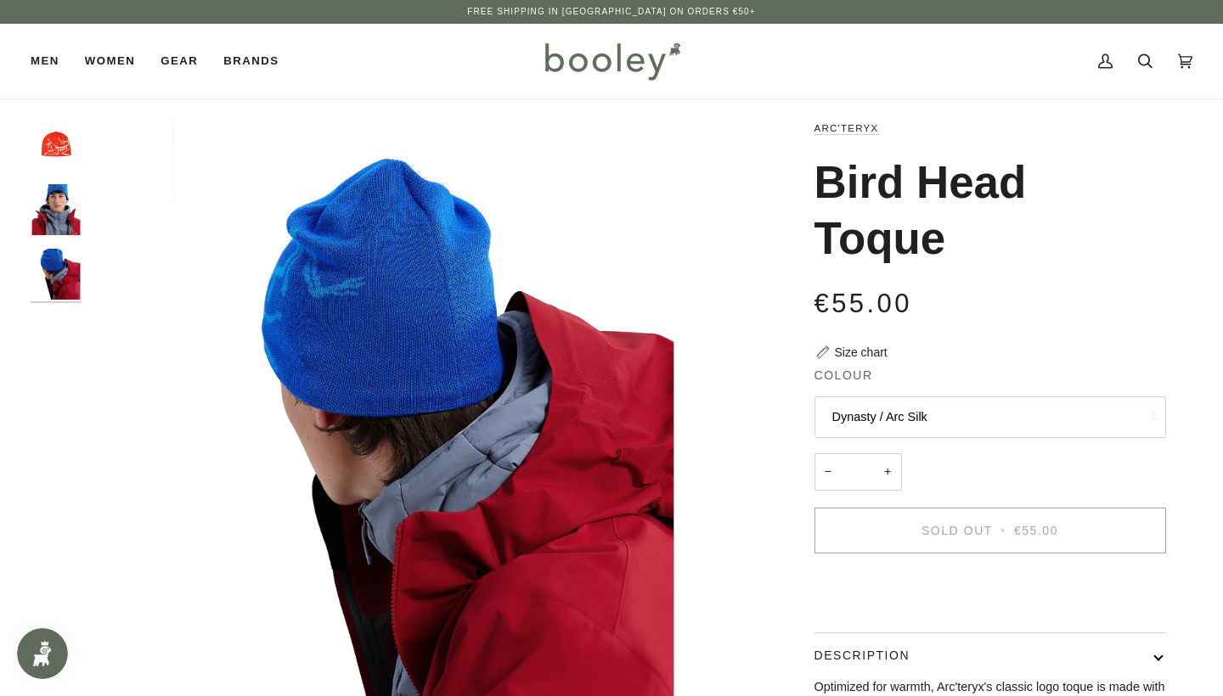
click at [56, 176] on div at bounding box center [60, 216] width 59 height 195
click at [60, 152] on img "Arc'teryx Bird Head Toque Dynasty / Arc Silk - Booley Galway" at bounding box center [56, 144] width 51 height 51
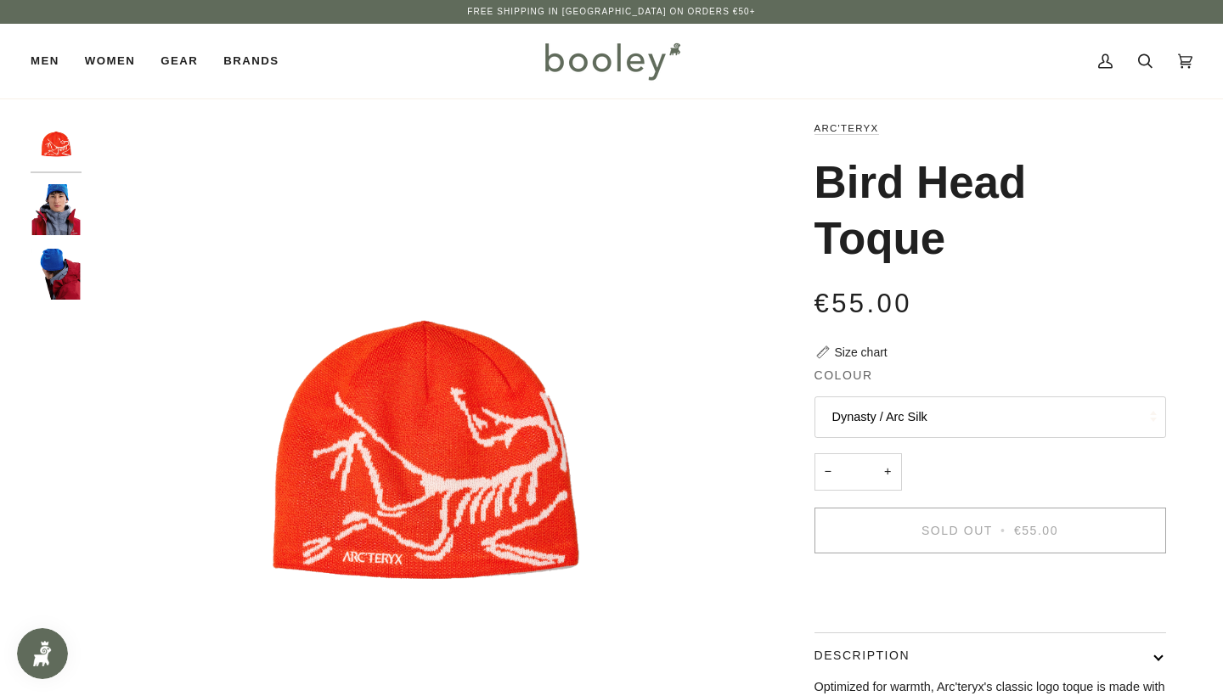
click at [914, 431] on button "Dynasty / Arc Silk" at bounding box center [989, 417] width 351 height 42
click at [901, 456] on span "Dynasty / Arc Silk" at bounding box center [879, 458] width 95 height 14
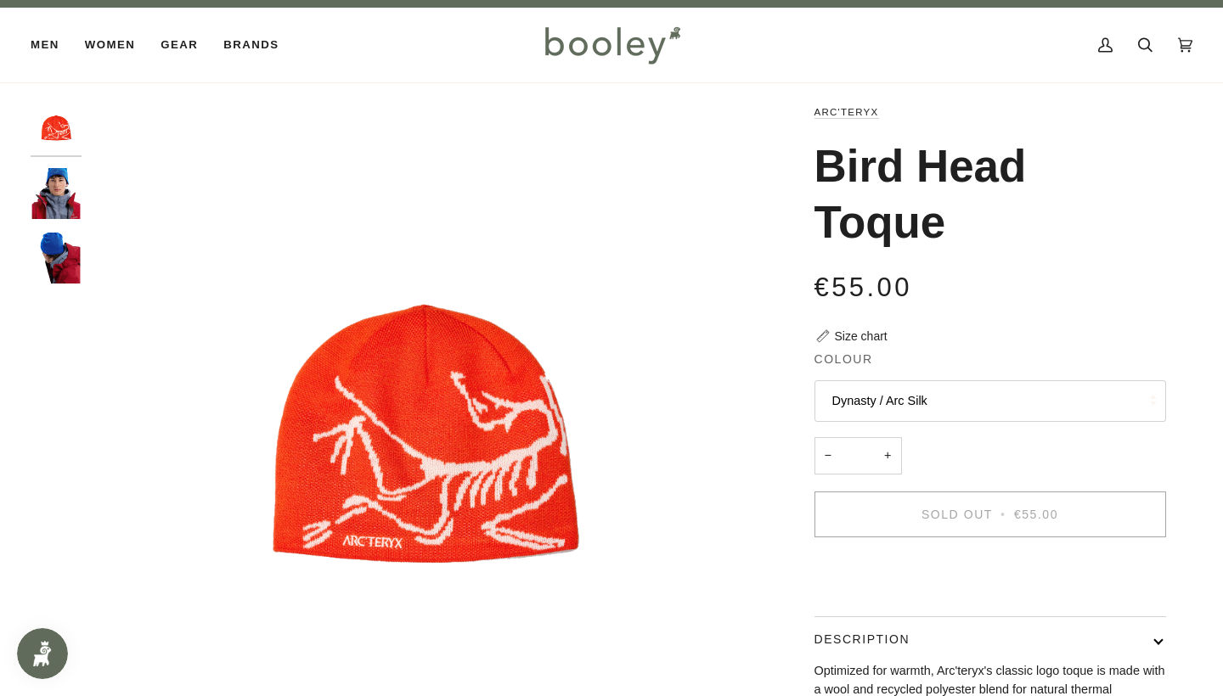
scroll to position [11, 0]
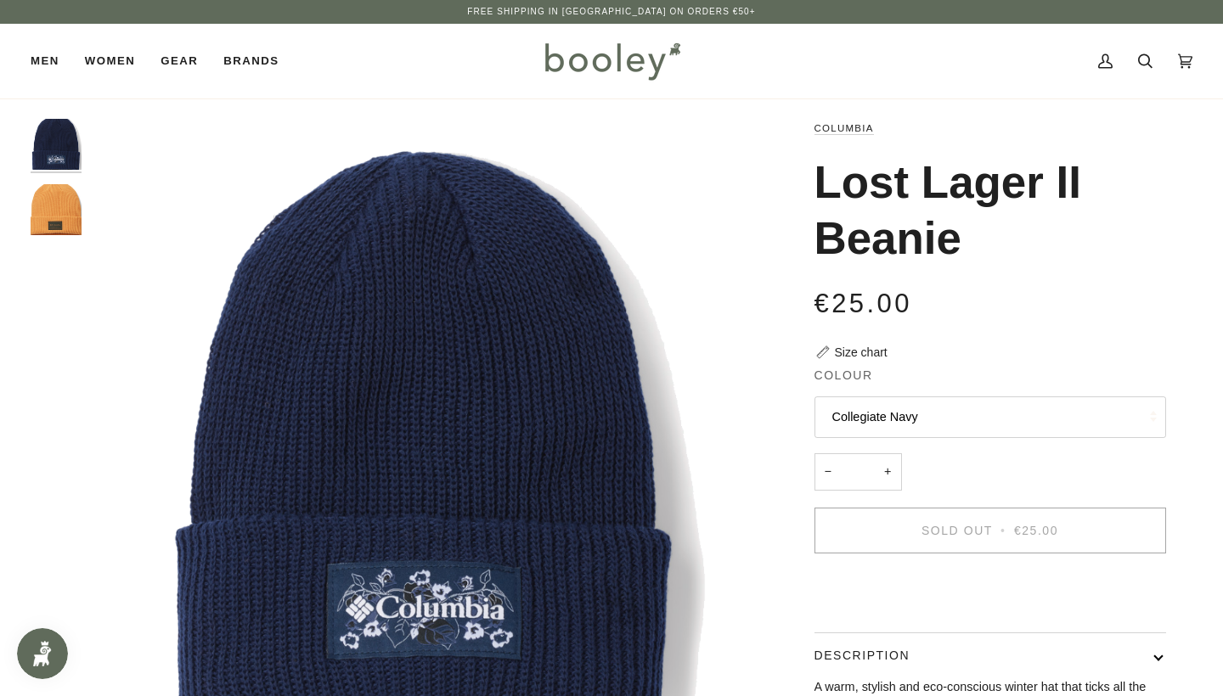
click at [912, 388] on legend "Colour" at bounding box center [989, 380] width 351 height 26
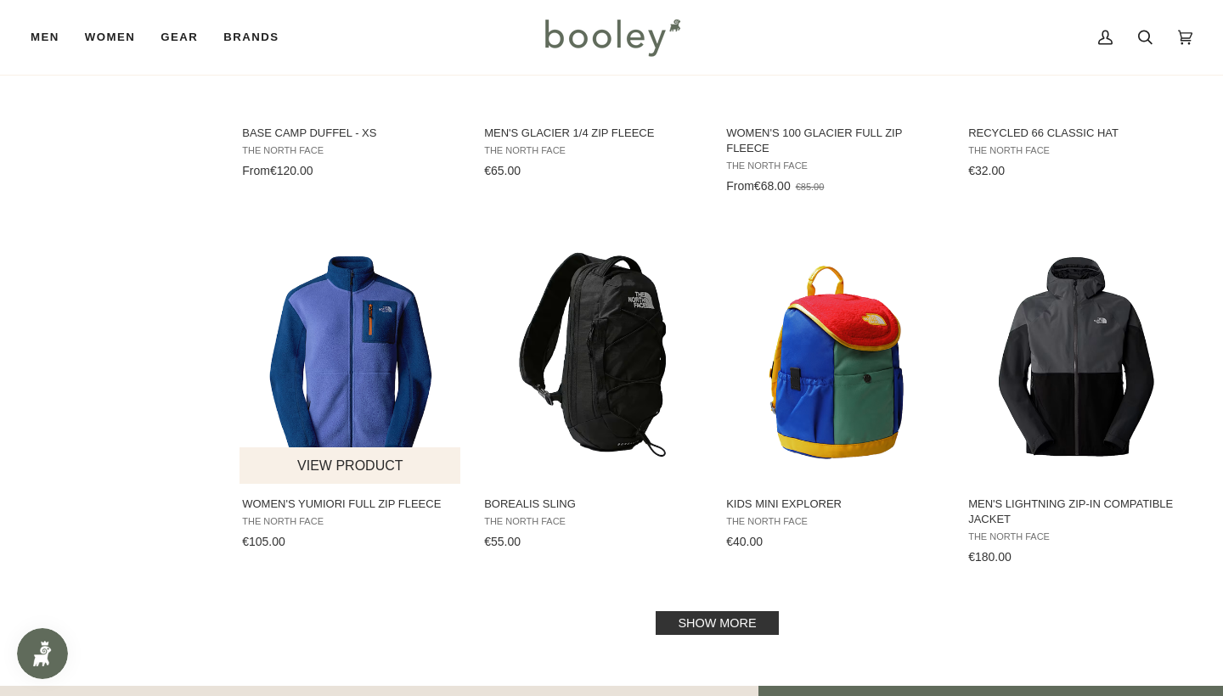
scroll to position [1527, 0]
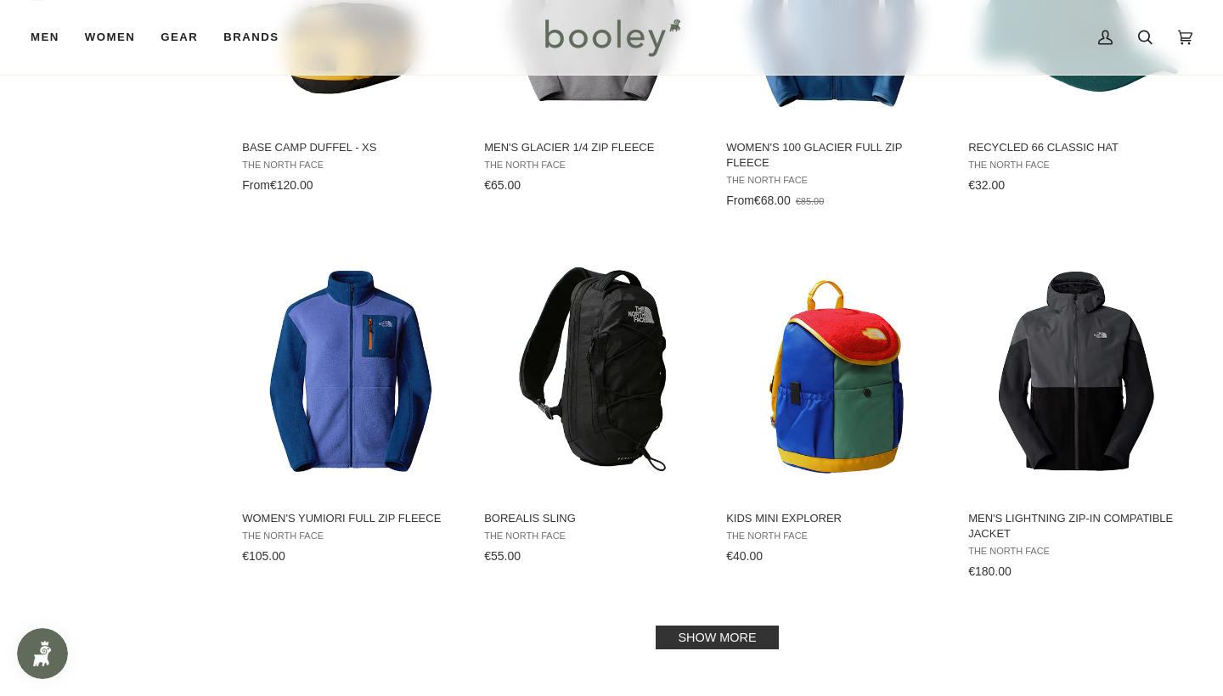
click at [699, 626] on link "Show more" at bounding box center [716, 638] width 122 height 24
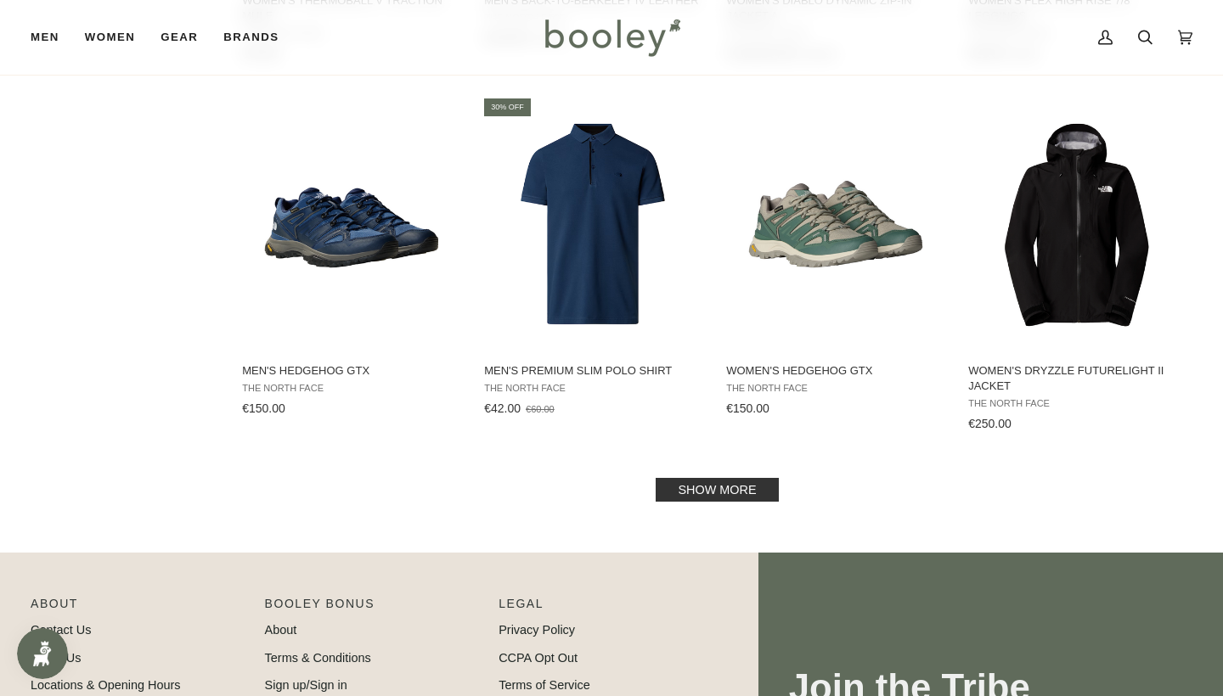
scroll to position [3525, 0]
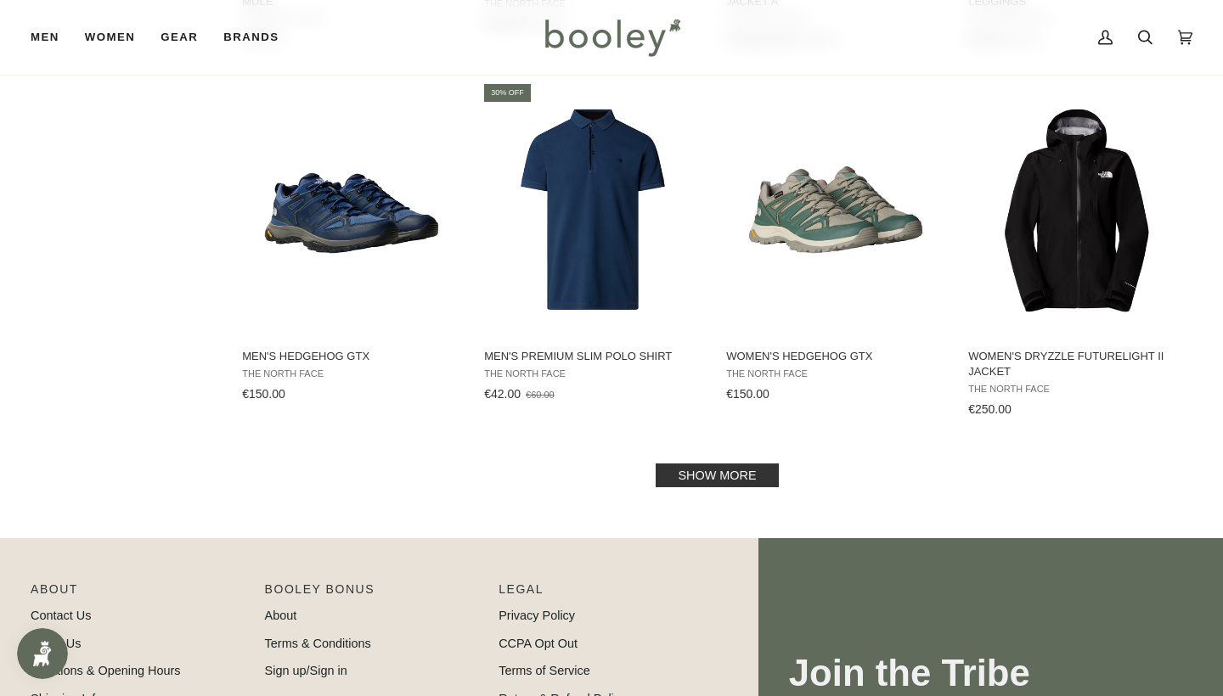
click at [699, 464] on link "Show more" at bounding box center [716, 476] width 122 height 24
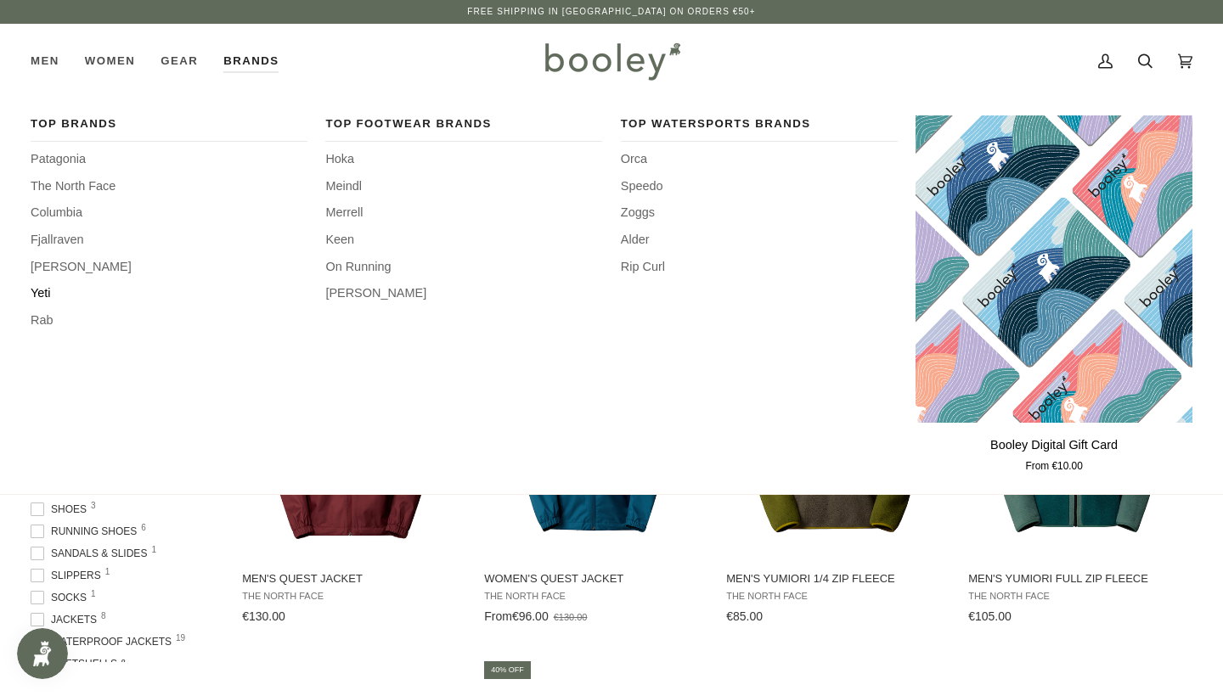
click at [38, 291] on span "Yeti" at bounding box center [169, 293] width 277 height 19
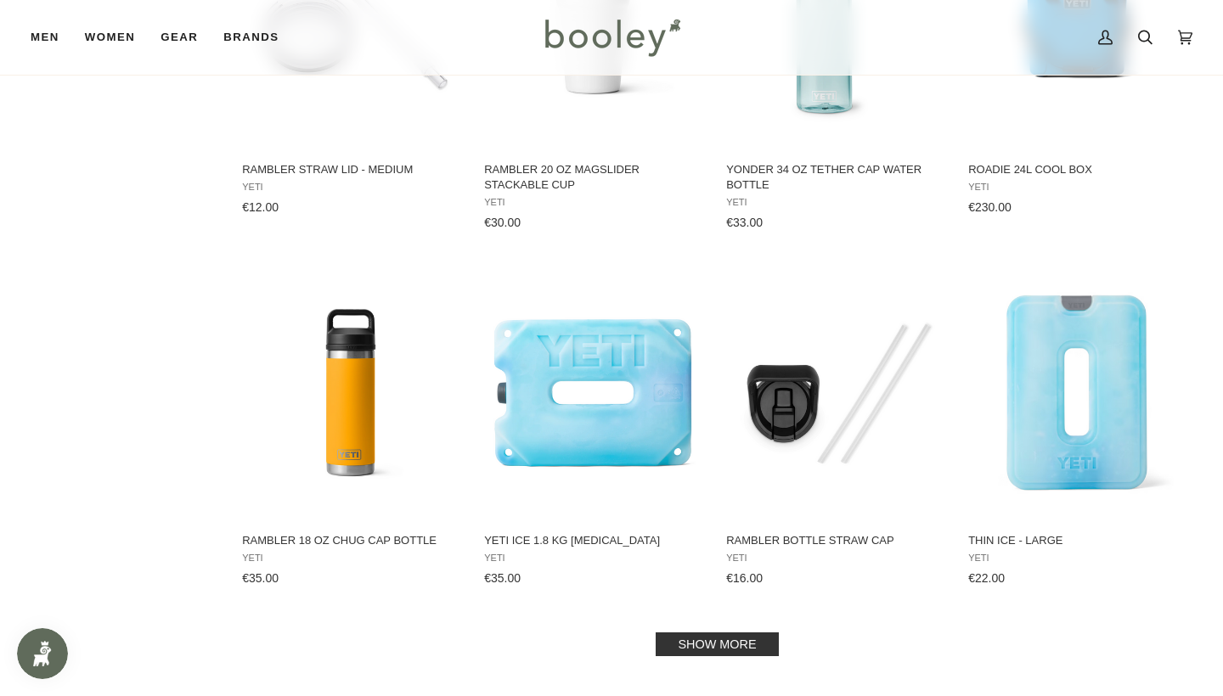
scroll to position [1510, 0]
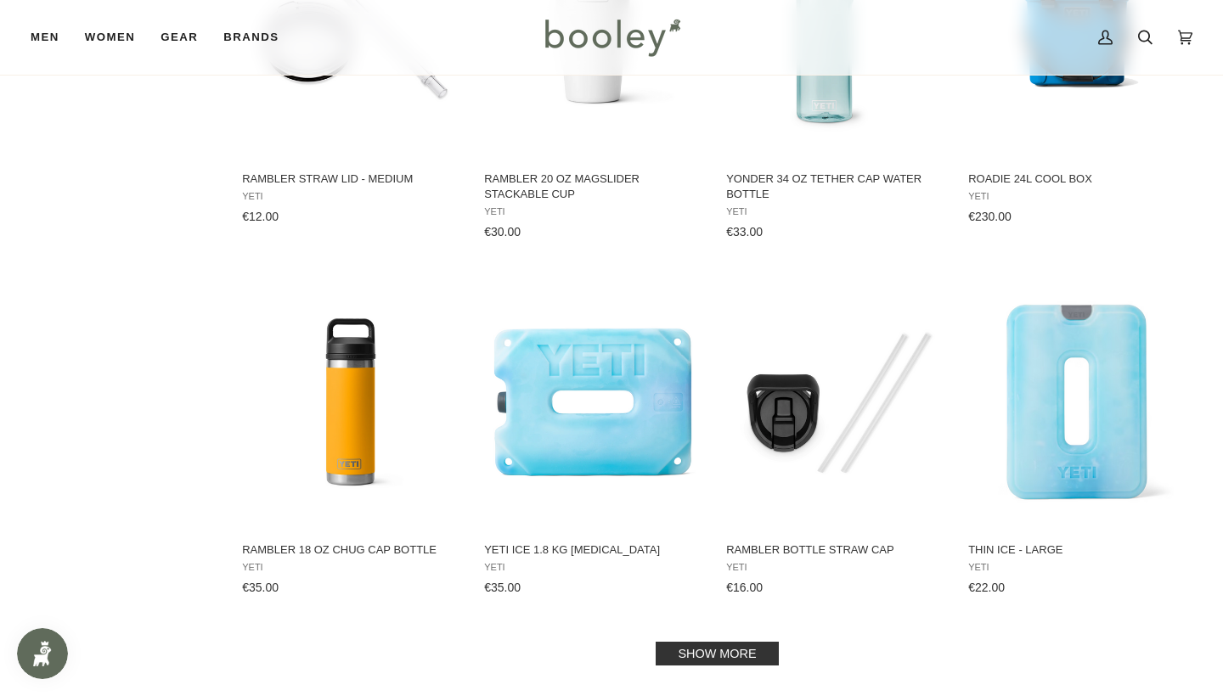
click at [700, 650] on link "Show more" at bounding box center [716, 654] width 122 height 24
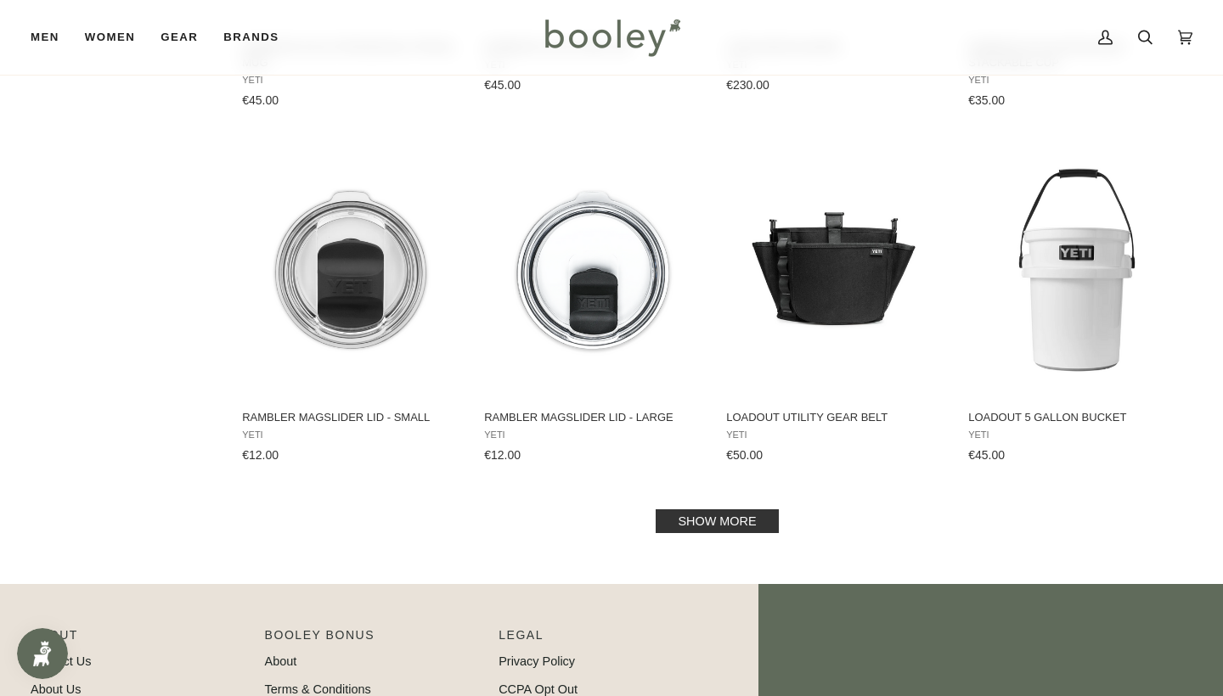
scroll to position [3482, 0]
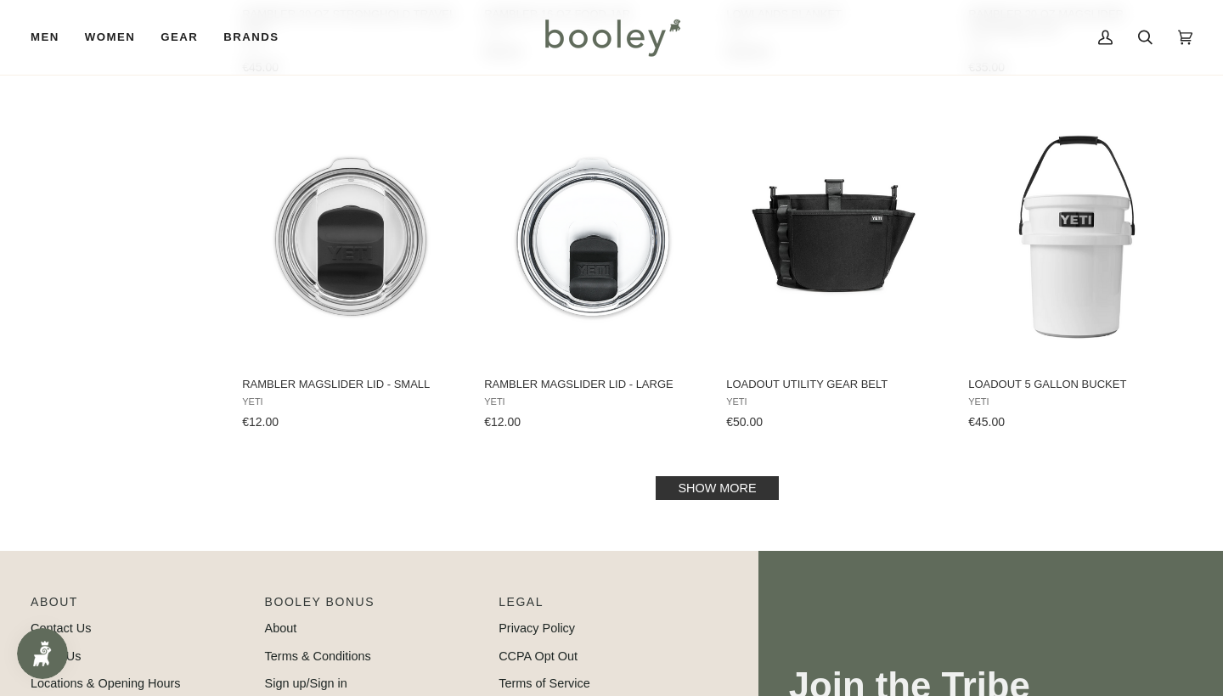
click at [718, 483] on link "Show more" at bounding box center [716, 488] width 122 height 24
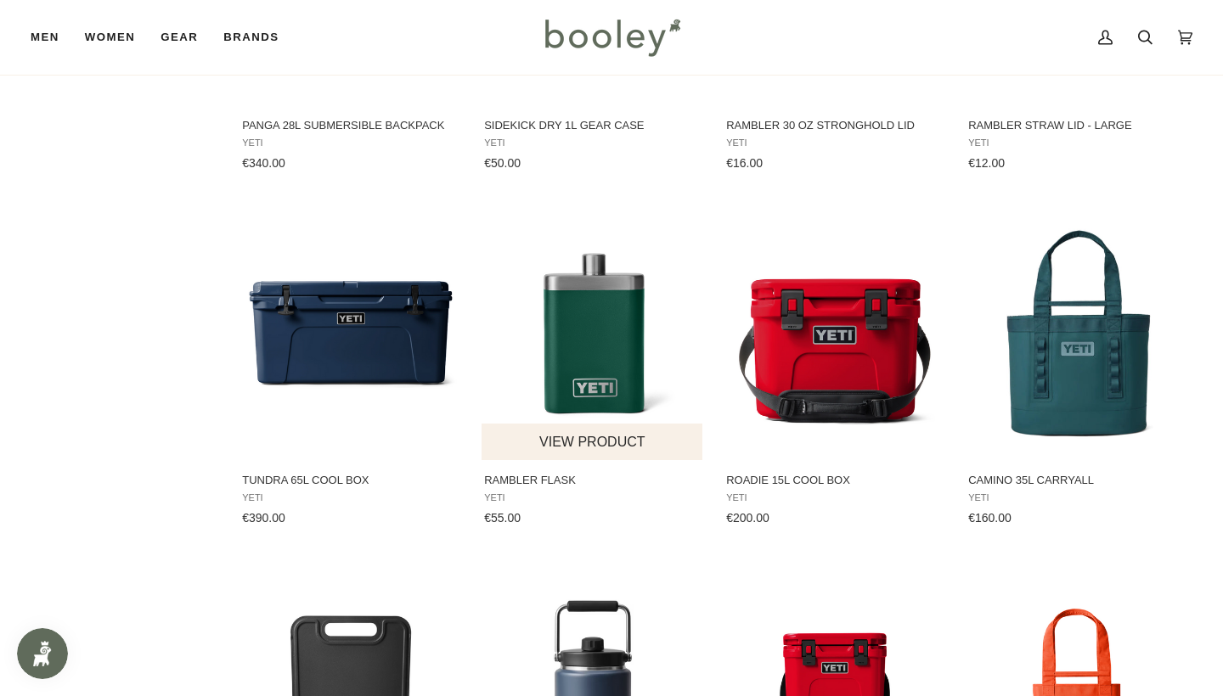
scroll to position [4206, 0]
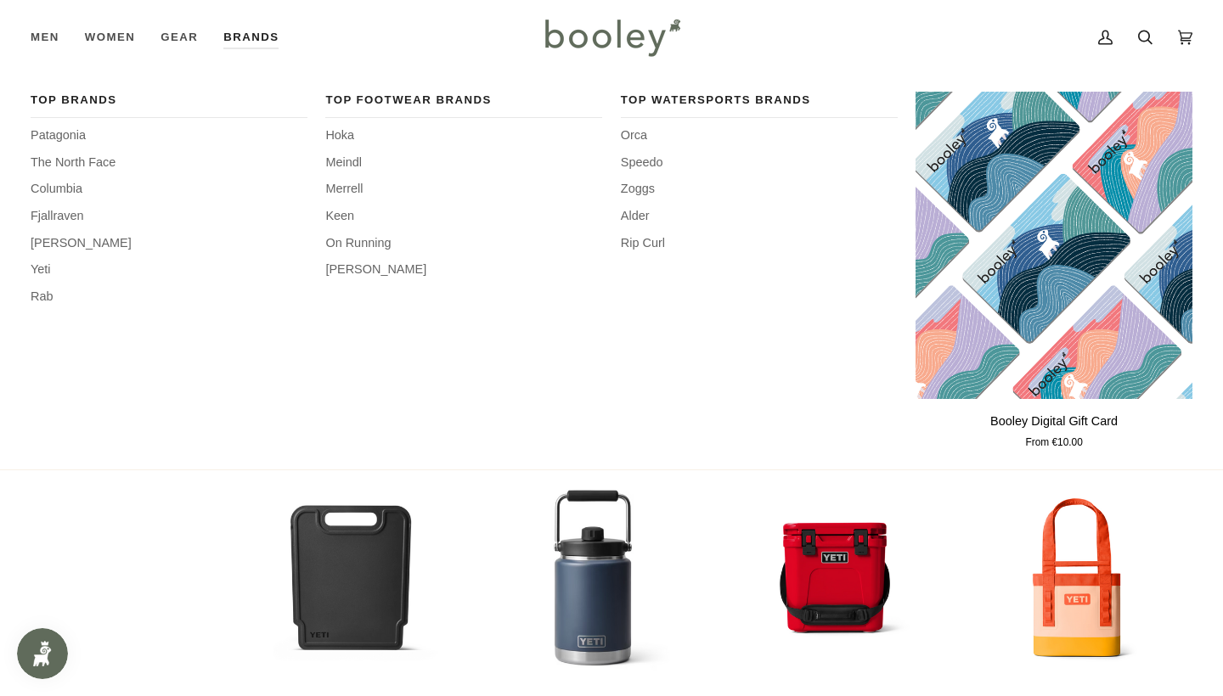
click at [347, 282] on div "Top Footwear Brands [GEOGRAPHIC_DATA] Meindl [PERSON_NAME] On Running [PERSON_N…" at bounding box center [463, 272] width 277 height 361
click at [354, 261] on span "[PERSON_NAME]" at bounding box center [463, 270] width 277 height 19
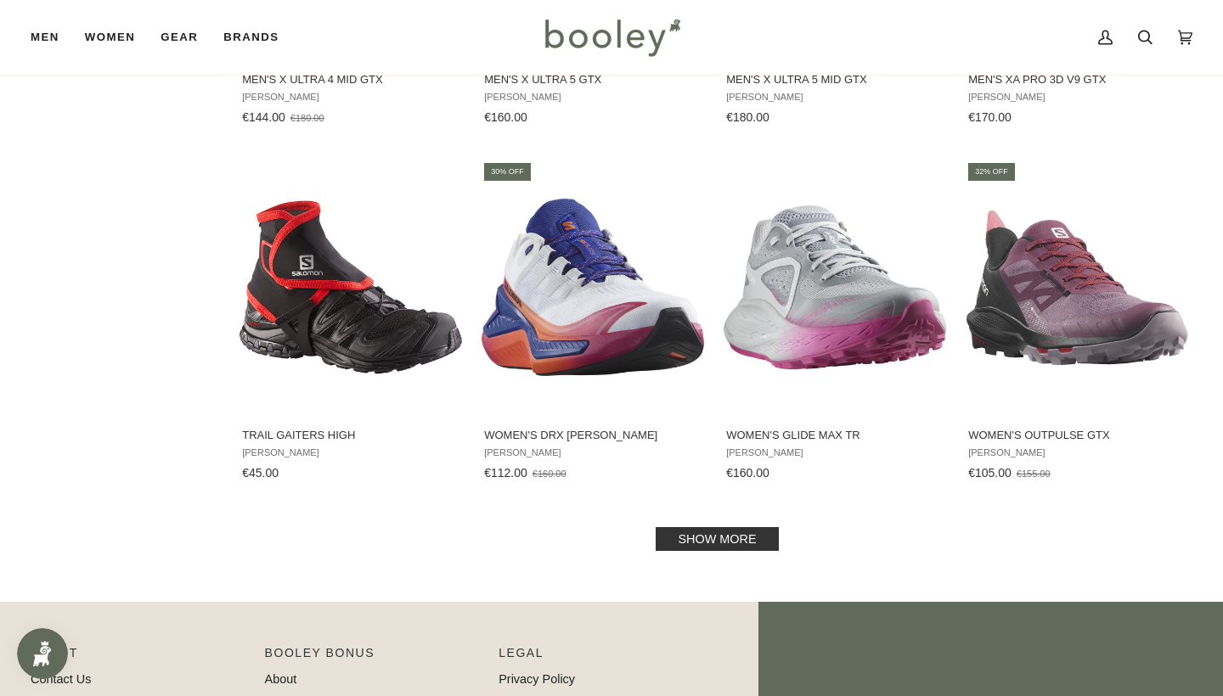
scroll to position [1566, 0]
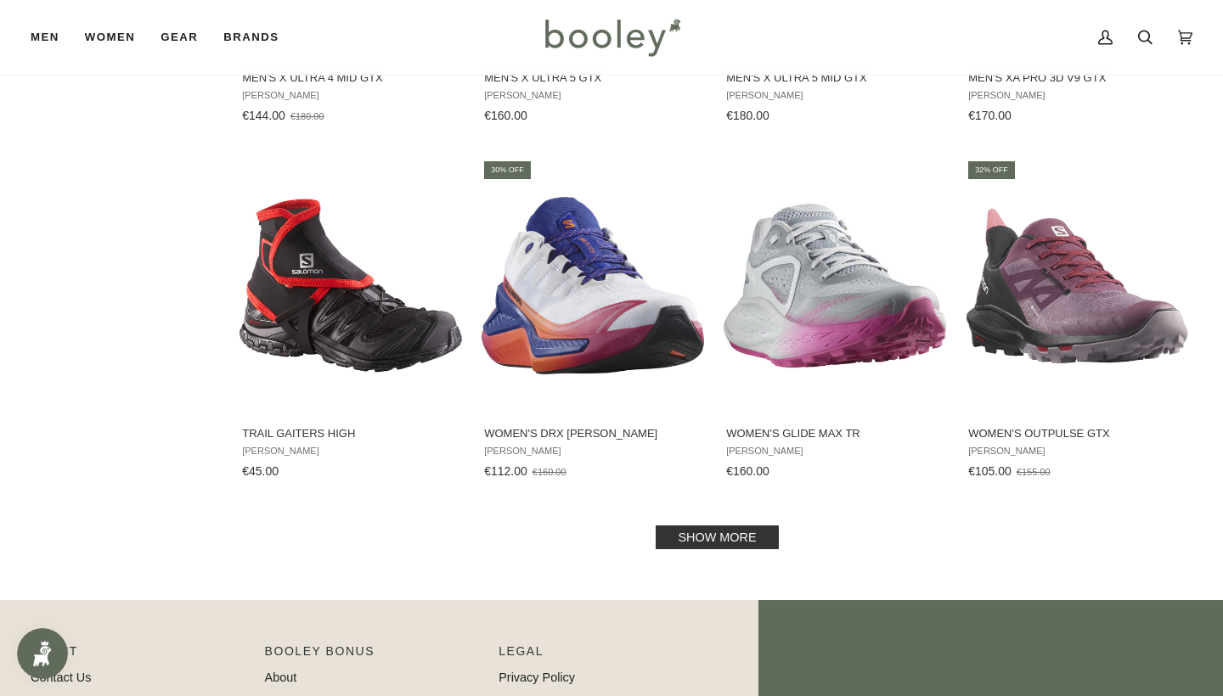
click at [728, 531] on link "Show more" at bounding box center [716, 538] width 122 height 24
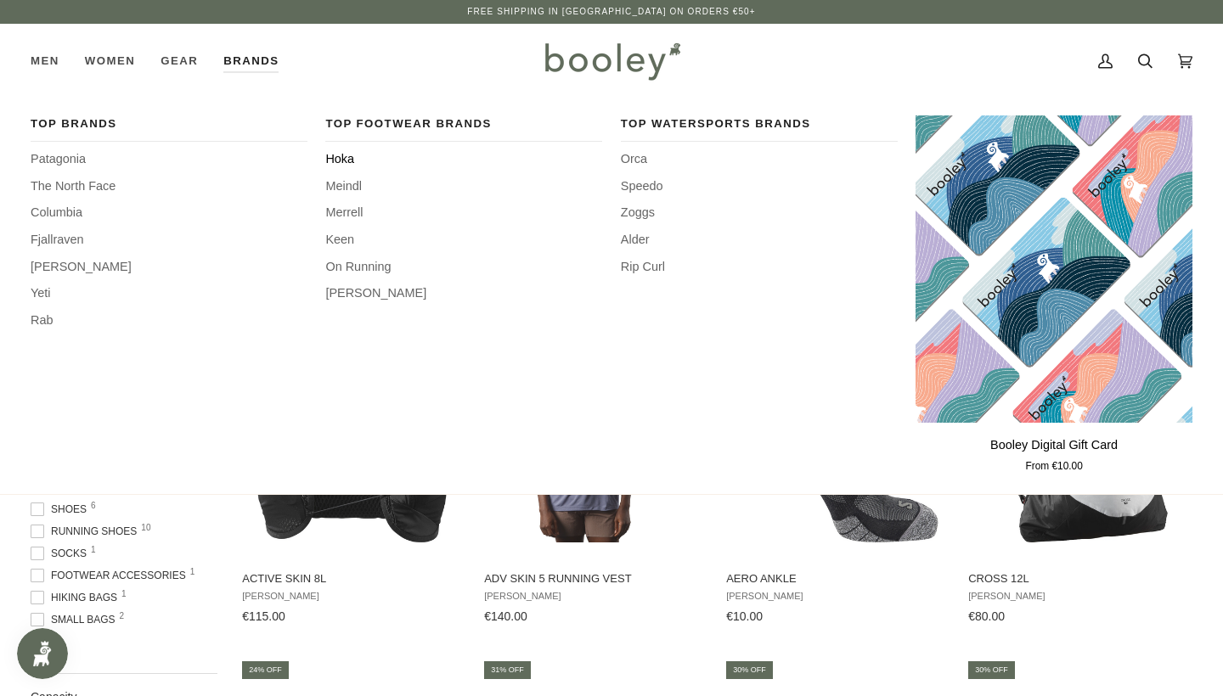
click at [349, 160] on span "Hoka" at bounding box center [463, 159] width 277 height 19
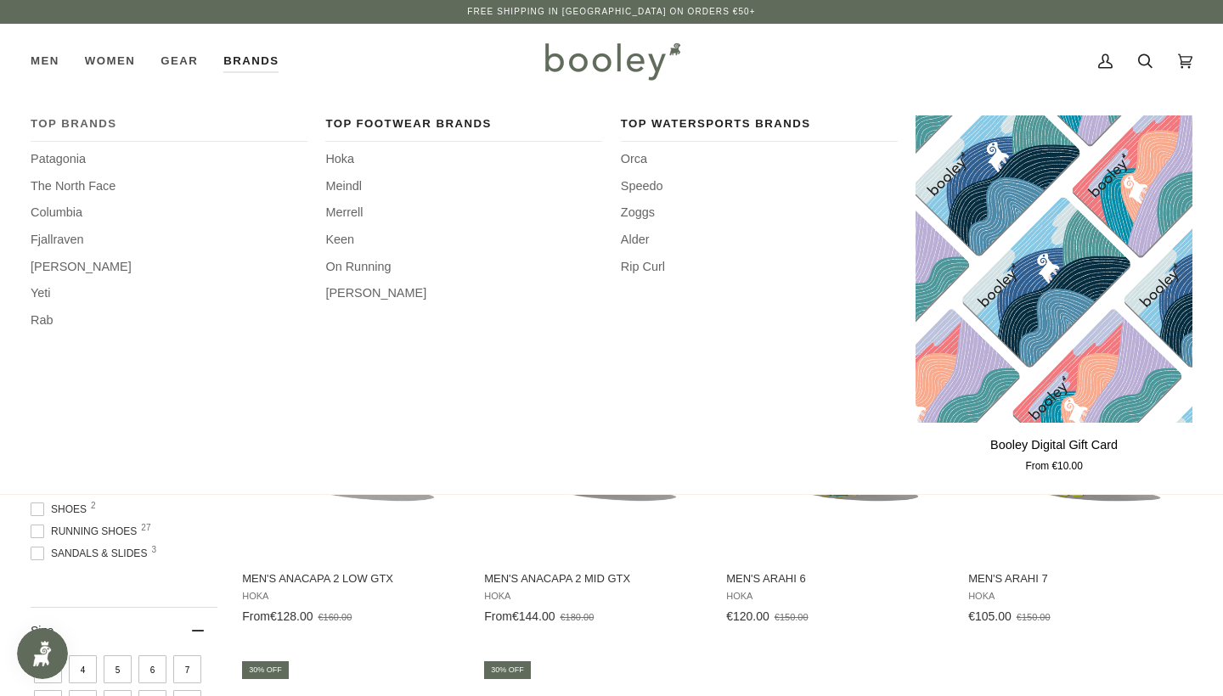
click at [81, 121] on span "Top Brands" at bounding box center [169, 123] width 277 height 17
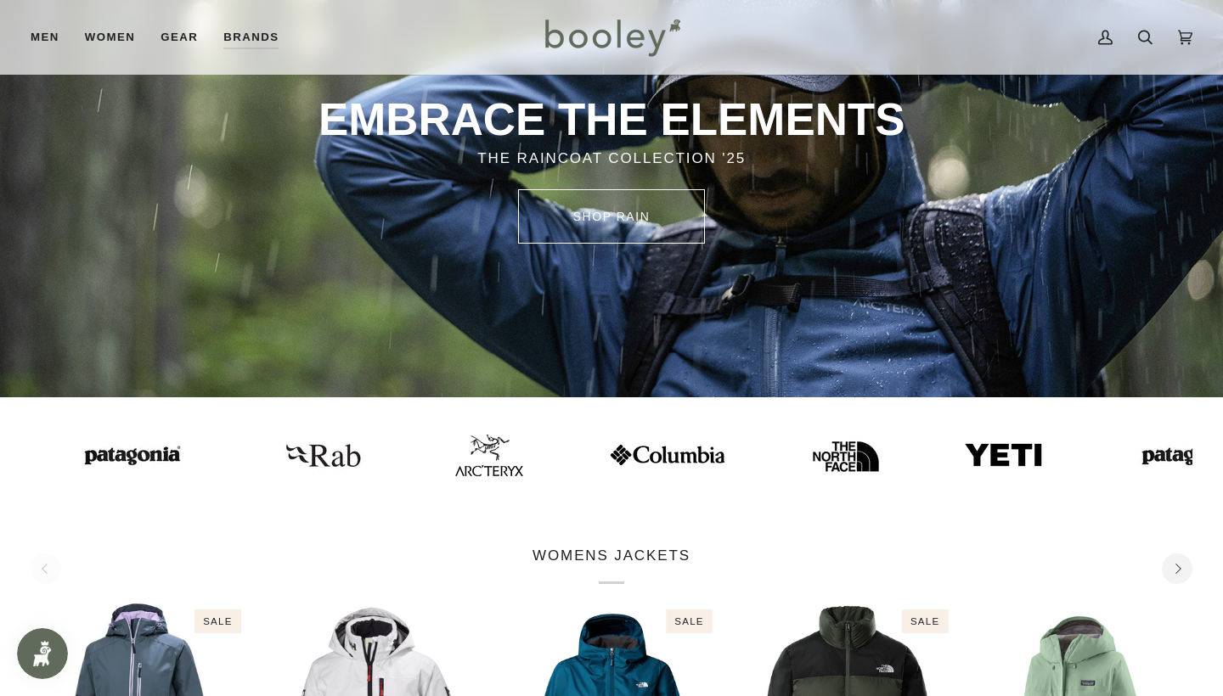
click at [278, 469] on img at bounding box center [244, 456] width 68 height 42
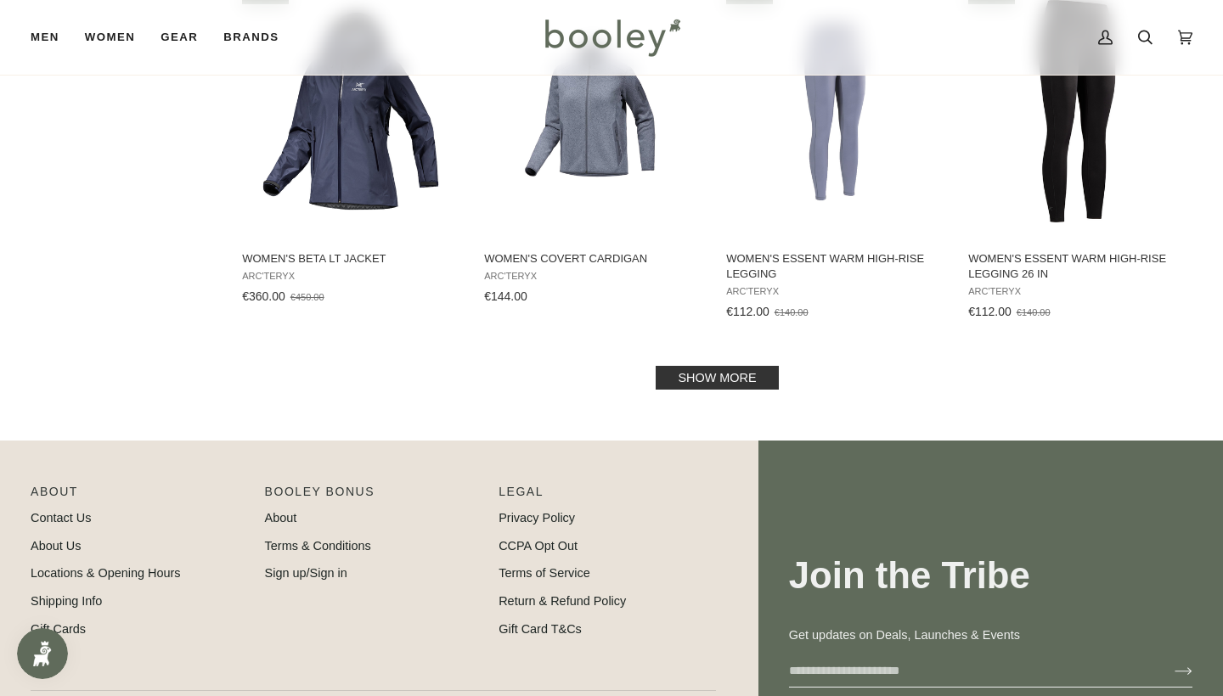
scroll to position [1859, 0]
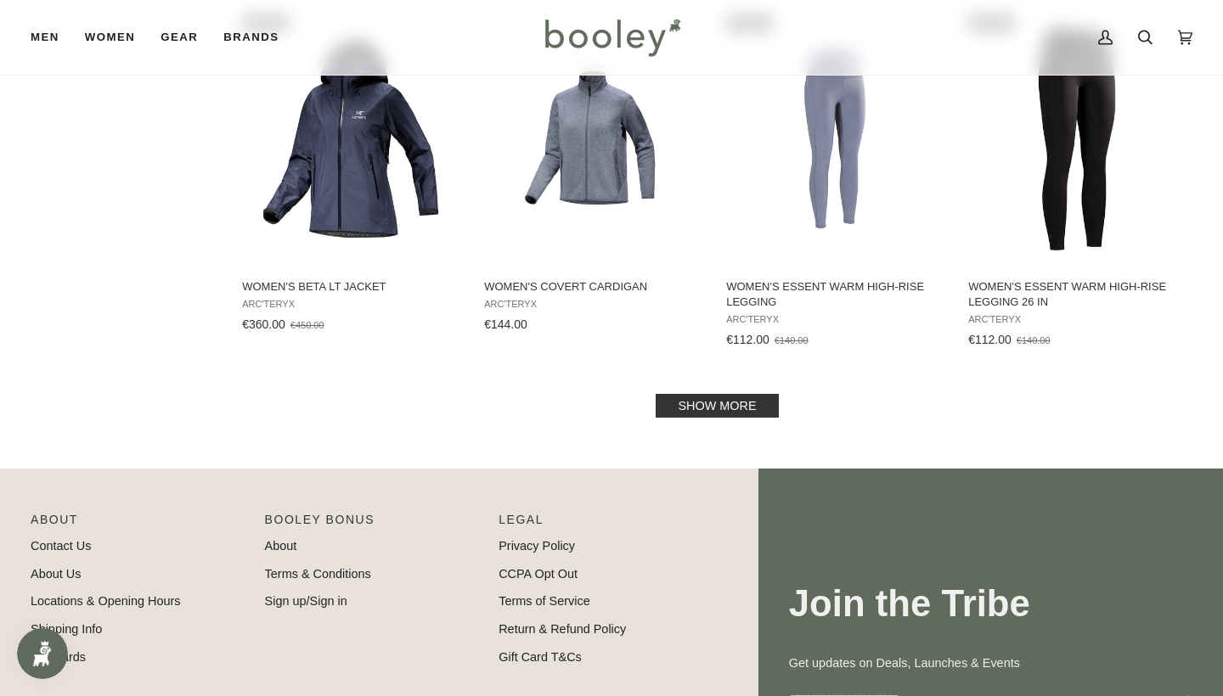
click at [728, 407] on link "Show more" at bounding box center [716, 406] width 122 height 24
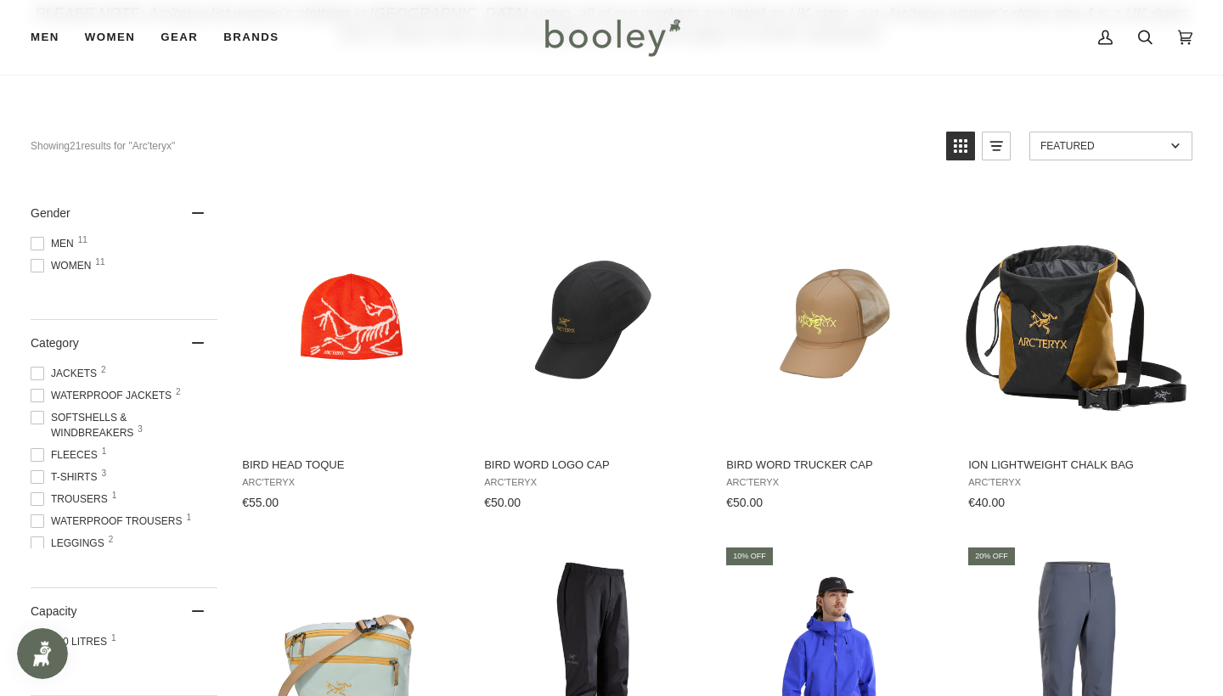
scroll to position [240, 0]
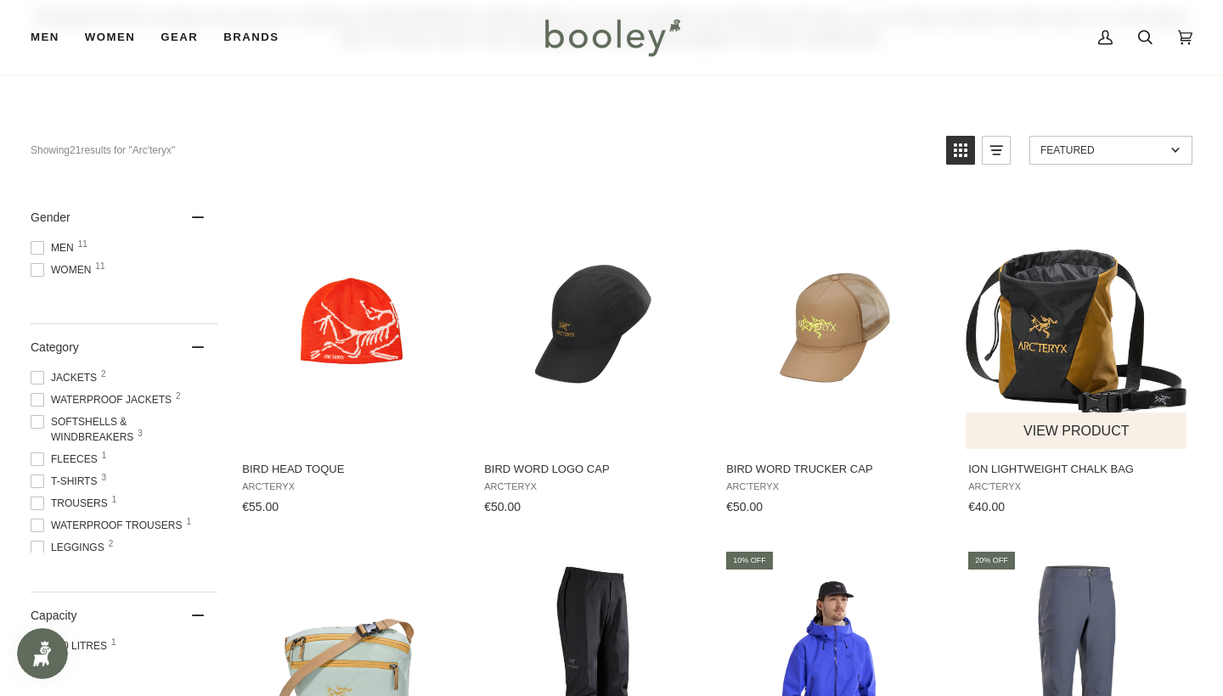
click at [1014, 368] on img "Ion Lightweight Chalk Bag" at bounding box center [1076, 322] width 222 height 222
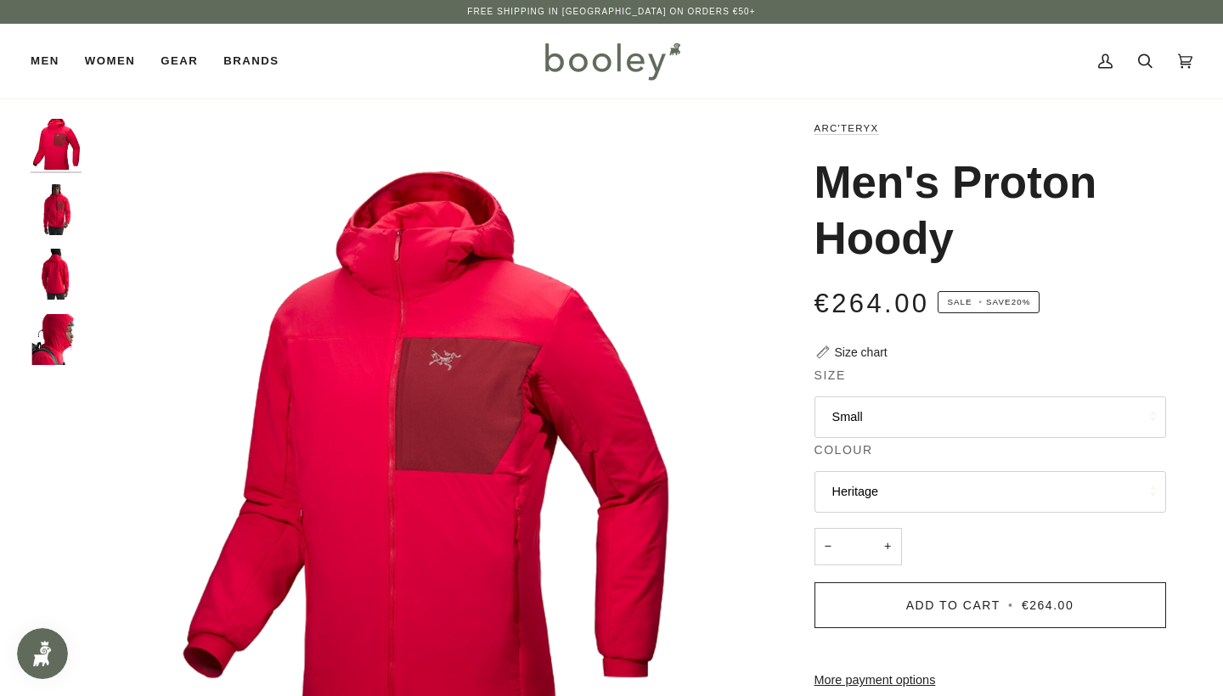
click at [34, 205] on img "Arc'teryx Men's Proton Hoody Heritage - Booley Galway" at bounding box center [56, 209] width 51 height 51
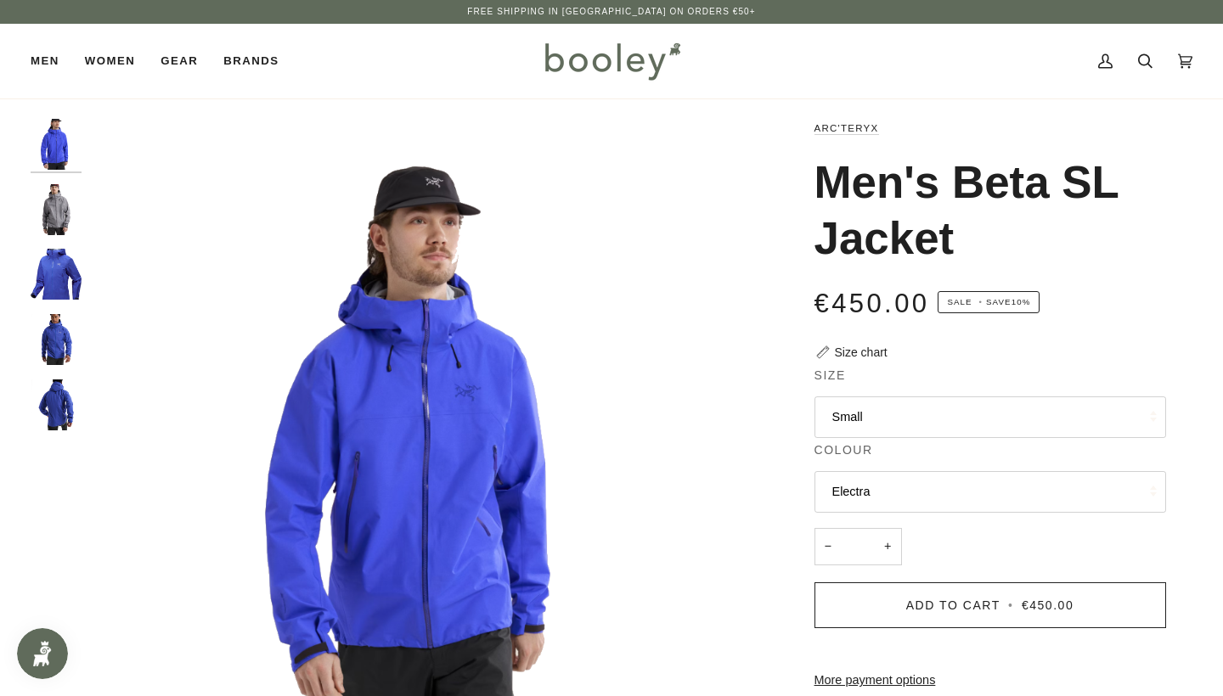
click at [42, 243] on div at bounding box center [60, 281] width 59 height 325
click at [49, 203] on img "Men's Beta SL Jacket" at bounding box center [56, 209] width 51 height 51
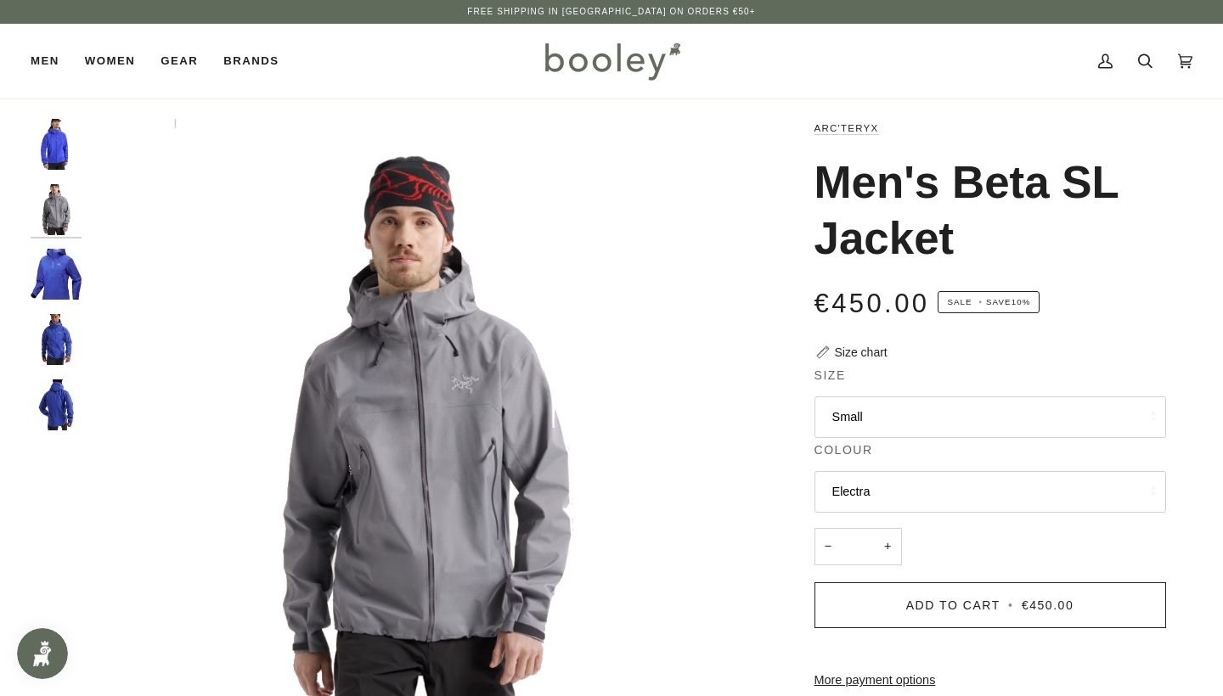
click at [59, 284] on img "Arc'teryx Men's Beta SL Jacket Vitality - Booley Galway" at bounding box center [56, 274] width 51 height 51
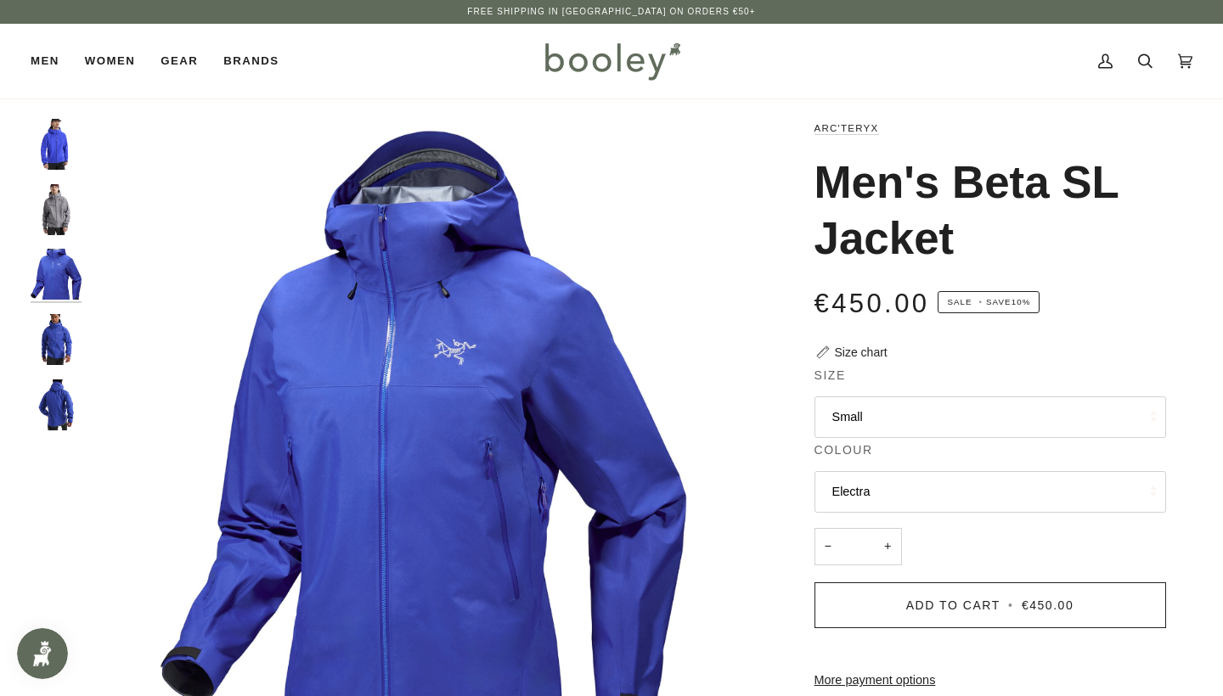
click at [61, 380] on img "Arc'teryx Men's Beta SL Jacket Vitality - Booley Galway" at bounding box center [56, 405] width 51 height 51
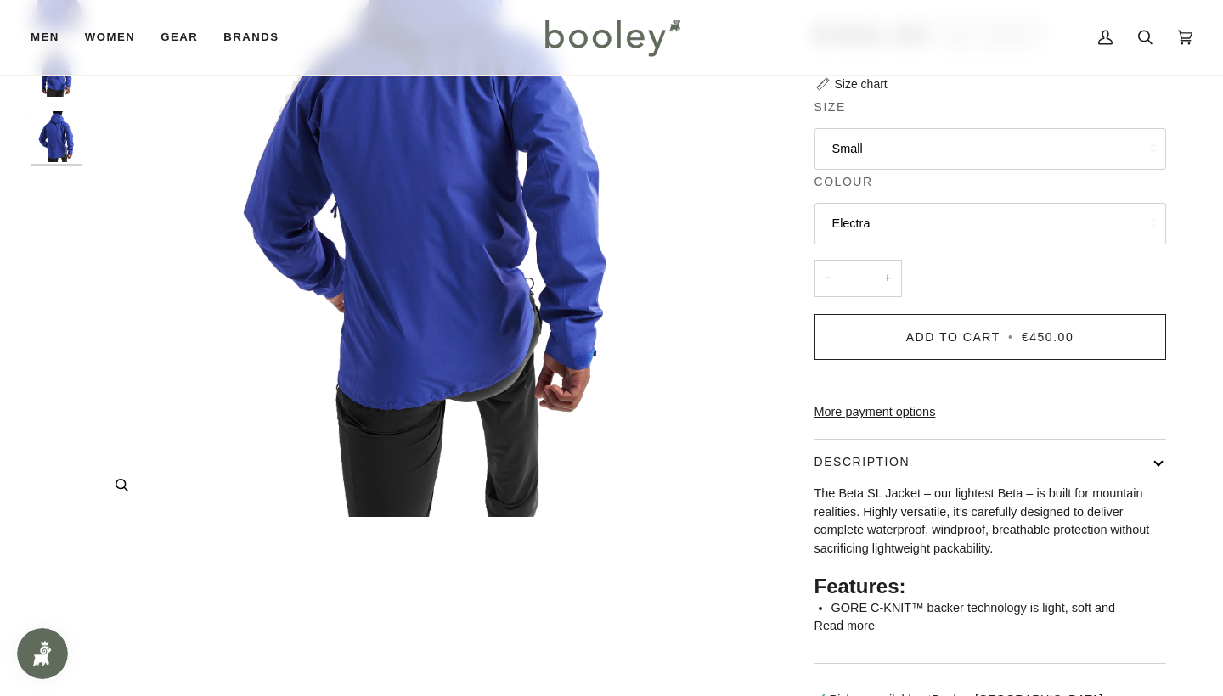
scroll to position [115, 0]
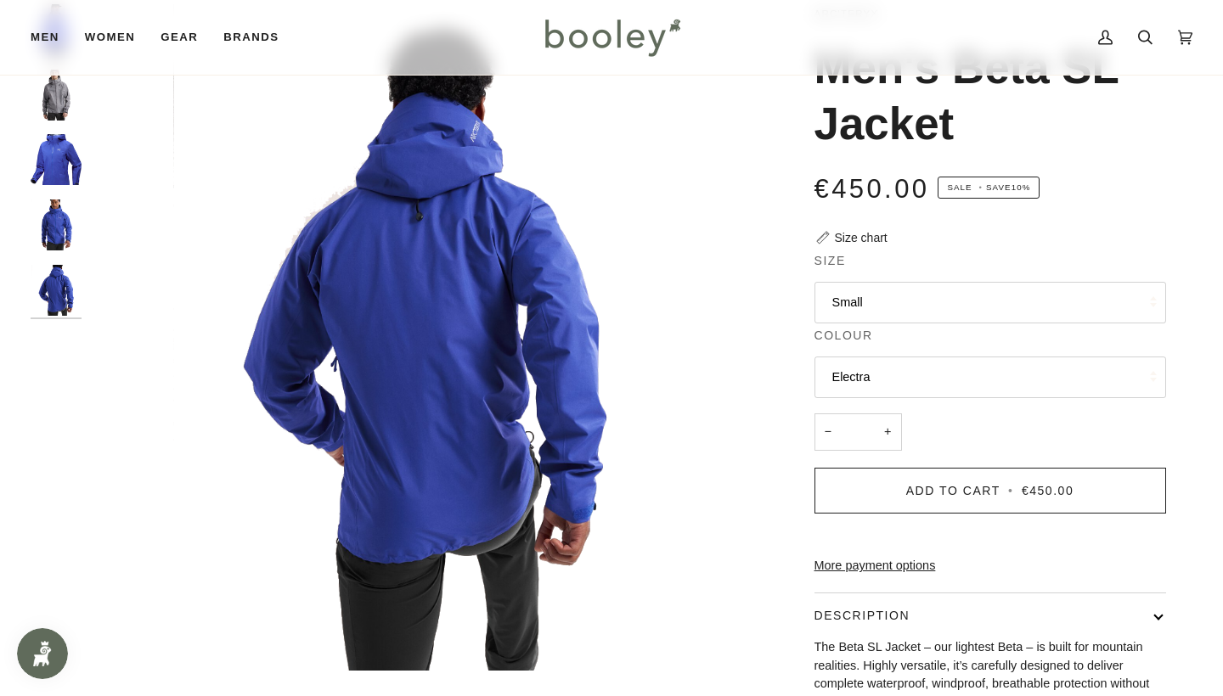
click at [912, 380] on button "Electra" at bounding box center [989, 378] width 351 height 42
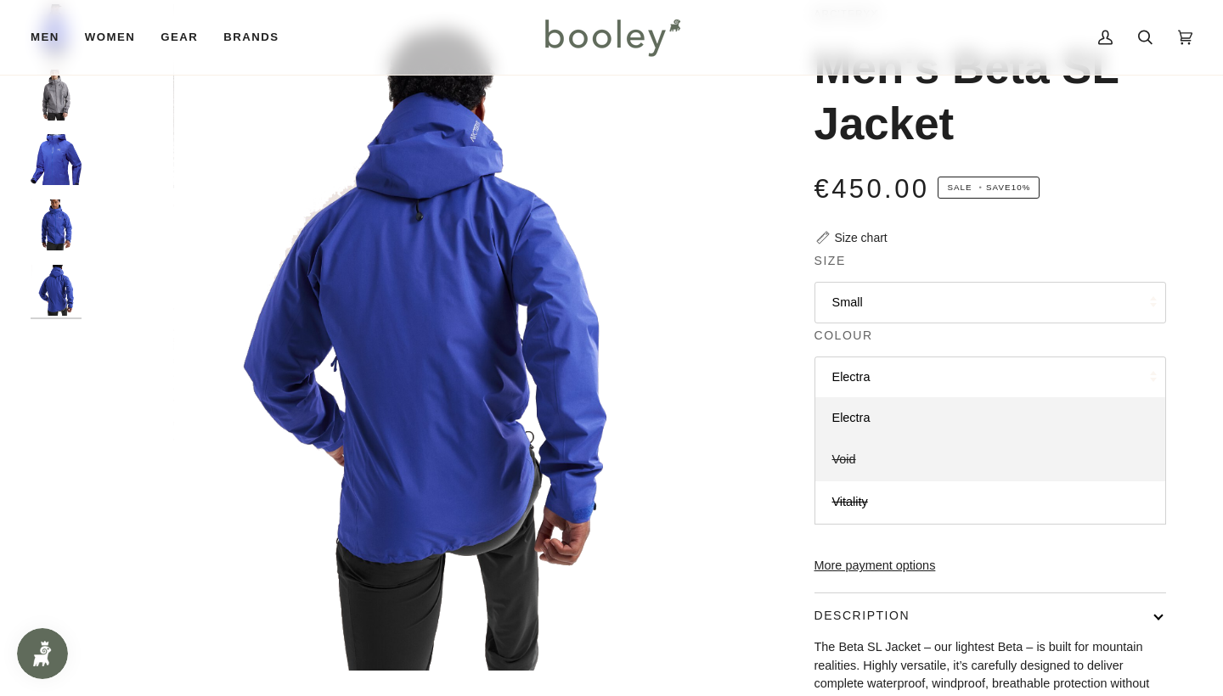
click at [888, 453] on link "Void" at bounding box center [990, 460] width 350 height 42
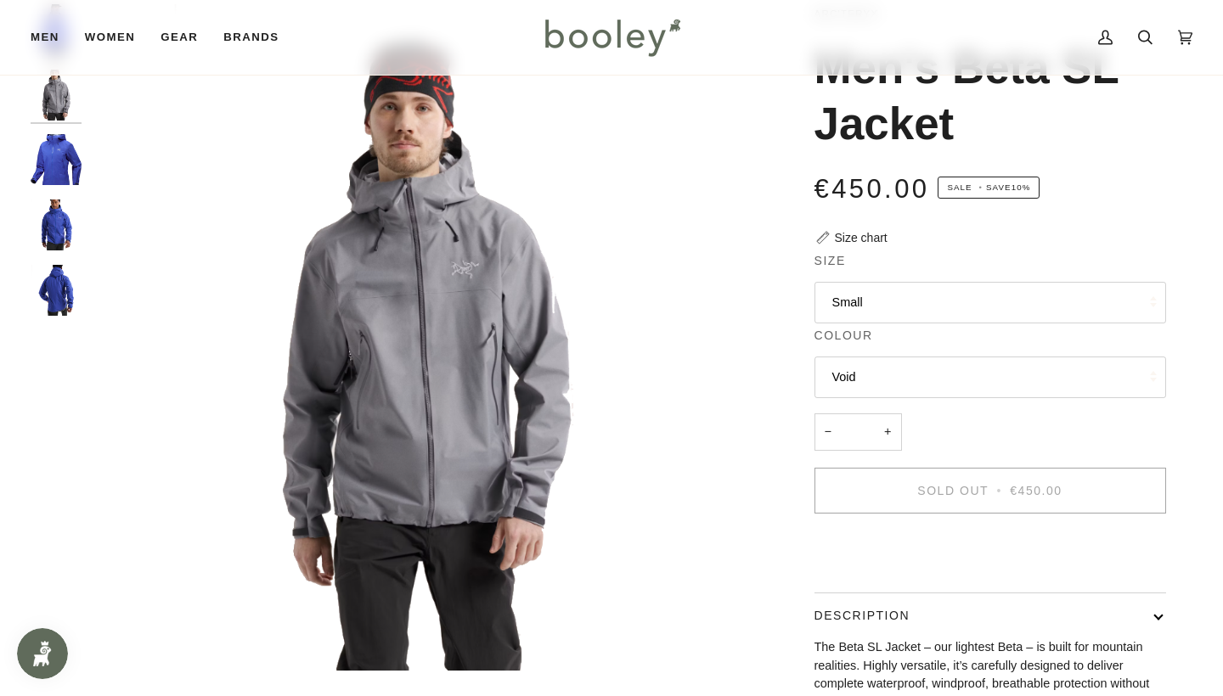
click at [838, 360] on button "Void" at bounding box center [989, 378] width 351 height 42
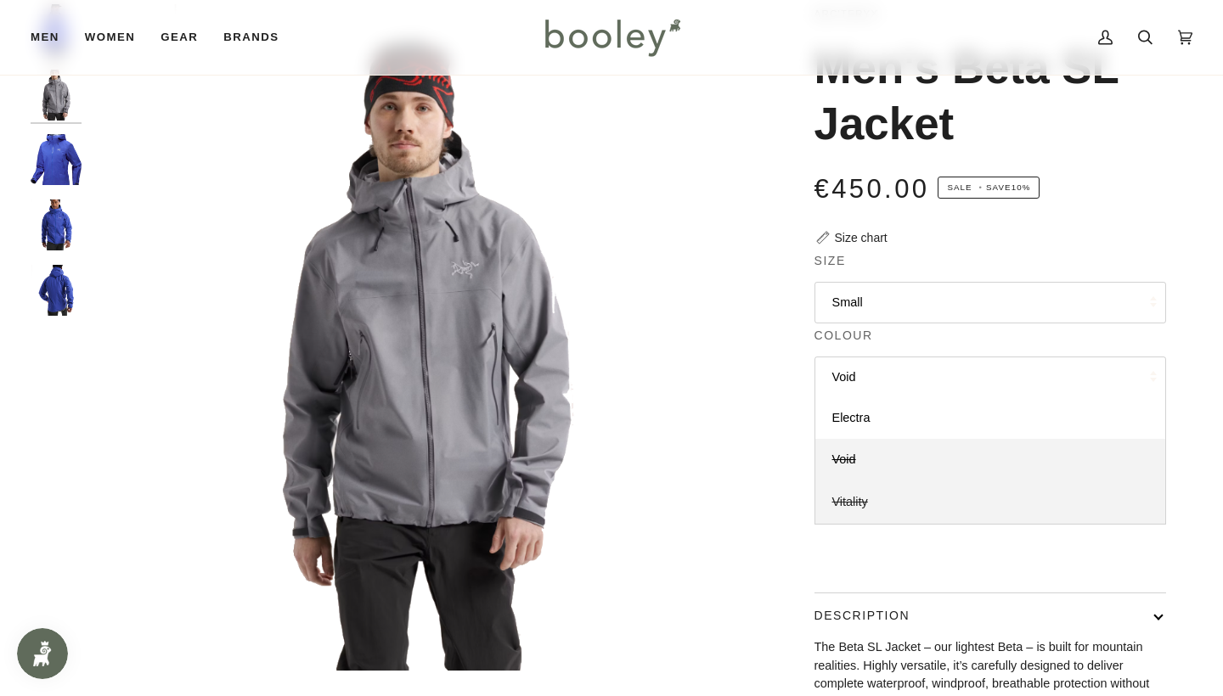
click at [862, 504] on link "Vitality" at bounding box center [990, 502] width 350 height 42
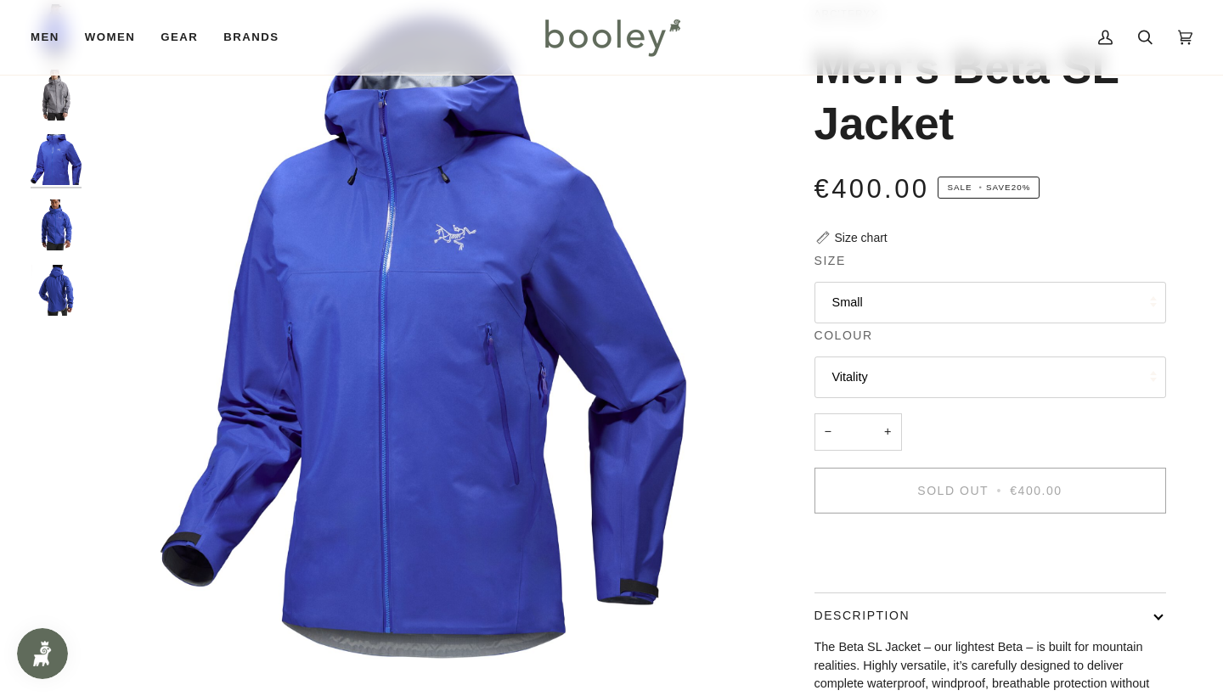
click at [923, 362] on button "Vitality" at bounding box center [989, 378] width 351 height 42
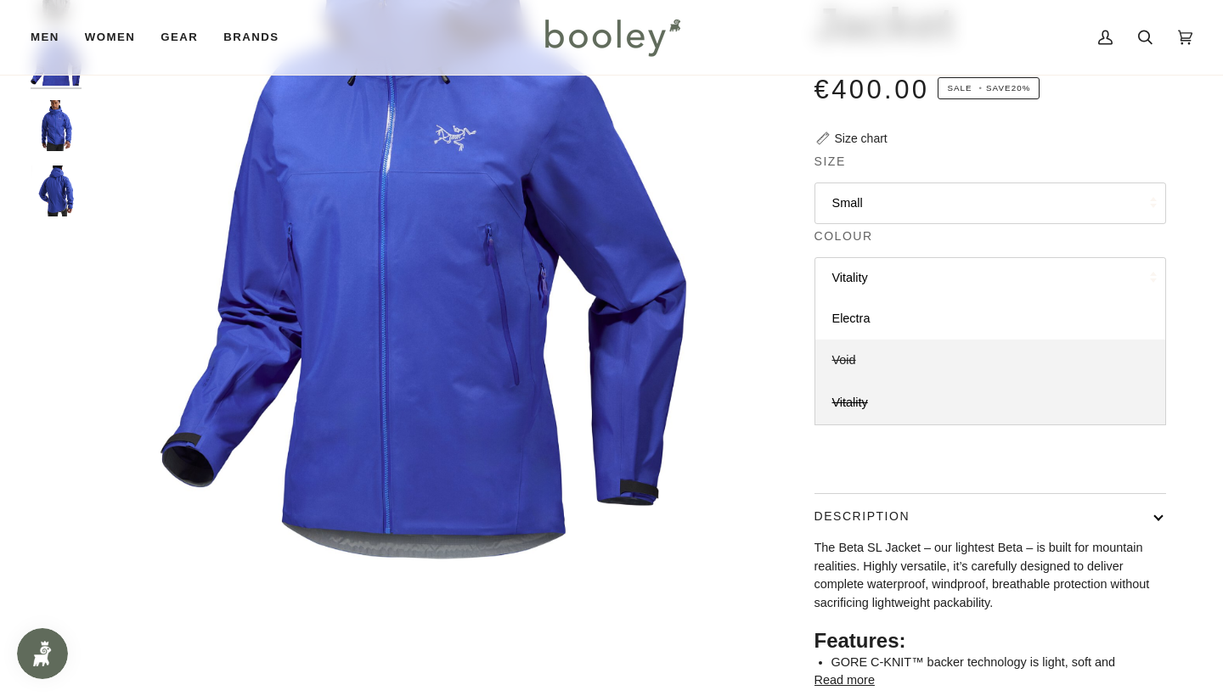
scroll to position [166, 0]
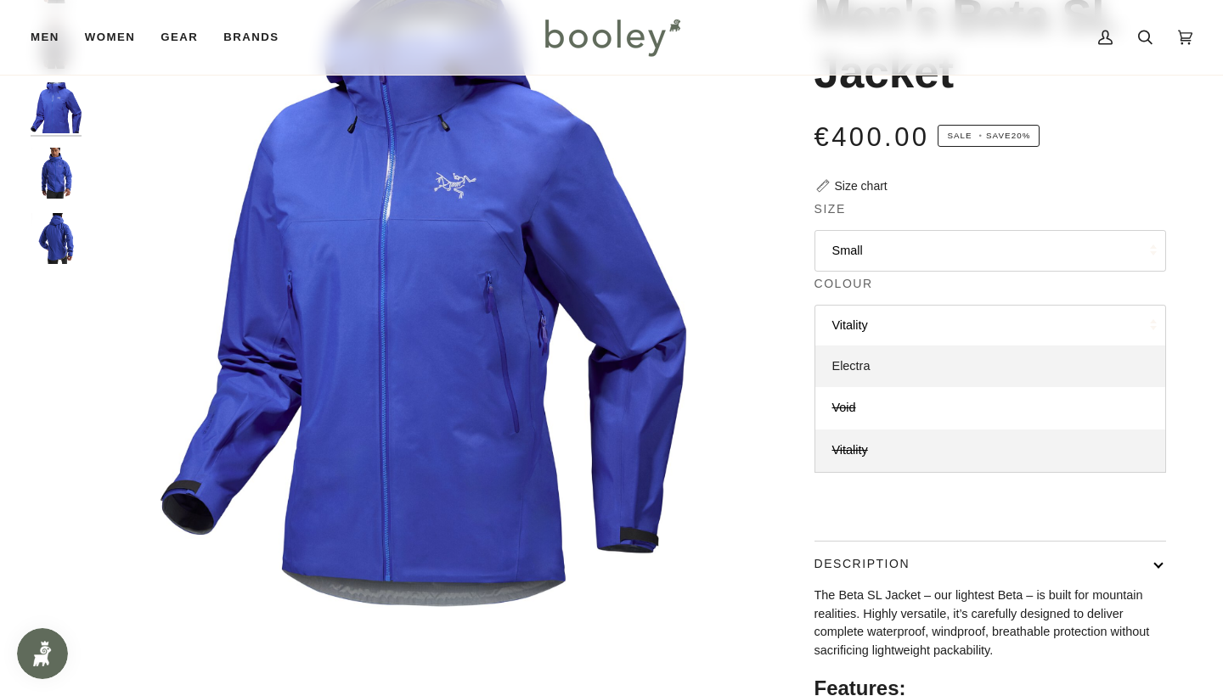
click at [893, 367] on link "Electra" at bounding box center [990, 367] width 350 height 42
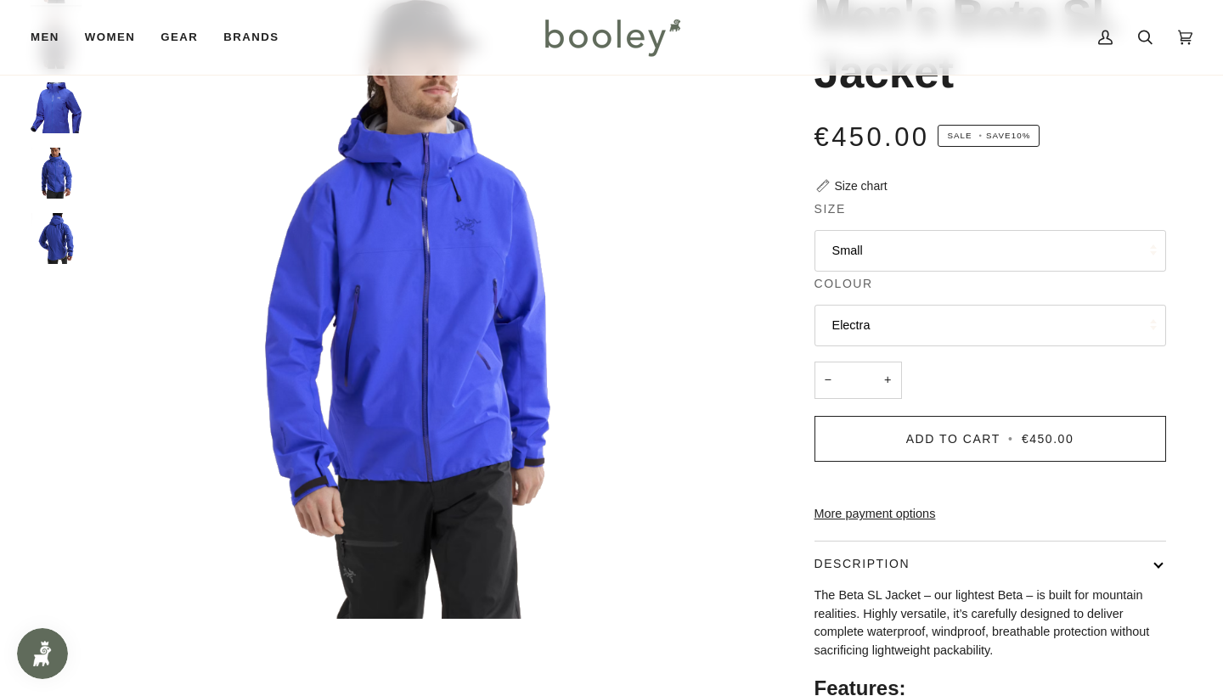
click at [909, 290] on legend "Colour" at bounding box center [989, 288] width 351 height 26
click at [902, 318] on button "Electra" at bounding box center [989, 326] width 351 height 42
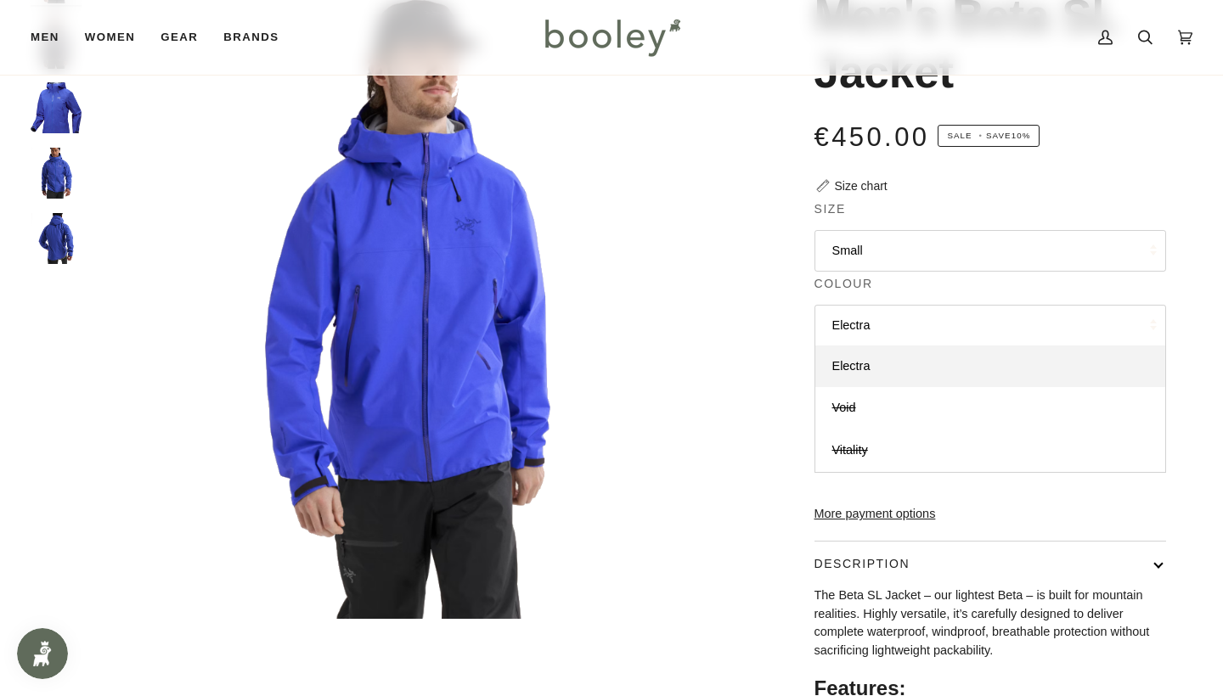
click at [896, 311] on button "Electra" at bounding box center [989, 326] width 351 height 42
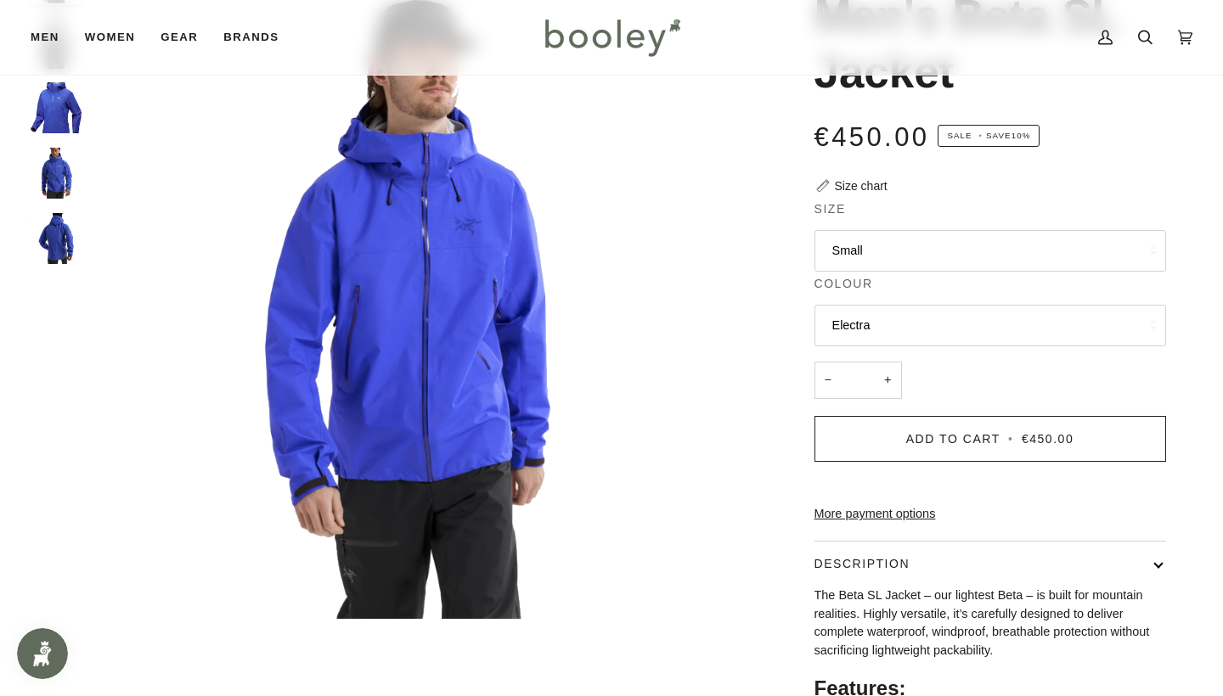
click at [898, 320] on button "Electra" at bounding box center [989, 326] width 351 height 42
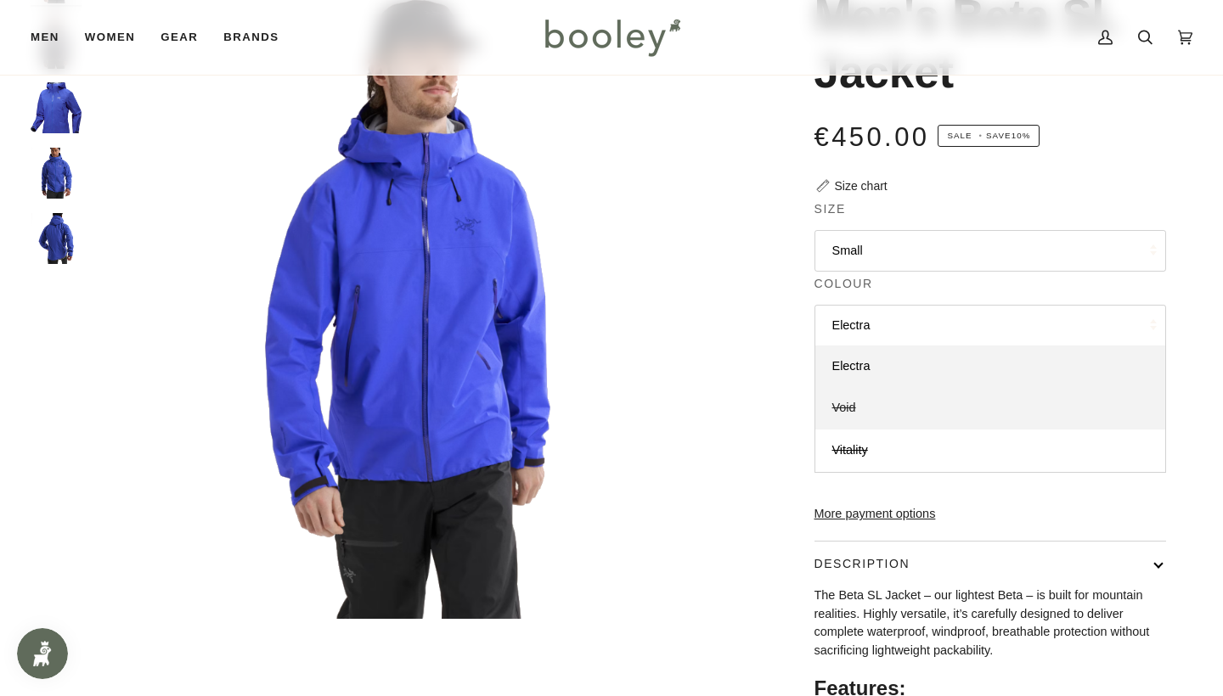
click at [878, 408] on link "Void" at bounding box center [990, 408] width 350 height 42
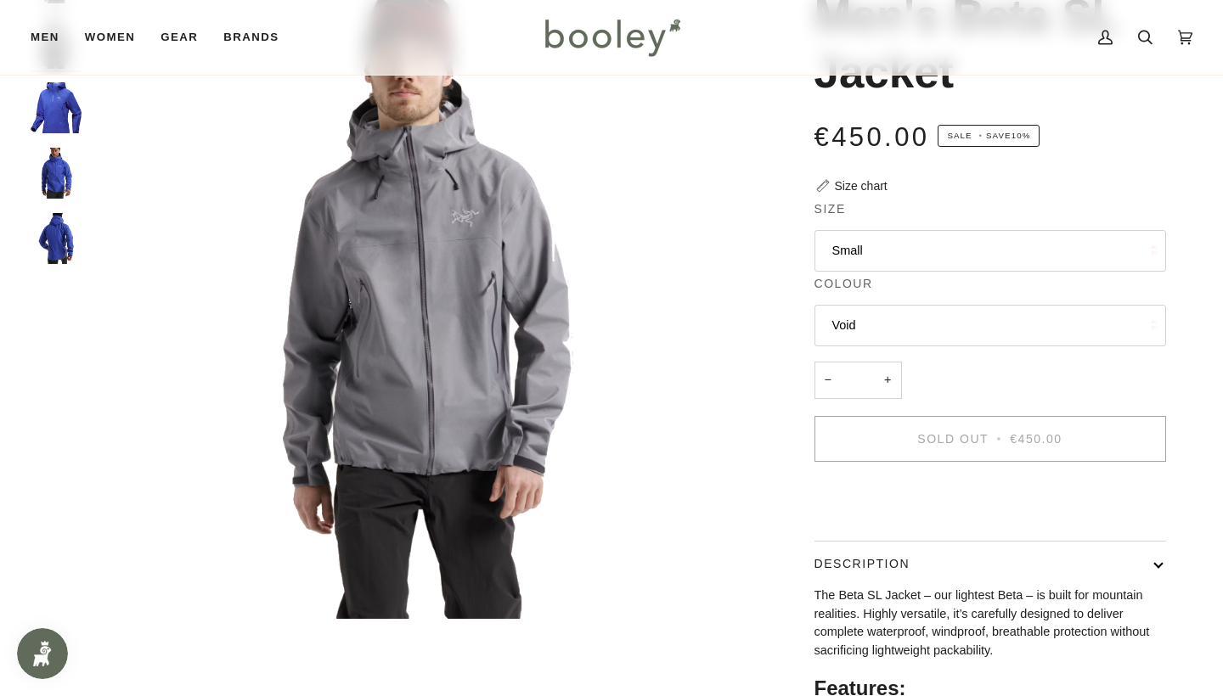
click at [901, 340] on button "Void" at bounding box center [989, 326] width 351 height 42
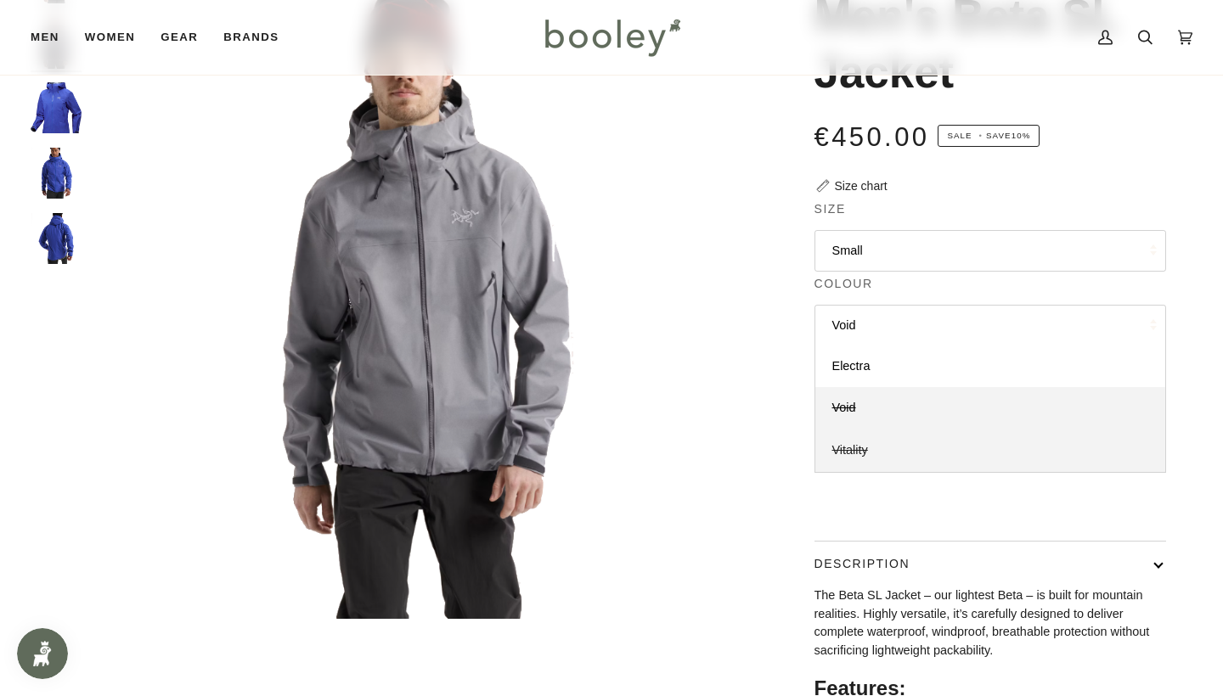
click at [878, 448] on link "Vitality" at bounding box center [990, 451] width 350 height 42
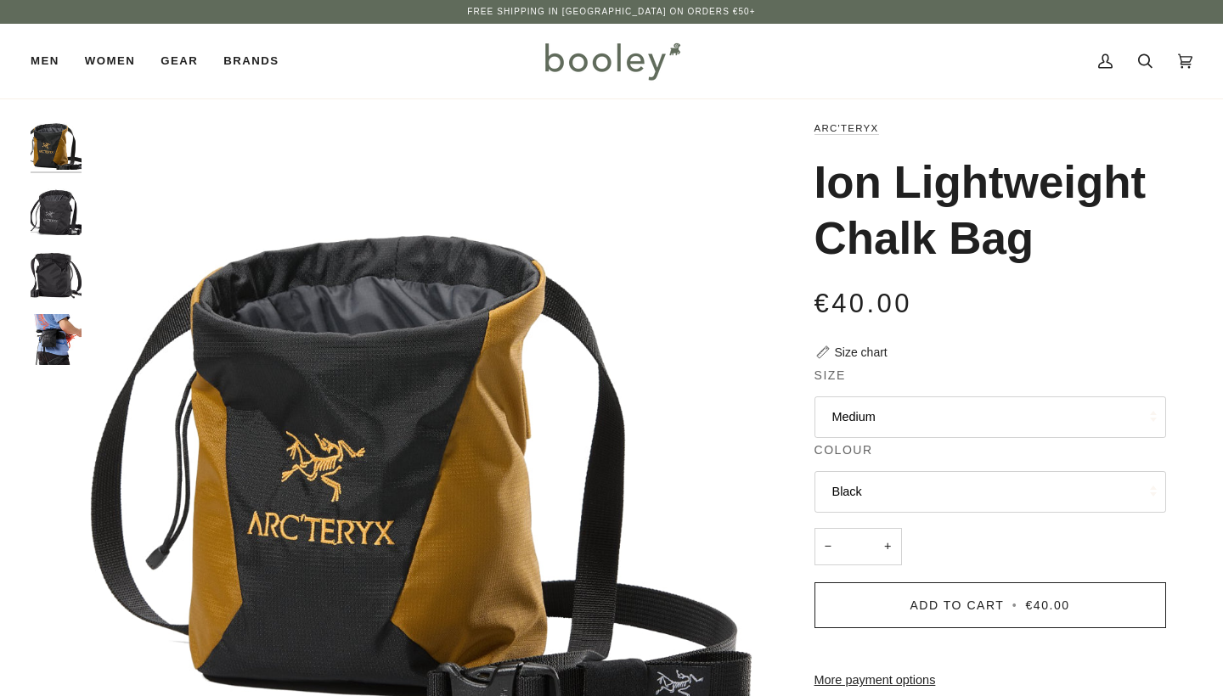
click at [61, 343] on img "Arc'teryx Ion Lightweight Chalk Bag - Booley Galway" at bounding box center [56, 339] width 51 height 51
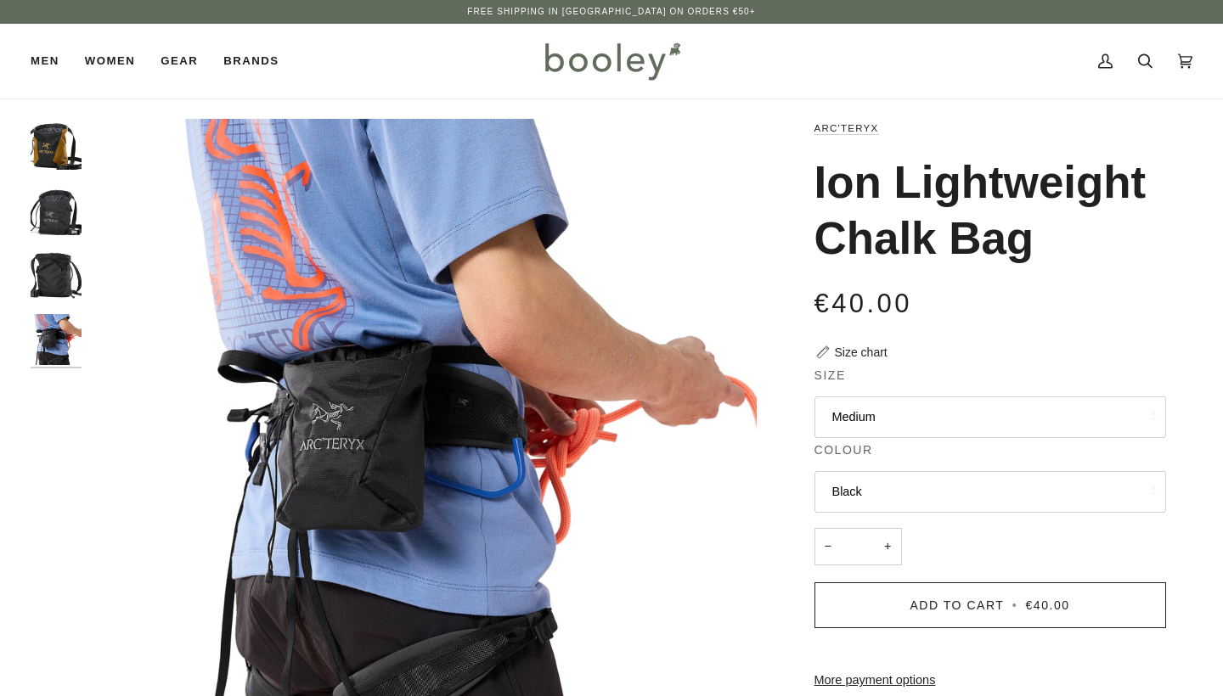
click at [39, 228] on img "Arc'teryx Ion Lightweight Chalk Bag Black - Booley Galway" at bounding box center [56, 209] width 51 height 51
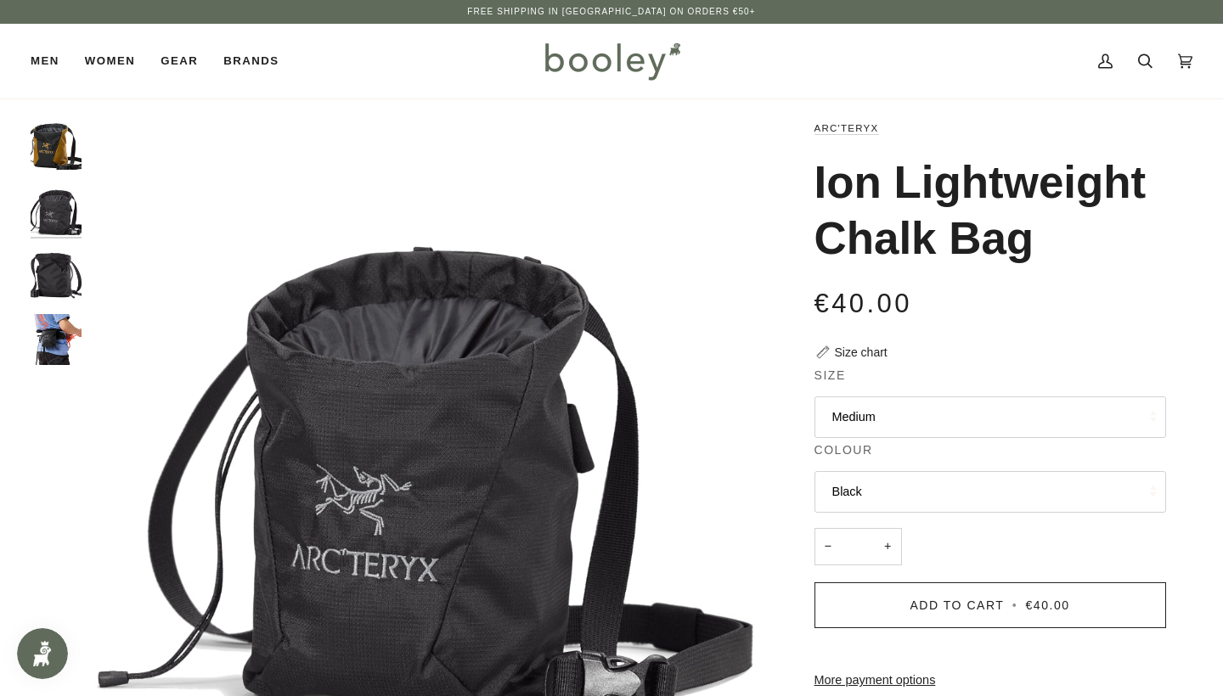
click at [28, 150] on div "Zoom Zoom Zoom" at bounding box center [611, 562] width 1223 height 886
click at [28, 259] on div "Zoom Zoom Zoom" at bounding box center [611, 562] width 1223 height 886
click at [44, 272] on img "Arc'teryx Ion Lightweight Chalk Bag - Booley Galway" at bounding box center [56, 274] width 51 height 51
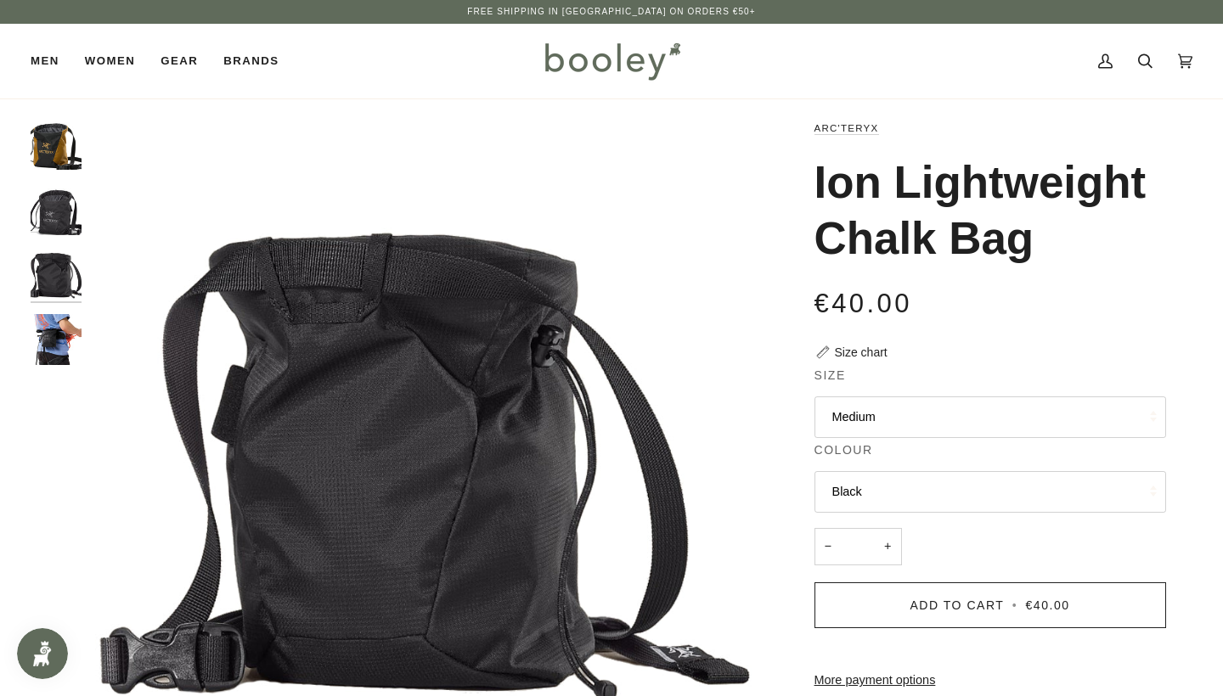
click at [887, 492] on button "Black" at bounding box center [989, 492] width 351 height 42
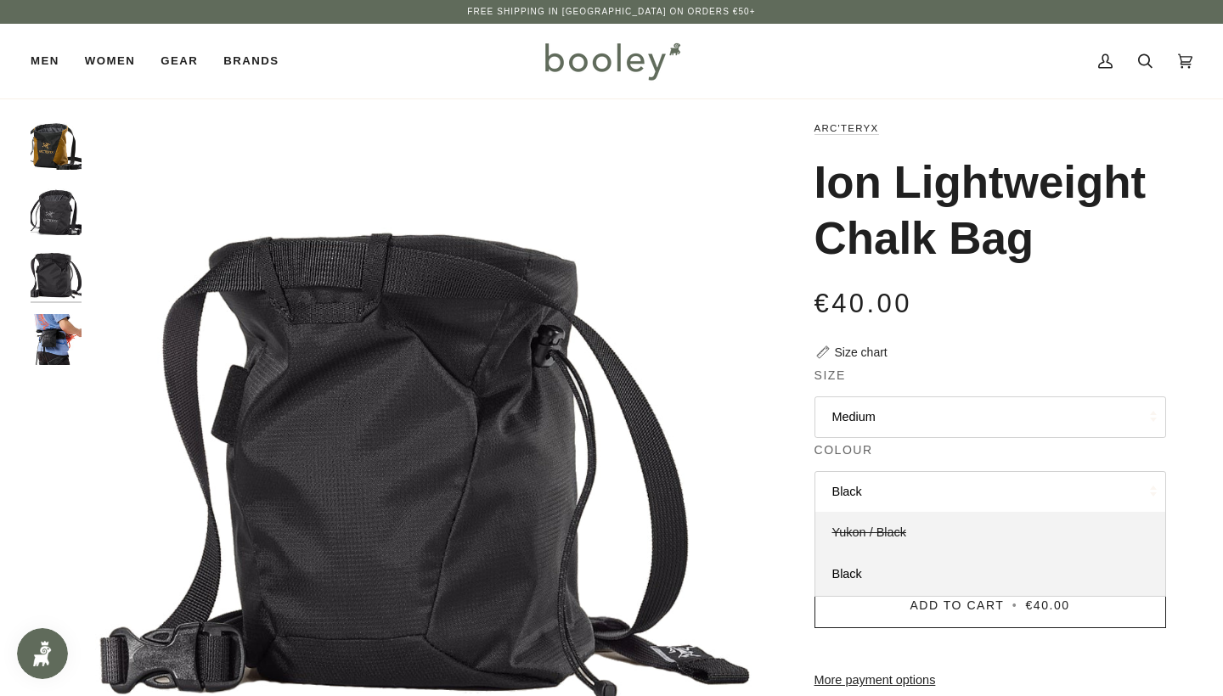
click at [886, 515] on link "Yukon / Black" at bounding box center [990, 533] width 350 height 42
